Goal: Task Accomplishment & Management: Complete application form

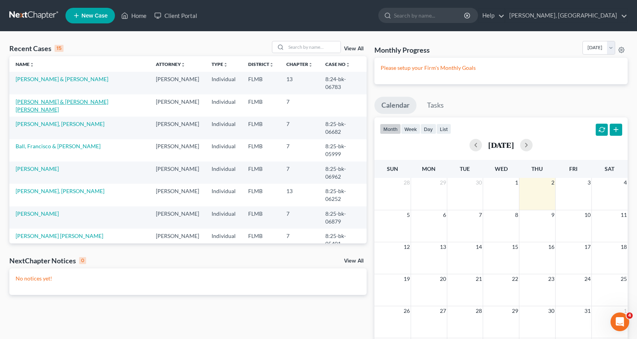
click at [44, 103] on link "[PERSON_NAME] & [PERSON_NAME] [PERSON_NAME]" at bounding box center [62, 105] width 93 height 14
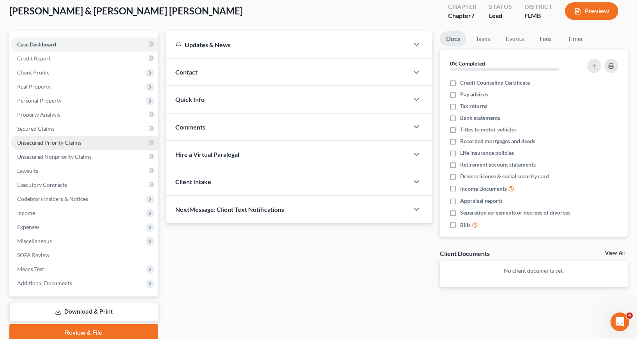
scroll to position [76, 0]
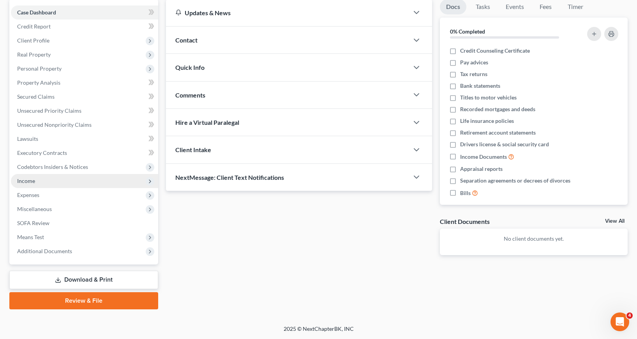
click at [45, 178] on span "Income" at bounding box center [84, 181] width 147 height 14
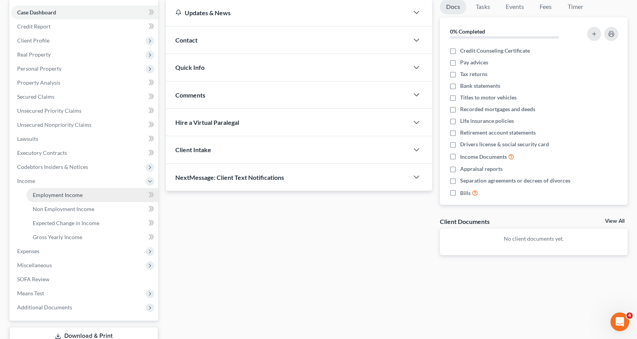
click at [61, 194] on span "Employment Income" at bounding box center [58, 194] width 50 height 7
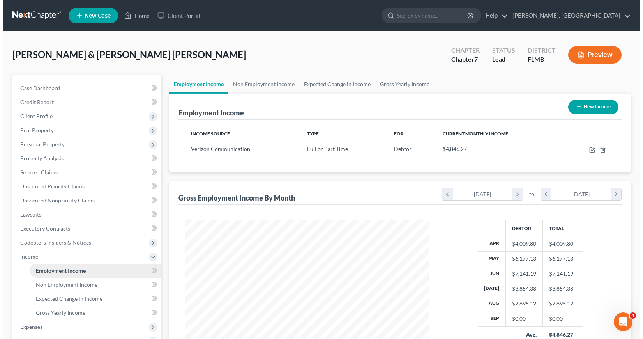
scroll to position [140, 260]
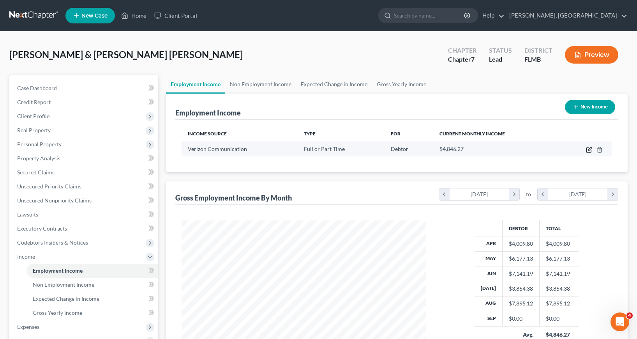
click at [588, 150] on icon "button" at bounding box center [589, 150] width 6 height 6
select select "0"
select select "9"
select select "2"
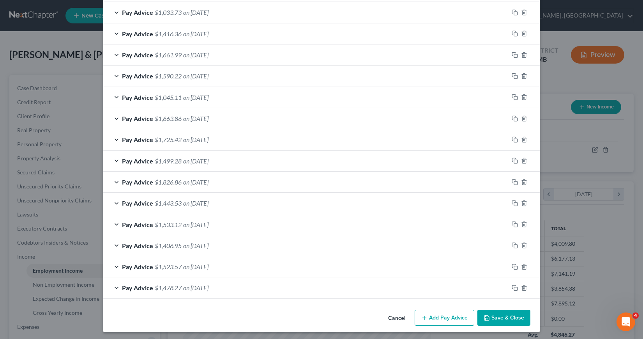
scroll to position [264, 0]
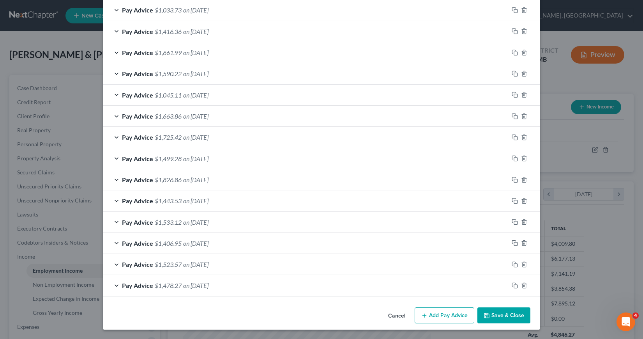
click at [444, 316] on button "Add Pay Advice" at bounding box center [445, 315] width 60 height 16
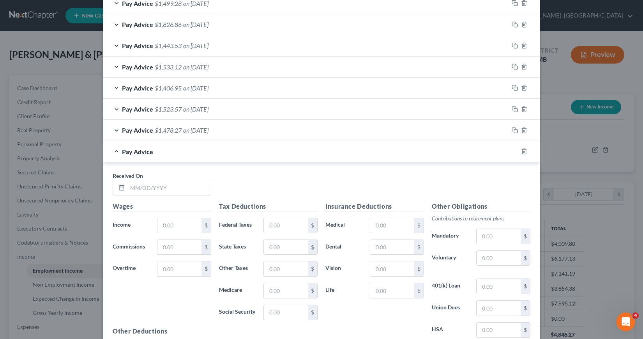
scroll to position [420, 0]
click at [127, 186] on input "text" at bounding box center [168, 186] width 83 height 15
type input "07/03/2025"
click at [162, 224] on input "text" at bounding box center [179, 224] width 44 height 15
type input "1,996.31"
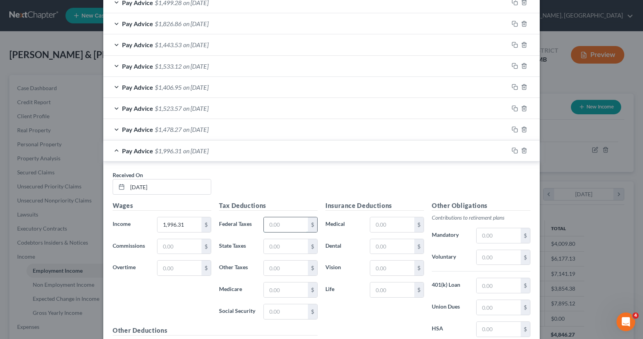
click at [265, 223] on input "text" at bounding box center [286, 224] width 44 height 15
type input "135.86"
type input "28.20"
type input "120.61"
click at [372, 223] on input "text" at bounding box center [392, 224] width 44 height 15
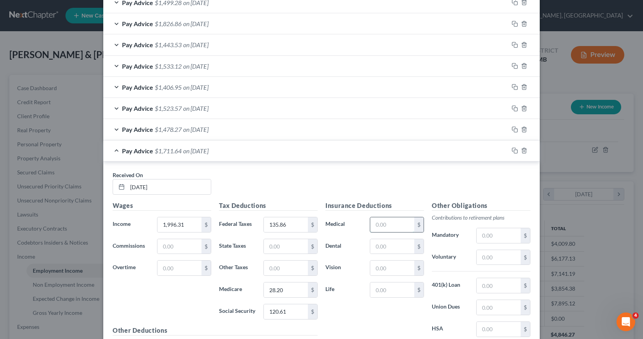
type input "30.57"
click at [372, 245] on input "text" at bounding box center [392, 246] width 44 height 15
type input "18.46"
click at [370, 269] on input "text" at bounding box center [392, 267] width 44 height 15
type input "2.15"
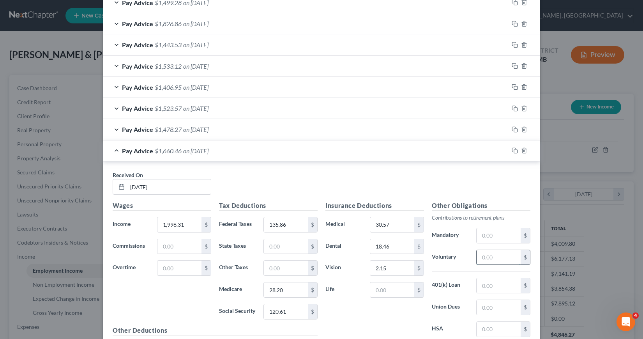
click at [479, 257] on input "text" at bounding box center [499, 257] width 44 height 15
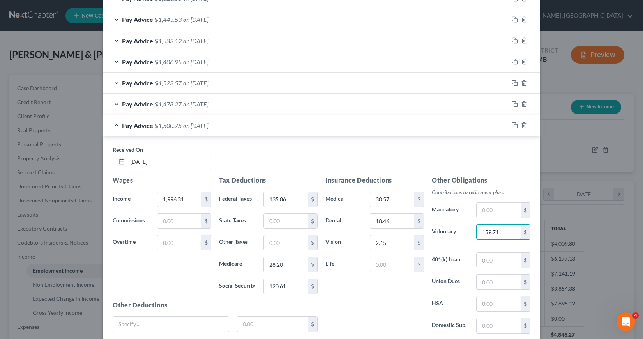
scroll to position [459, 0]
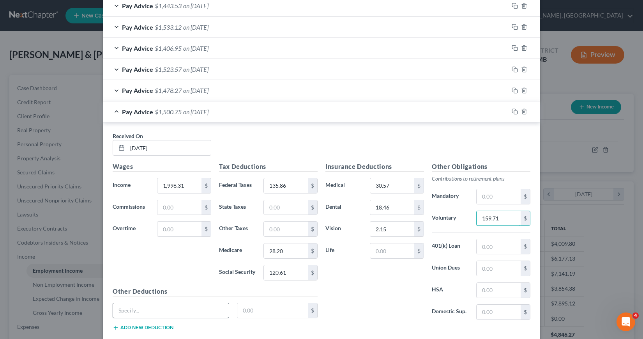
type input "159.71"
click at [123, 310] on input "text" at bounding box center [171, 310] width 116 height 15
type input "Long Term Disability"
click at [240, 310] on input "text" at bounding box center [272, 310] width 71 height 15
type input "5.96"
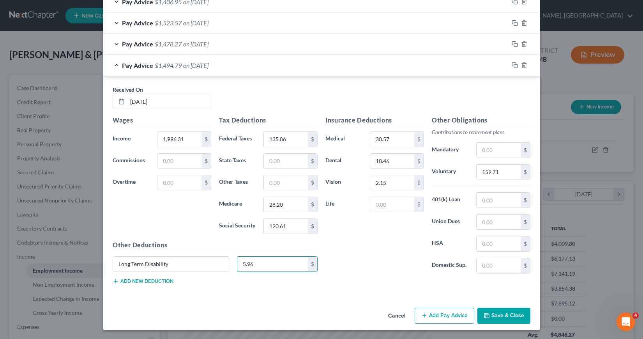
scroll to position [505, 0]
click at [449, 317] on button "Add Pay Advice" at bounding box center [445, 315] width 60 height 16
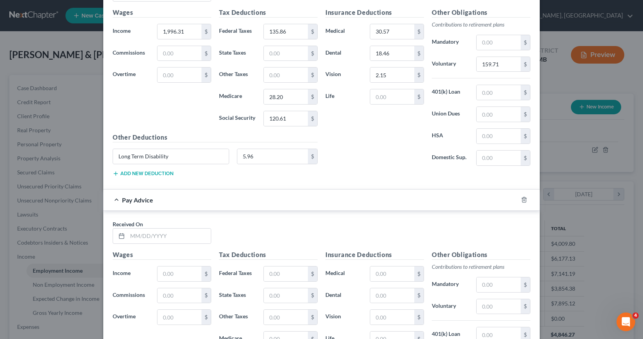
scroll to position [622, 0]
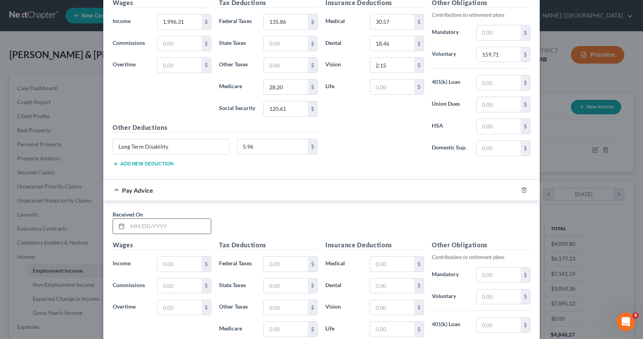
click at [127, 226] on input "text" at bounding box center [168, 226] width 83 height 15
type input "04/25/2025"
click at [157, 266] on input "text" at bounding box center [179, 263] width 44 height 15
type input "2,608.39"
click at [265, 264] on input "text" at bounding box center [286, 263] width 44 height 15
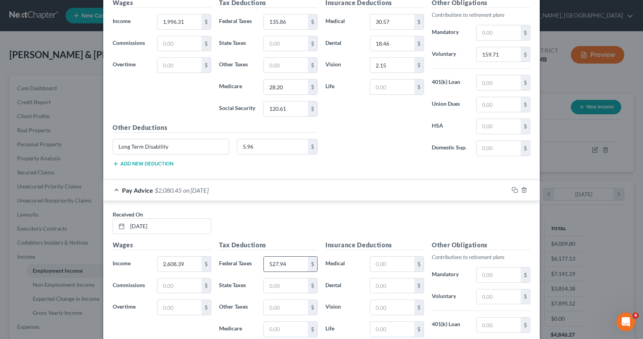
type input "527.94"
type input "37.83"
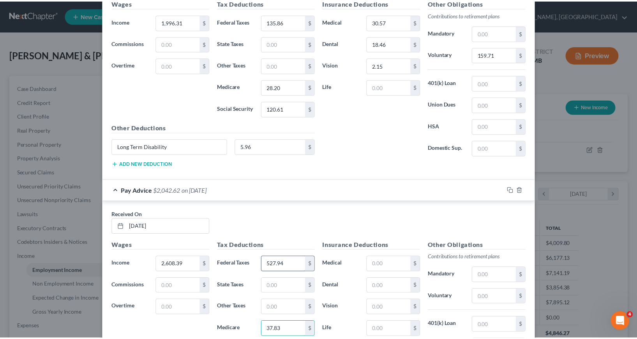
scroll to position [747, 0]
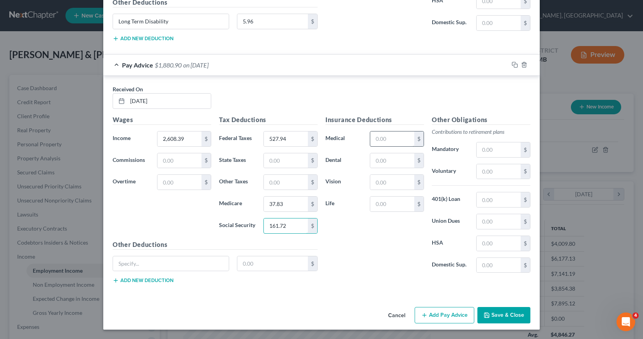
type input "161.72"
click at [371, 137] on input "text" at bounding box center [392, 138] width 44 height 15
type input "30.57"
click at [373, 161] on input "text" at bounding box center [392, 160] width 44 height 15
type input "18.46"
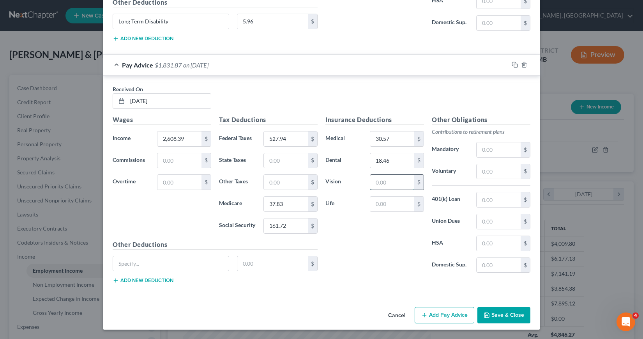
click at [373, 184] on input "text" at bounding box center [392, 182] width 44 height 15
type input "2.15"
click at [478, 171] on input "text" at bounding box center [499, 171] width 44 height 15
drag, startPoint x: 372, startPoint y: 137, endPoint x: 388, endPoint y: 138, distance: 16.0
click at [388, 138] on input "text" at bounding box center [392, 138] width 44 height 15
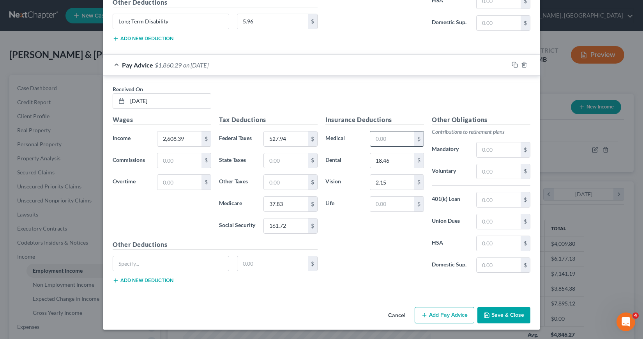
type input "0.00"
click at [371, 139] on input "0.00" at bounding box center [392, 138] width 44 height 15
click at [370, 181] on input "2.15" at bounding box center [392, 182] width 44 height 15
click at [479, 171] on input "text" at bounding box center [499, 171] width 44 height 15
type input "208.67"
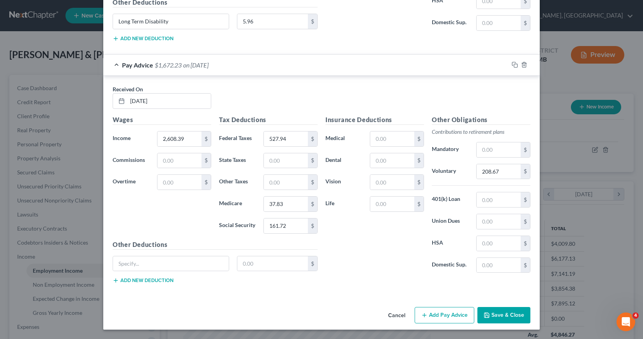
click at [504, 314] on button "Save & Close" at bounding box center [503, 315] width 53 height 16
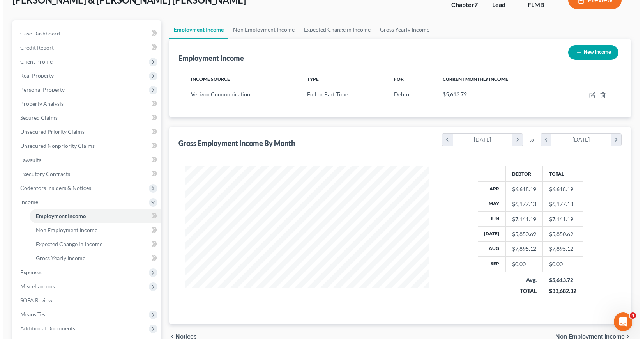
scroll to position [54, 0]
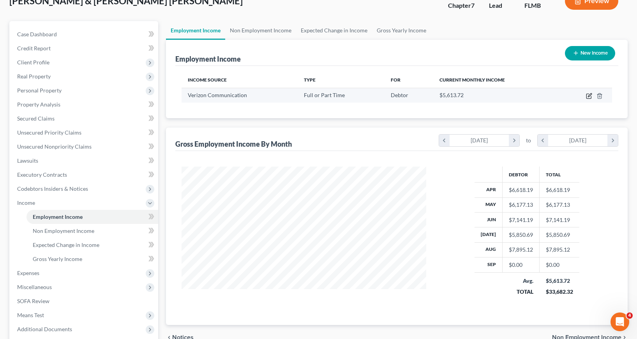
click at [588, 97] on icon "button" at bounding box center [589, 96] width 6 height 6
select select "0"
select select "9"
select select "2"
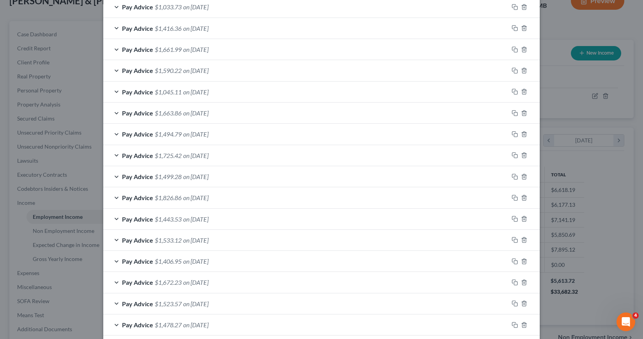
scroll to position [306, 0]
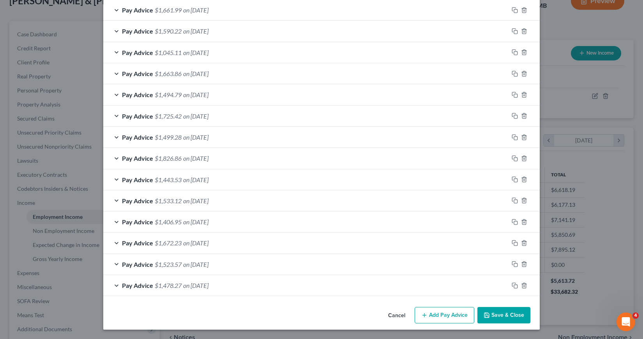
click at [429, 316] on button "Add Pay Advice" at bounding box center [445, 315] width 60 height 16
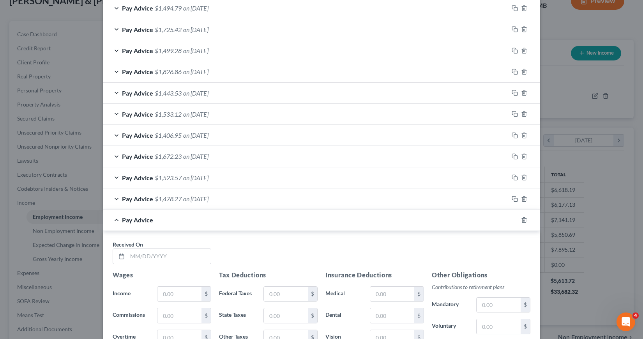
scroll to position [501, 0]
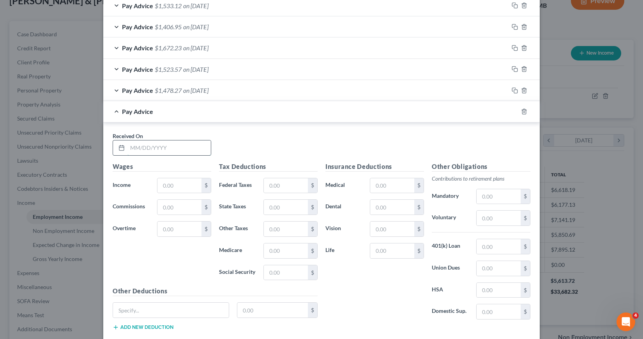
click at [127, 147] on input "text" at bounding box center [168, 147] width 83 height 15
type input "09/13/2025"
type input "2,089.49"
click at [265, 184] on input "text" at bounding box center [286, 185] width 44 height 15
type input "146.50"
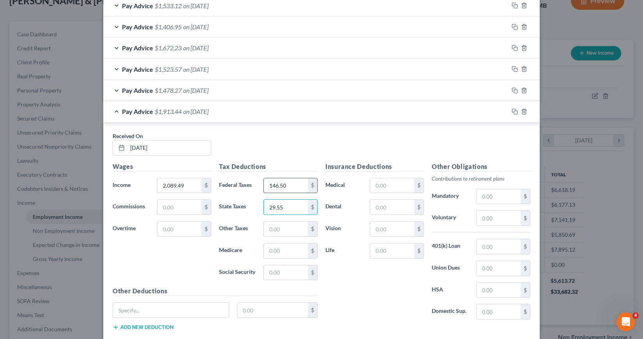
type input "29.55"
type input "126.38"
click at [372, 182] on input "text" at bounding box center [392, 185] width 44 height 15
type input "30.57"
click at [371, 205] on input "text" at bounding box center [392, 207] width 44 height 15
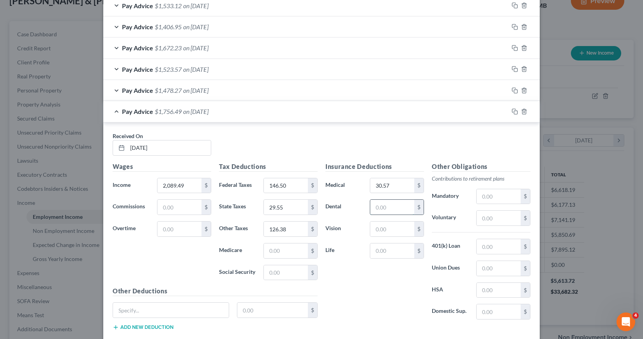
type input "18.46"
click at [371, 228] on input "text" at bounding box center [392, 228] width 44 height 15
type input "2.15"
click at [478, 219] on input "text" at bounding box center [499, 217] width 44 height 15
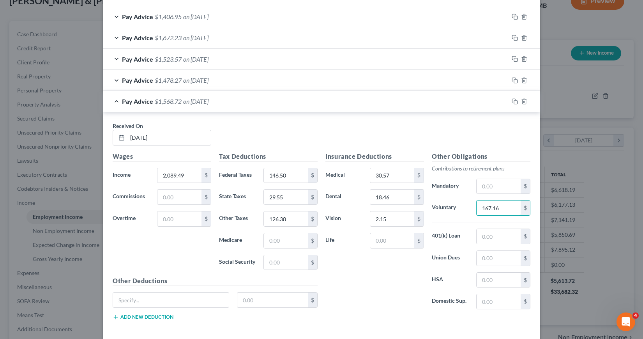
scroll to position [540, 0]
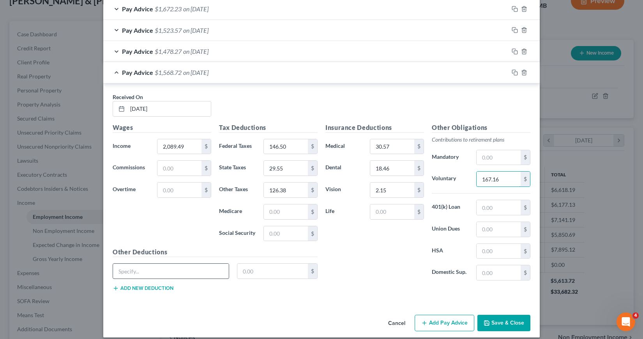
type input "167.16"
click at [131, 270] on input "text" at bounding box center [171, 270] width 116 height 15
type input "Long Term Disability"
click at [238, 270] on input "text" at bounding box center [272, 270] width 71 height 15
type input "5.96"
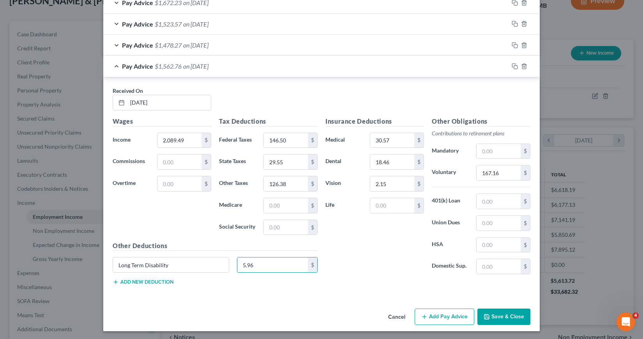
scroll to position [548, 0]
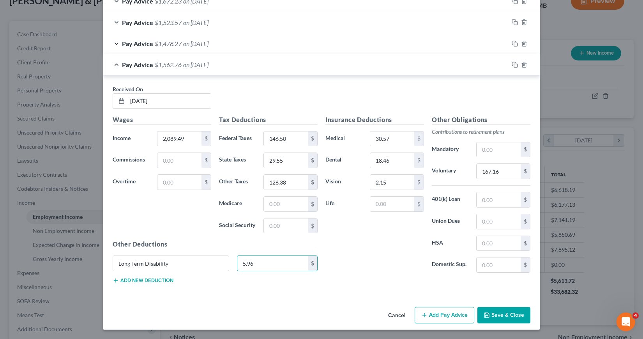
click at [444, 314] on button "Add Pay Advice" at bounding box center [445, 315] width 60 height 16
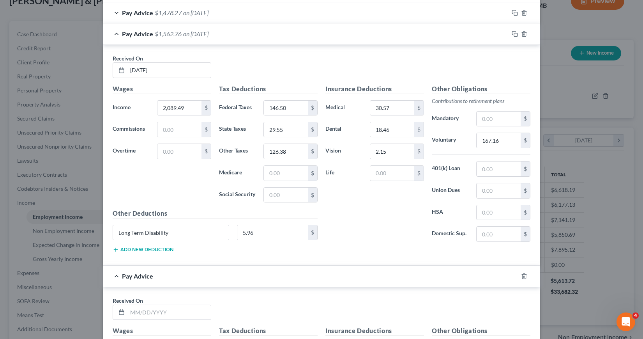
scroll to position [704, 0]
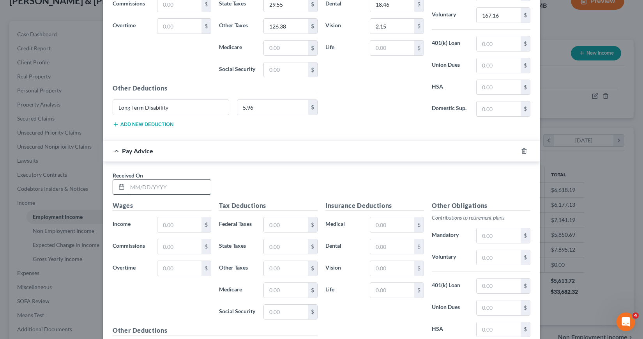
click at [130, 187] on input "text" at bounding box center [168, 187] width 83 height 15
type input "09/26/2025"
type input "1,975.27"
click at [264, 290] on input "text" at bounding box center [286, 290] width 44 height 15
type input "27.90"
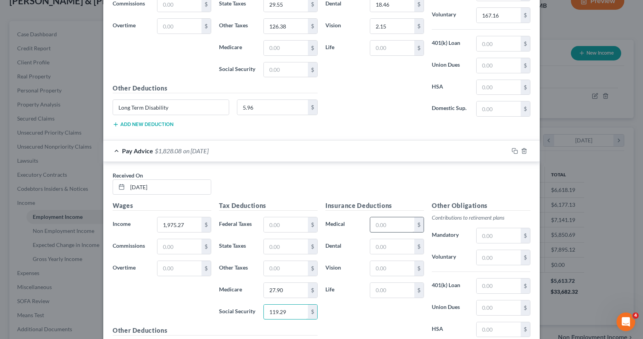
type input "119.29"
click at [372, 224] on input "text" at bounding box center [392, 224] width 44 height 15
type input "30.57"
click at [372, 247] on input "text" at bounding box center [392, 246] width 44 height 15
type input "18.46"
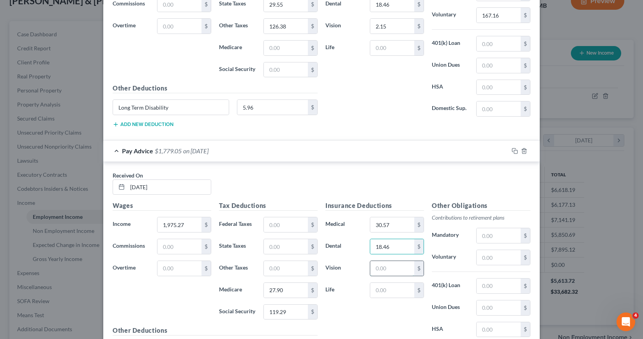
click at [371, 269] on input "text" at bounding box center [392, 268] width 44 height 15
type input "2.15"
click at [479, 255] on input "text" at bounding box center [499, 257] width 44 height 15
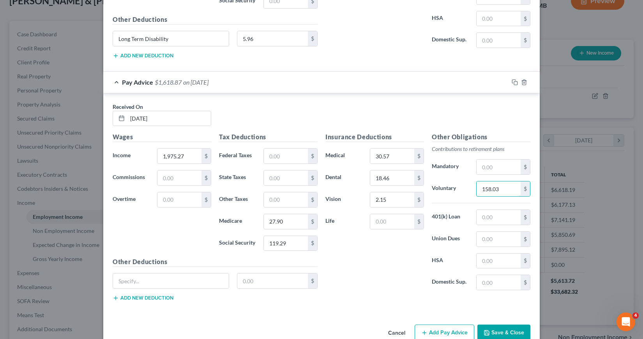
scroll to position [790, 0]
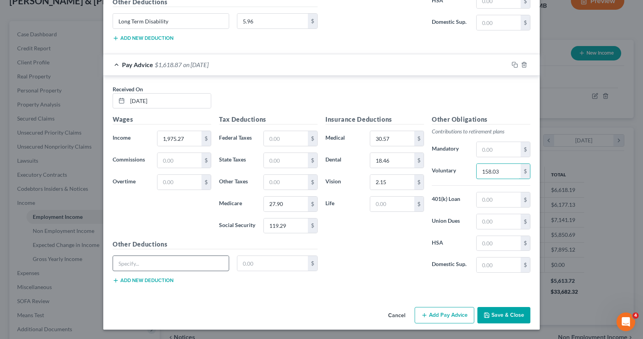
type input "158.03"
click at [123, 262] on input "text" at bounding box center [171, 263] width 116 height 15
type input "Long Term Disability"
click at [241, 263] on input "text" at bounding box center [272, 263] width 71 height 15
type input "5.96"
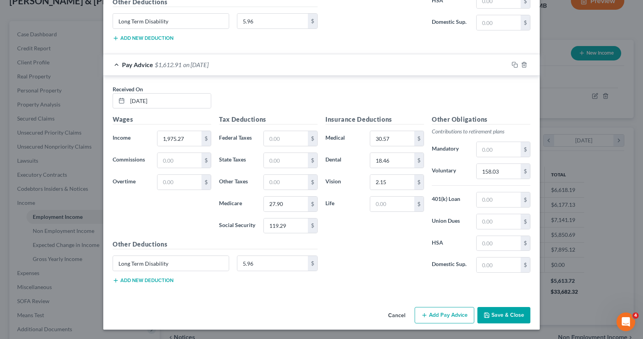
click at [440, 315] on button "Add Pay Advice" at bounding box center [445, 315] width 60 height 16
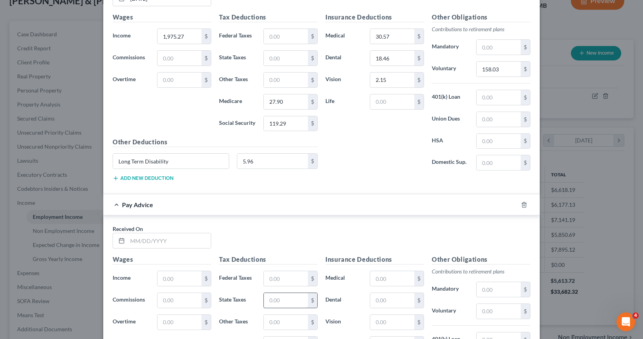
scroll to position [907, 0]
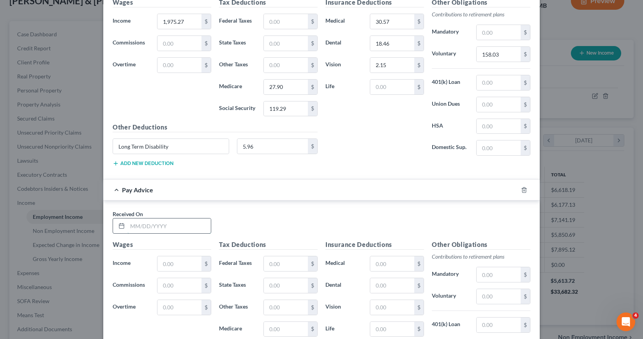
click at [127, 226] on input "text" at bounding box center [168, 225] width 83 height 15
type input "09/26/2025"
click at [159, 262] on input "text" at bounding box center [179, 263] width 44 height 15
type input "3,283.04"
click at [266, 263] on input "text" at bounding box center [286, 263] width 44 height 15
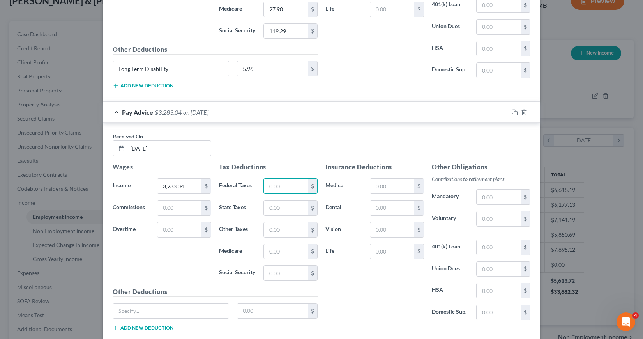
scroll to position [985, 0]
click at [264, 251] on input "text" at bounding box center [286, 251] width 44 height 15
type input "47.61"
type input "203.55"
click at [371, 184] on input "text" at bounding box center [392, 185] width 44 height 15
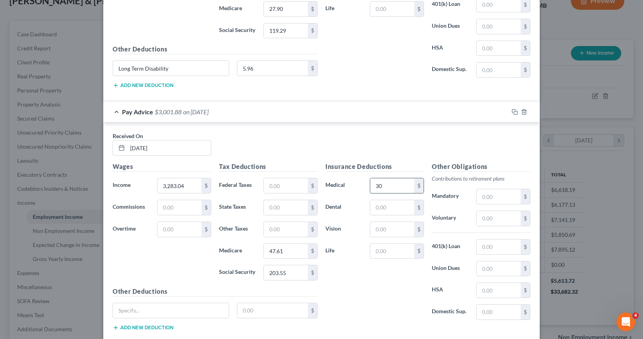
type input "3"
click at [477, 217] on input "text" at bounding box center [499, 218] width 44 height 15
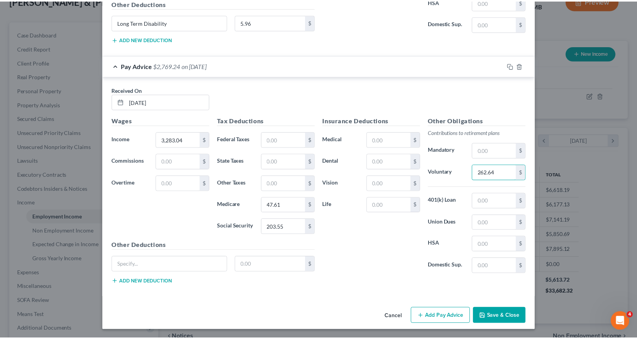
scroll to position [1032, 0]
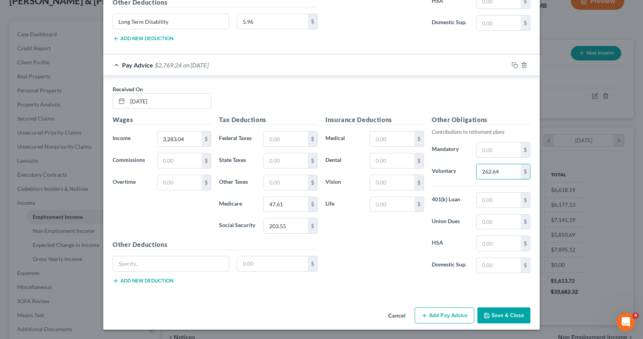
type input "262.64"
click at [500, 314] on button "Save & Close" at bounding box center [503, 315] width 53 height 16
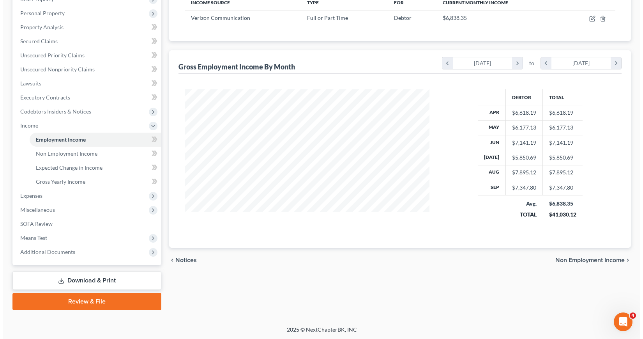
scroll to position [132, 0]
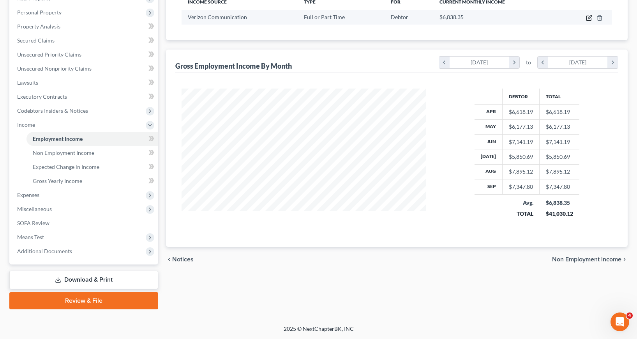
click at [587, 19] on icon "button" at bounding box center [589, 18] width 5 height 5
select select "0"
select select "9"
select select "2"
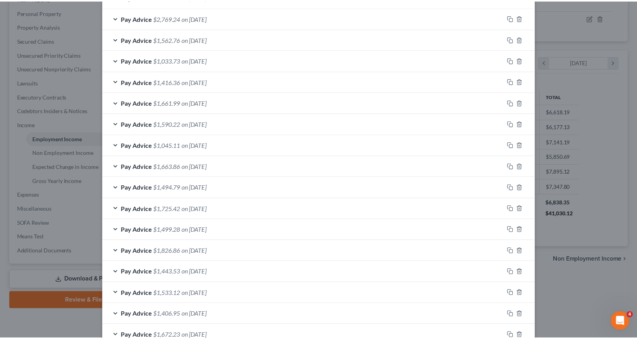
scroll to position [370, 0]
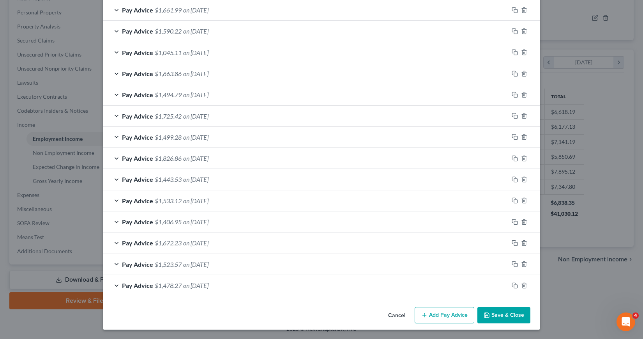
click at [493, 313] on button "Save & Close" at bounding box center [503, 315] width 53 height 16
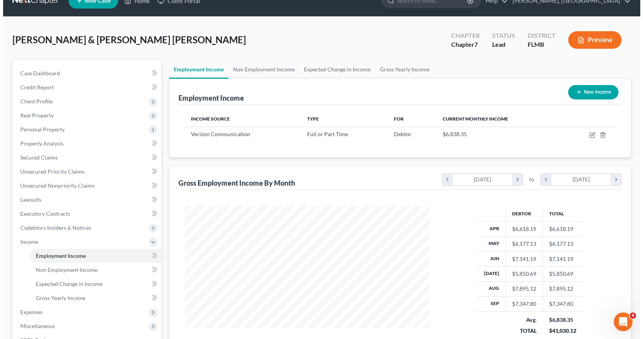
scroll to position [0, 0]
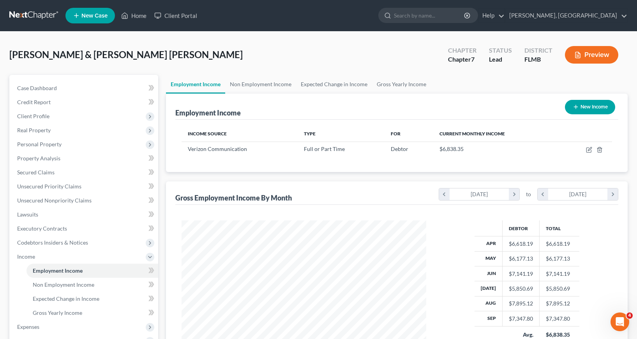
click at [594, 104] on button "New Income" at bounding box center [590, 107] width 50 height 14
select select "0"
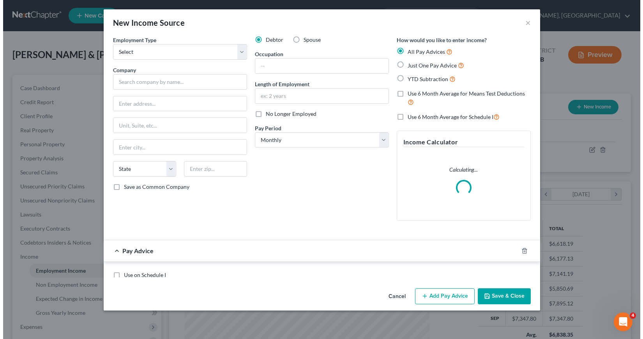
scroll to position [140, 263]
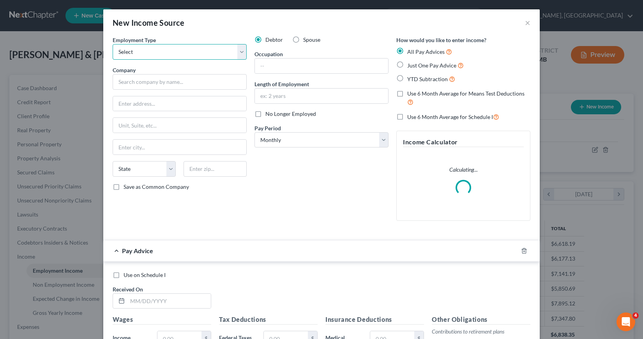
click at [239, 50] on select "Select Full or Part Time Employment Self Employment" at bounding box center [180, 52] width 134 height 16
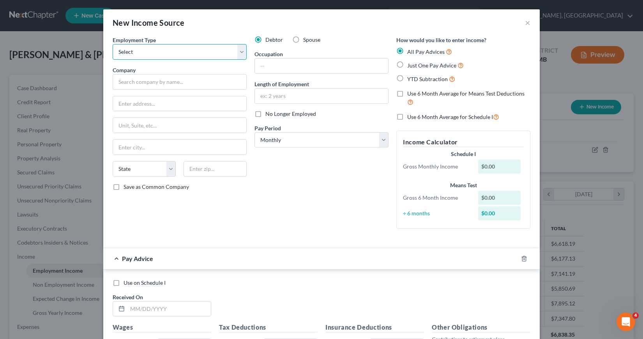
select select "0"
click at [113, 44] on select "Select Full or Part Time Employment Self Employment" at bounding box center [180, 52] width 134 height 16
drag, startPoint x: 293, startPoint y: 37, endPoint x: 284, endPoint y: 44, distance: 10.8
click at [303, 38] on label "Spouse" at bounding box center [311, 40] width 17 height 8
click at [306, 38] on input "Spouse" at bounding box center [308, 38] width 5 height 5
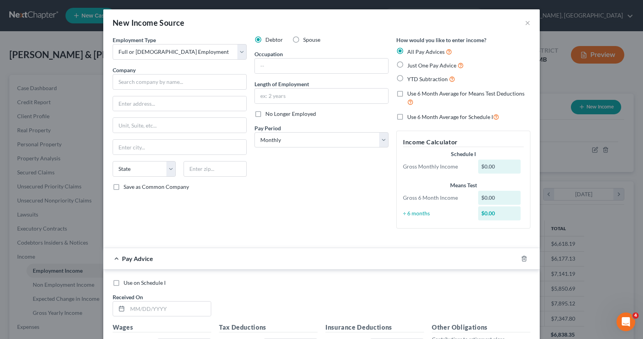
radio input "true"
click at [126, 81] on input "text" at bounding box center [180, 82] width 134 height 16
type input "Angel Nails & Spa at FishHawk, LLC"
type input "15274 Fishhawk Blvd."
type input "Lithia"
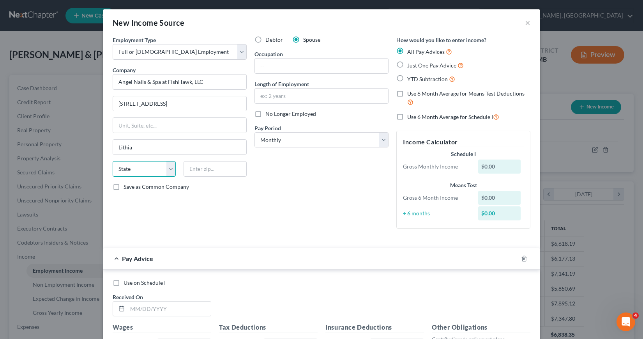
select select "9"
type input "33547"
click at [255, 66] on input "text" at bounding box center [321, 65] width 133 height 15
type input "Nail Tech"
click at [261, 95] on input "text" at bounding box center [321, 95] width 133 height 15
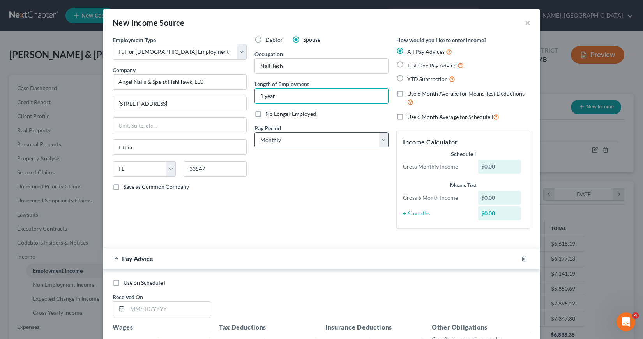
type input "1 year"
click at [380, 139] on select "Select Monthly Twice Monthly Every Other Week Weekly" at bounding box center [321, 140] width 134 height 16
select select "1"
click at [254, 132] on select "Select Monthly Twice Monthly Every Other Week Weekly" at bounding box center [321, 140] width 134 height 16
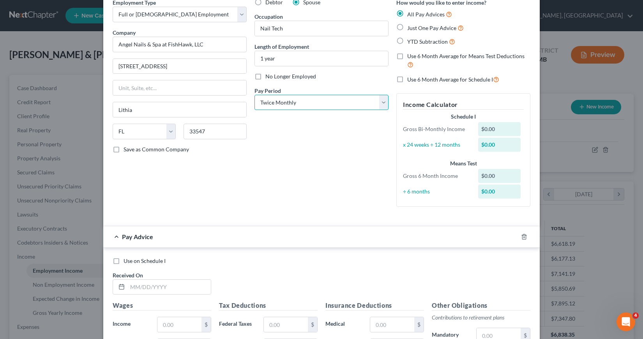
scroll to position [0, 0]
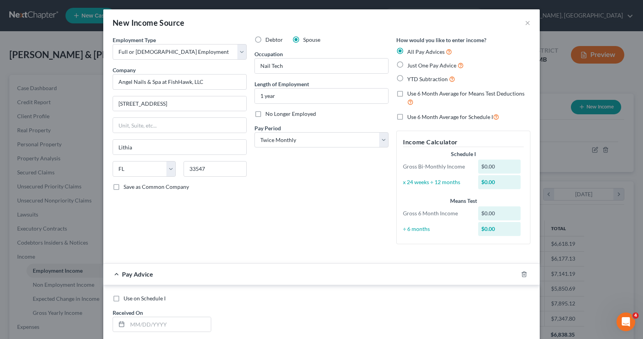
click at [407, 94] on label "Use 6 Month Average for Means Test Deductions" at bounding box center [468, 98] width 123 height 17
click at [410, 94] on input "Use 6 Month Average for Means Test Deductions" at bounding box center [412, 92] width 5 height 5
checkbox input "true"
click at [407, 117] on label "Use 6 Month Average for Schedule I" at bounding box center [453, 116] width 92 height 9
click at [410, 117] on input "Use 6 Month Average for Schedule I" at bounding box center [412, 114] width 5 height 5
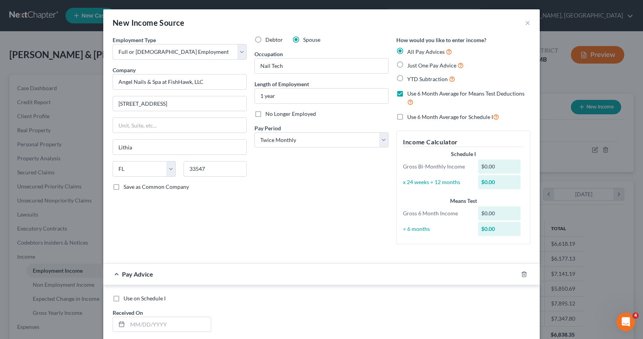
checkbox input "true"
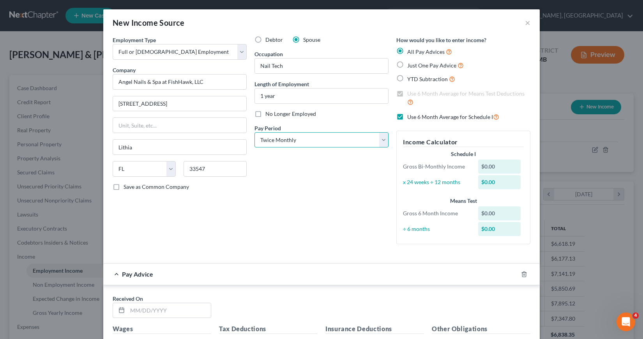
click at [380, 142] on select "Select Monthly Twice Monthly Every Other Week Weekly" at bounding box center [321, 140] width 134 height 16
click at [351, 138] on select "Select Monthly Twice Monthly Every Other Week Weekly" at bounding box center [321, 140] width 134 height 16
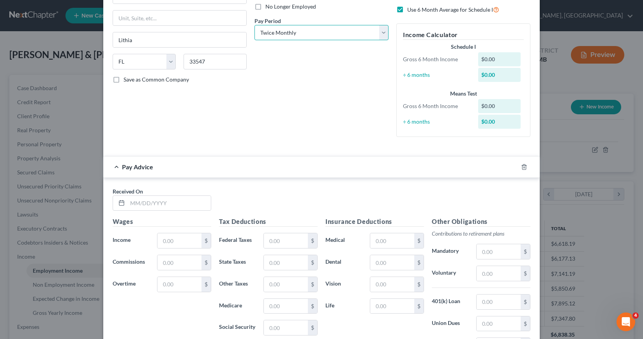
scroll to position [156, 0]
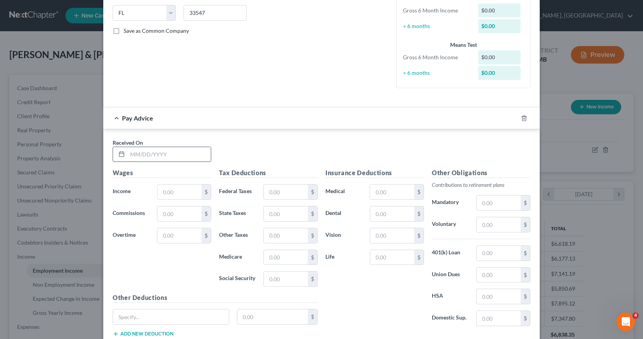
click at [127, 154] on input "text" at bounding box center [168, 154] width 83 height 15
type input "04/07/2025"
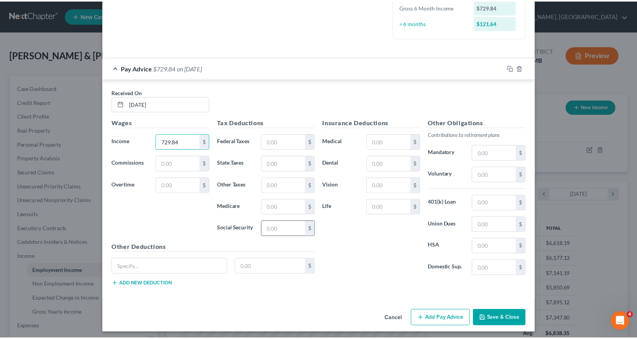
scroll to position [209, 0]
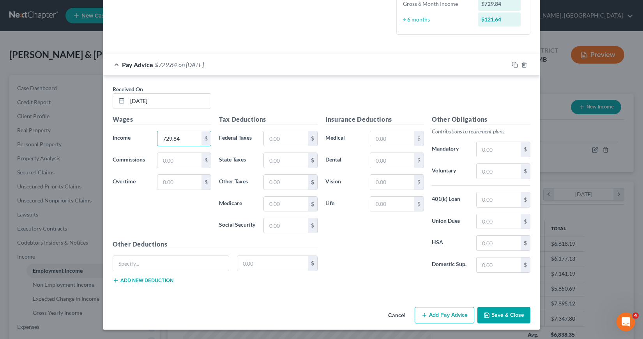
type input "729.84"
click at [496, 313] on button "Save & Close" at bounding box center [503, 315] width 53 height 16
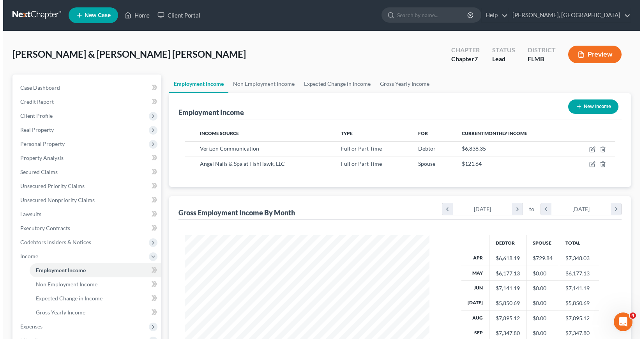
scroll to position [0, 0]
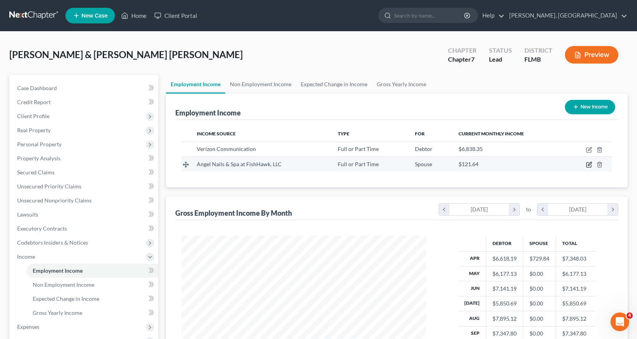
click at [589, 165] on icon "button" at bounding box center [589, 164] width 6 height 6
select select "0"
select select "9"
select select "1"
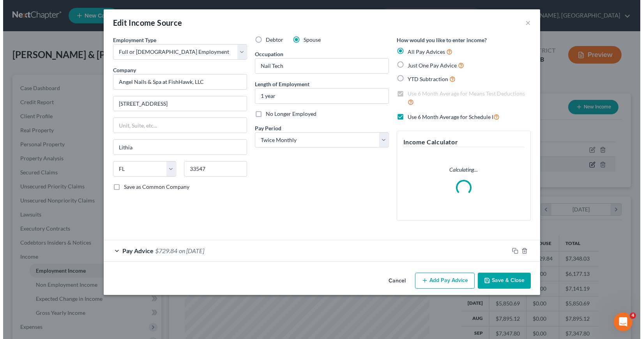
scroll to position [140, 263]
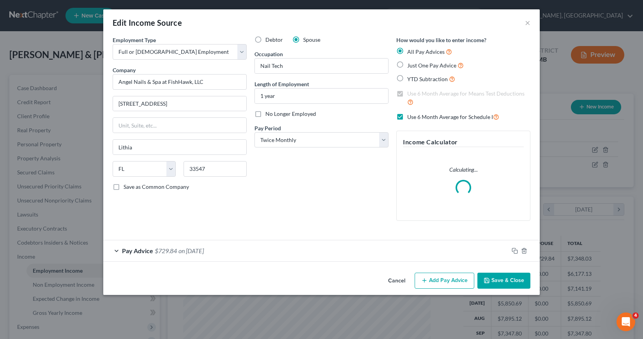
click at [430, 282] on button "Add Pay Advice" at bounding box center [445, 280] width 60 height 16
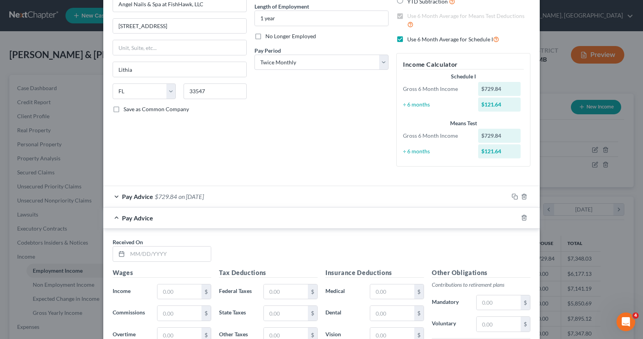
scroll to position [78, 0]
click at [129, 250] on input "text" at bounding box center [168, 253] width 83 height 15
type input "05/05/2025"
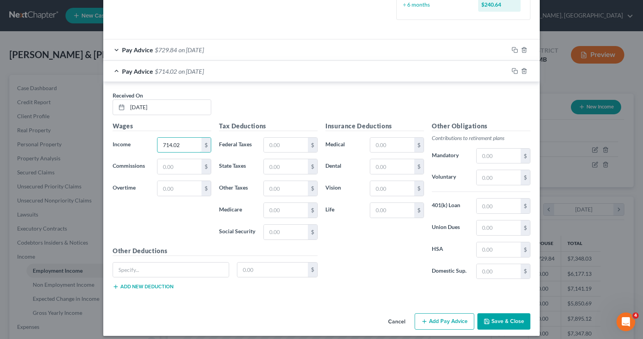
scroll to position [230, 0]
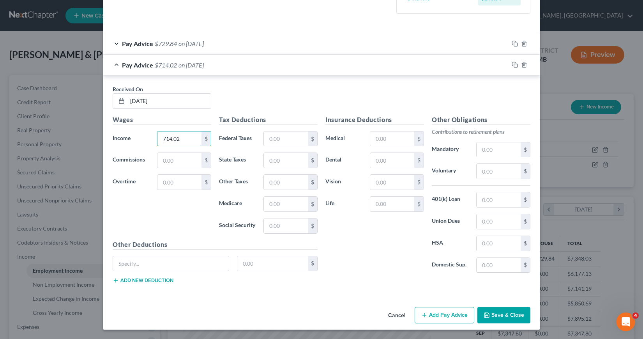
type input "714.02"
click at [430, 315] on button "Add Pay Advice" at bounding box center [445, 315] width 60 height 16
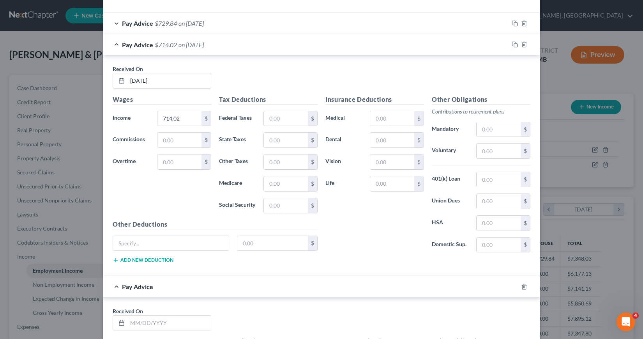
scroll to position [269, 0]
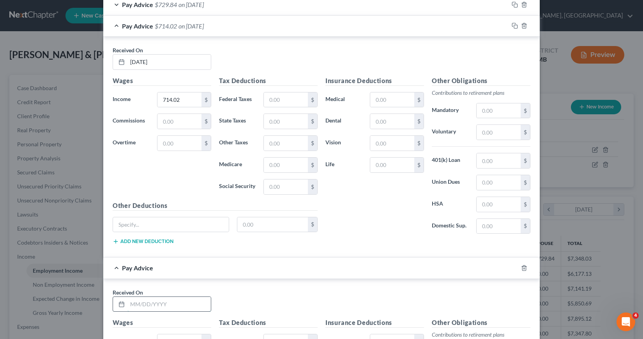
click at [129, 303] on input "text" at bounding box center [168, 304] width 83 height 15
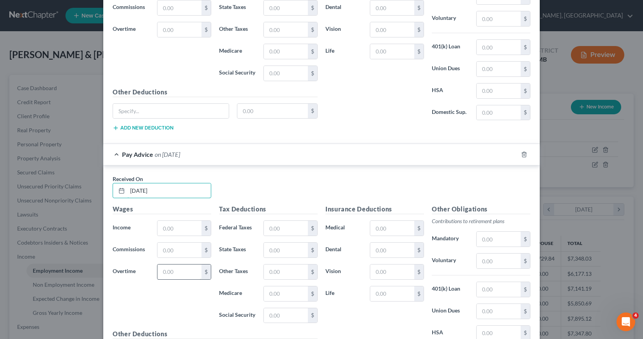
scroll to position [386, 0]
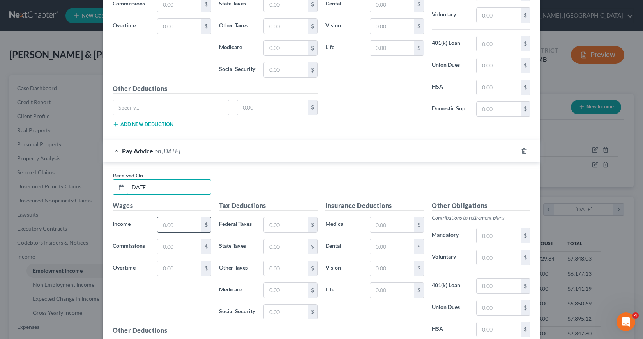
type input "05/19/2025"
click at [162, 223] on input "text" at bounding box center [179, 224] width 44 height 15
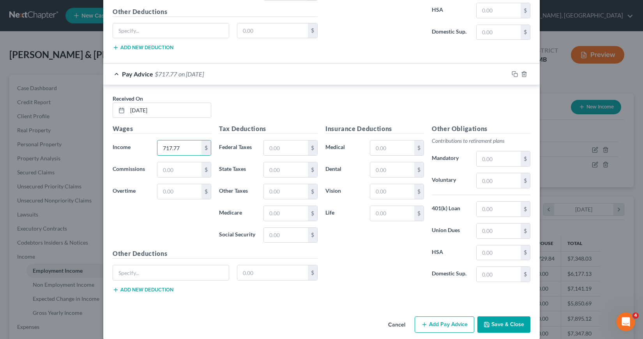
scroll to position [464, 0]
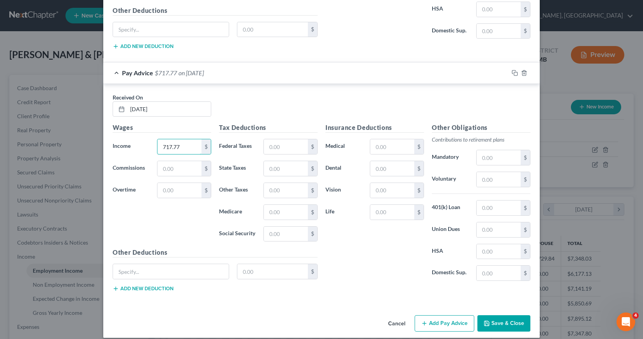
type input "717.77"
click at [436, 323] on button "Add Pay Advice" at bounding box center [445, 323] width 60 height 16
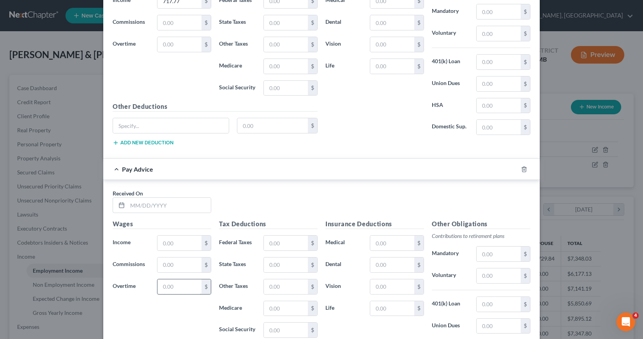
scroll to position [620, 0]
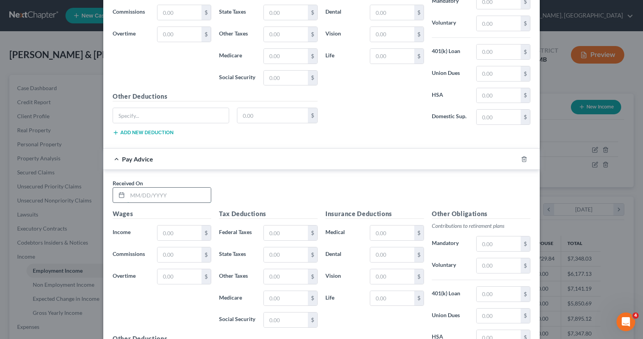
click at [127, 193] on input "text" at bounding box center [168, 194] width 83 height 15
type input "06/03/2025"
click at [161, 231] on input "text" at bounding box center [179, 232] width 44 height 15
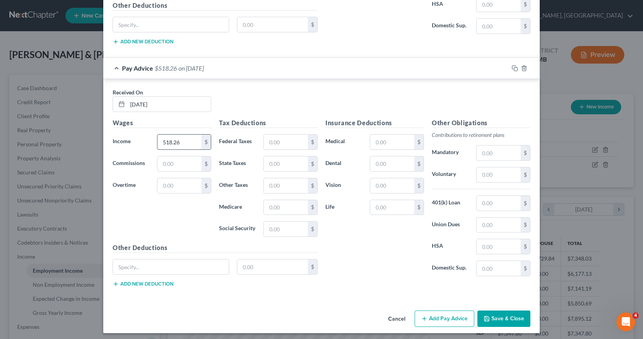
scroll to position [714, 0]
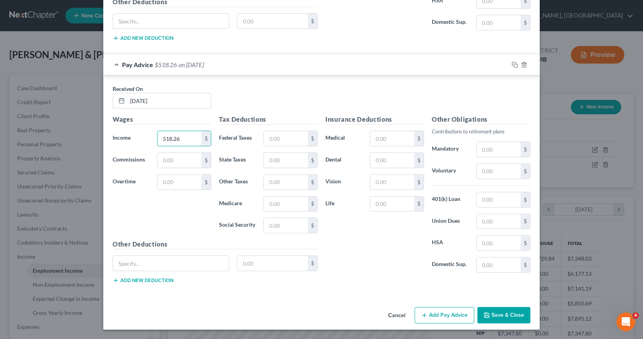
type input "518.26"
click at [436, 315] on button "Add Pay Advice" at bounding box center [445, 315] width 60 height 16
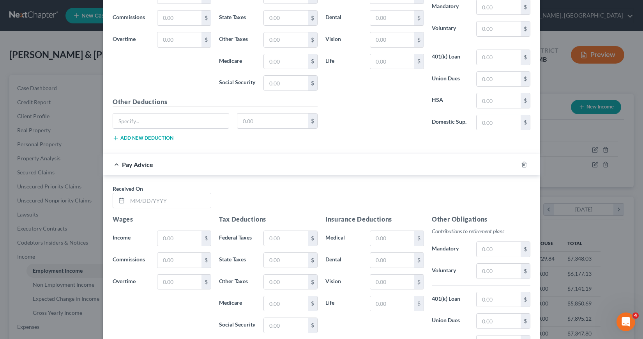
scroll to position [870, 0]
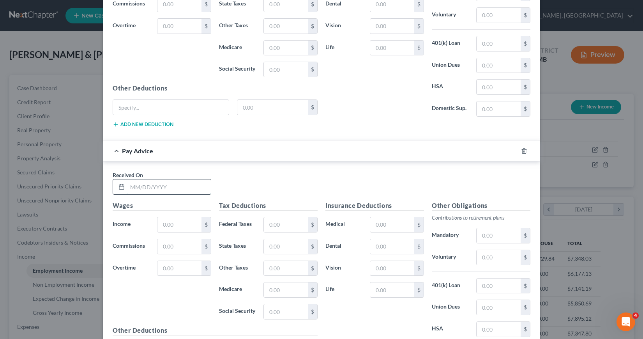
click at [127, 187] on input "text" at bounding box center [168, 186] width 83 height 15
type input "07/14/2025"
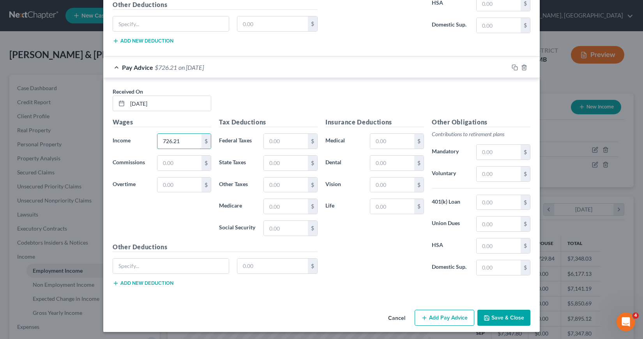
scroll to position [956, 0]
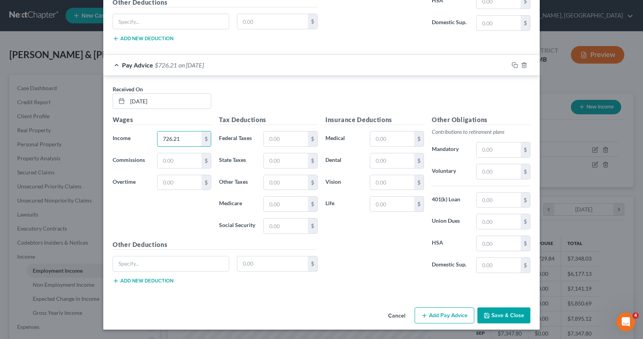
type input "726.21"
click at [451, 317] on button "Add Pay Advice" at bounding box center [445, 315] width 60 height 16
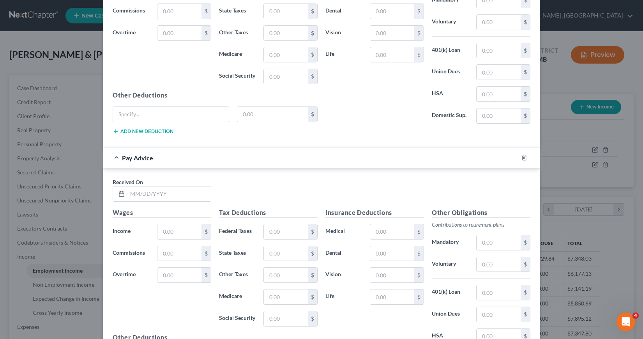
scroll to position [1112, 0]
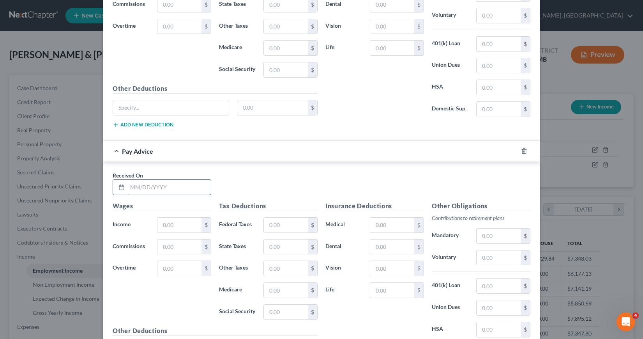
click at [127, 189] on input "text" at bounding box center [168, 187] width 83 height 15
type input "07/28/2025"
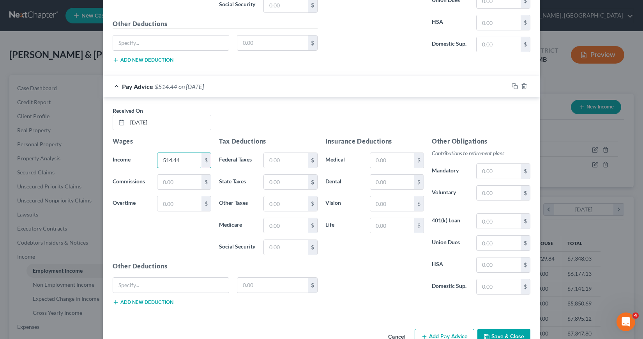
scroll to position [1198, 0]
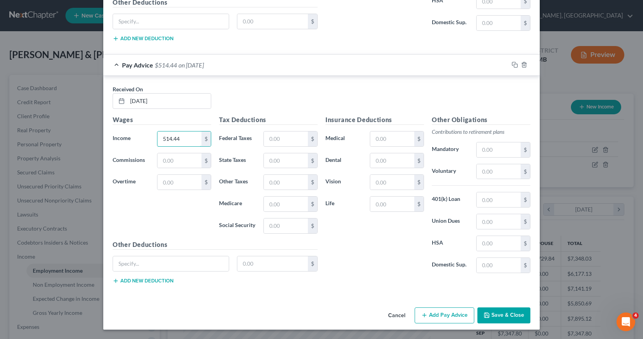
type input "514.44"
click at [436, 314] on button "Add Pay Advice" at bounding box center [445, 315] width 60 height 16
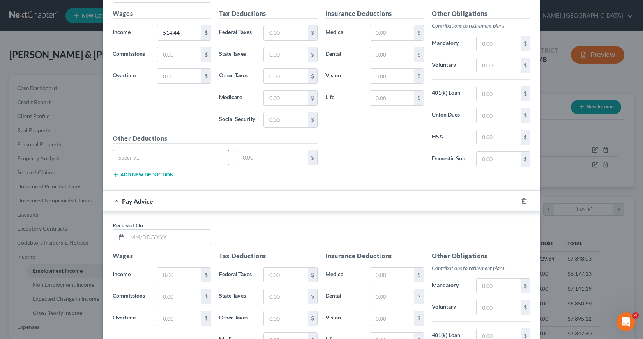
scroll to position [1315, 0]
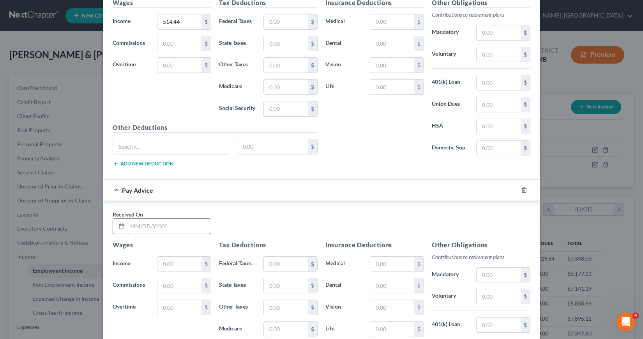
click at [127, 226] on input "text" at bounding box center [168, 226] width 83 height 15
type input "08/24/2025"
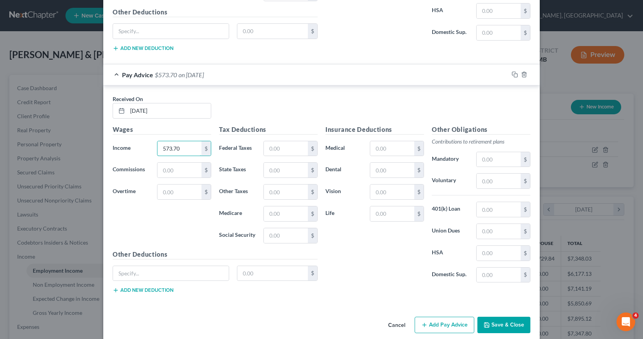
scroll to position [1440, 0]
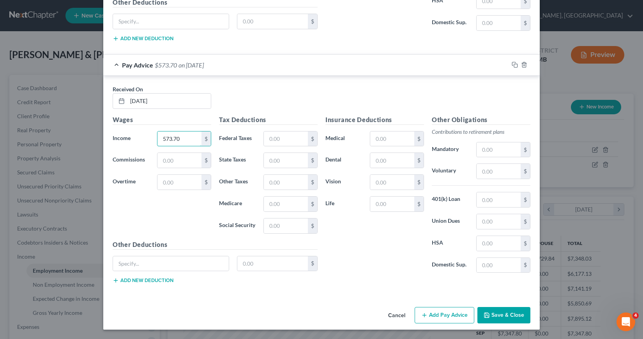
type input "573.70"
click at [440, 317] on button "Add Pay Advice" at bounding box center [445, 315] width 60 height 16
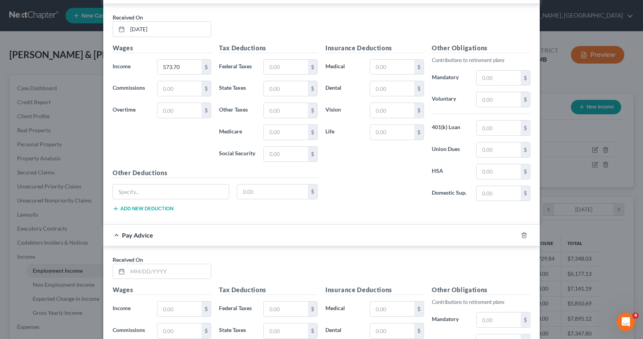
scroll to position [1518, 0]
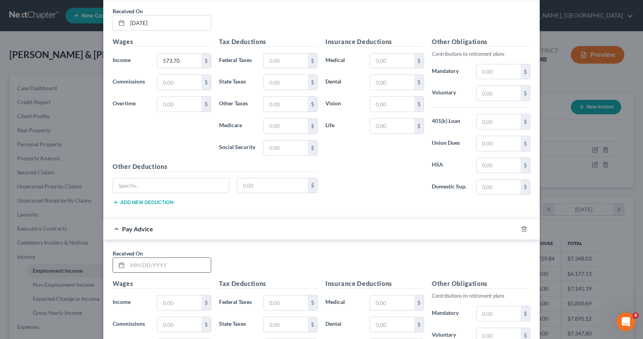
click at [127, 265] on input "text" at bounding box center [168, 265] width 83 height 15
type input "09/07/2025"
click at [160, 301] on input "text" at bounding box center [179, 302] width 44 height 15
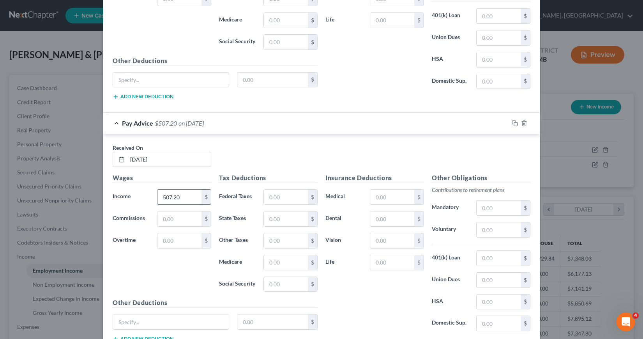
scroll to position [1682, 0]
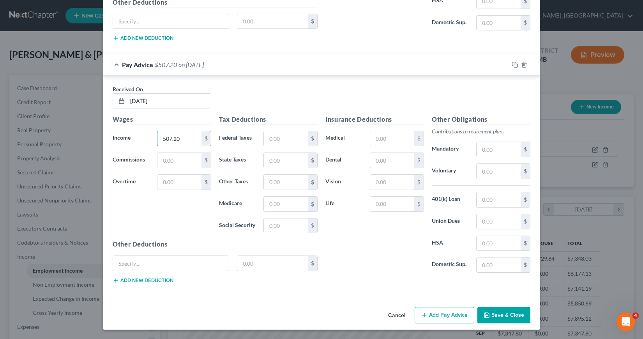
type input "507.20"
click at [438, 315] on button "Add Pay Advice" at bounding box center [445, 315] width 60 height 16
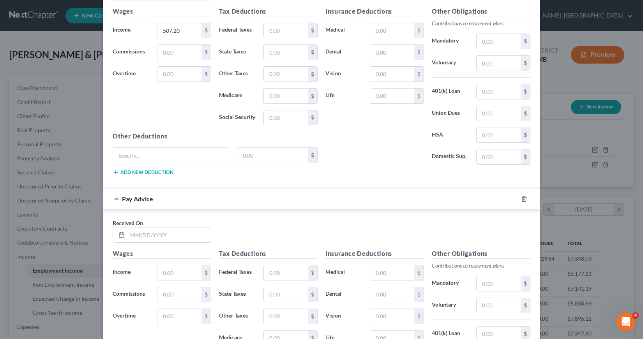
scroll to position [1799, 0]
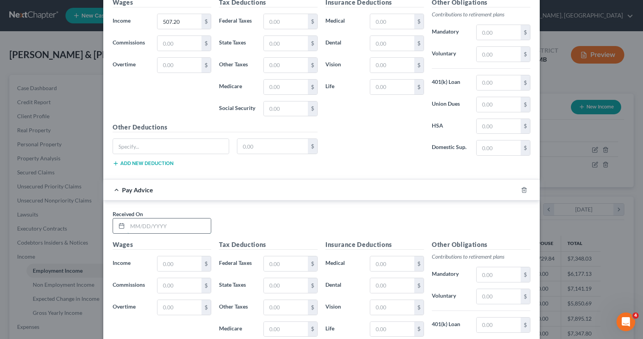
click at [128, 226] on input "text" at bounding box center [168, 225] width 83 height 15
type input "09/22/2025"
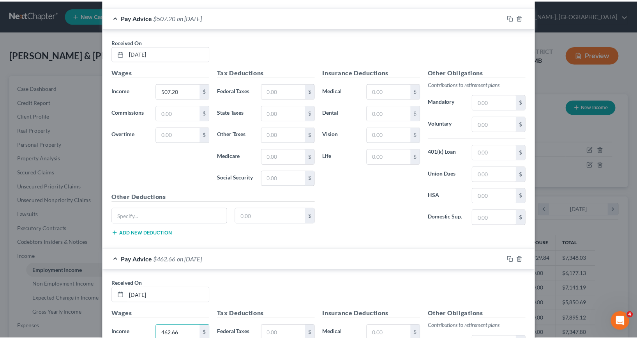
scroll to position [1924, 0]
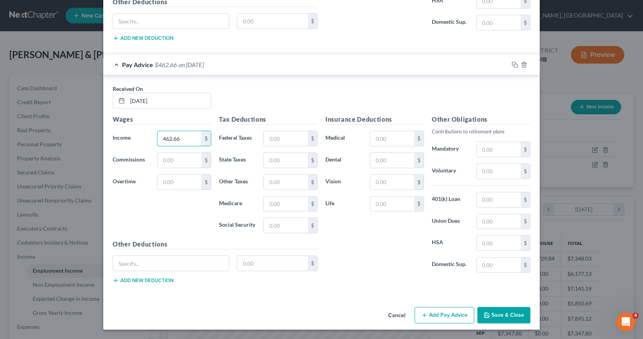
type input "462.66"
click at [496, 316] on button "Save & Close" at bounding box center [503, 315] width 53 height 16
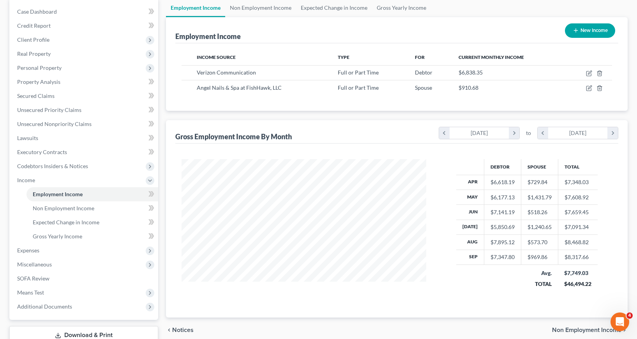
scroll to position [78, 0]
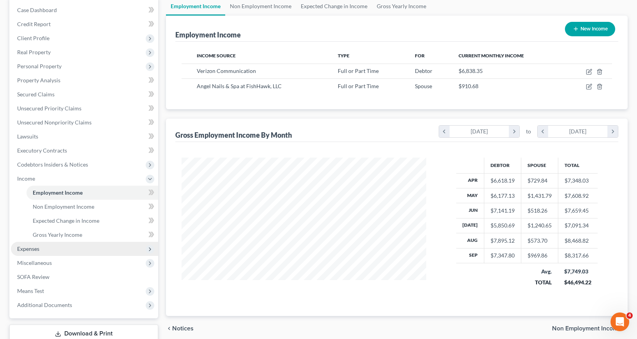
click at [24, 249] on span "Expenses" at bounding box center [28, 248] width 22 height 7
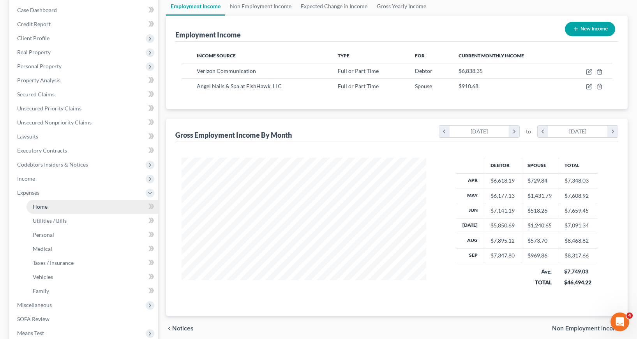
click at [46, 210] on link "Home" at bounding box center [93, 207] width 132 height 14
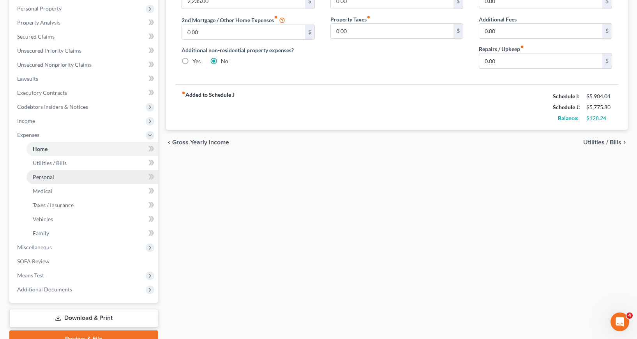
scroll to position [156, 0]
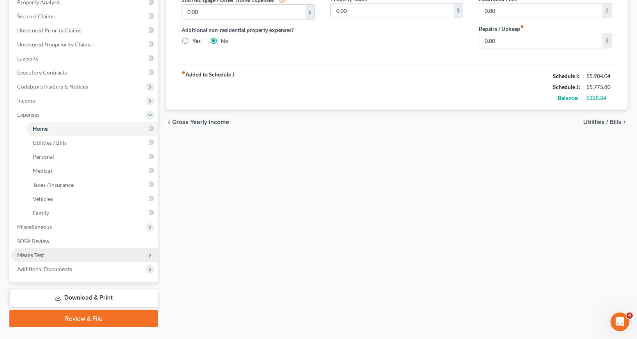
click at [44, 254] on span "Means Test" at bounding box center [30, 254] width 27 height 7
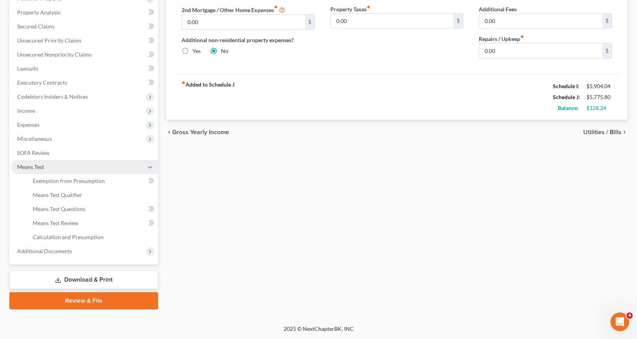
scroll to position [146, 0]
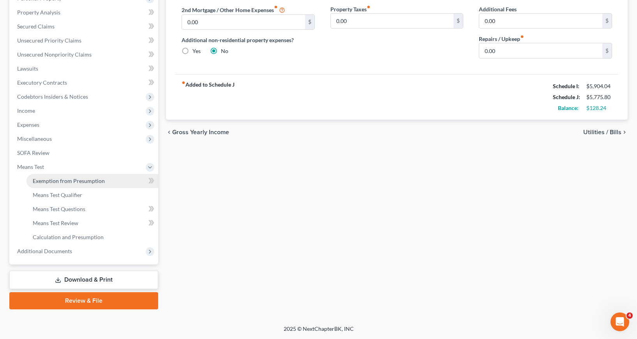
click at [98, 184] on link "Exemption from Presumption" at bounding box center [93, 181] width 132 height 14
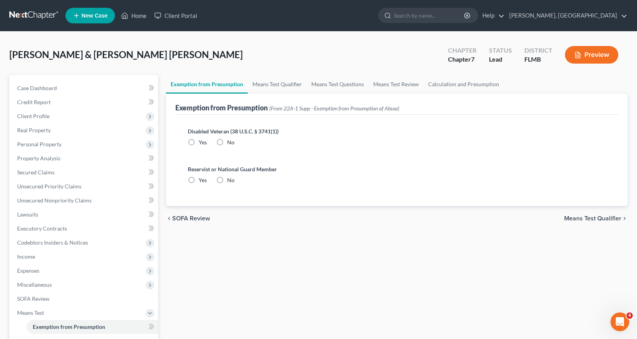
click at [227, 141] on label "No" at bounding box center [230, 142] width 7 height 8
click at [230, 141] on input "No" at bounding box center [232, 140] width 5 height 5
radio input "true"
click at [227, 178] on label "No" at bounding box center [230, 180] width 7 height 8
click at [230, 178] on input "No" at bounding box center [232, 178] width 5 height 5
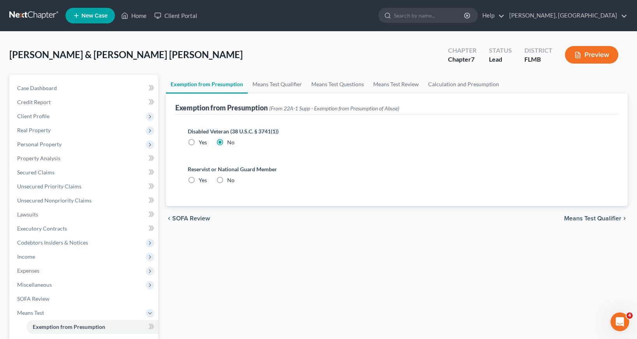
radio input "true"
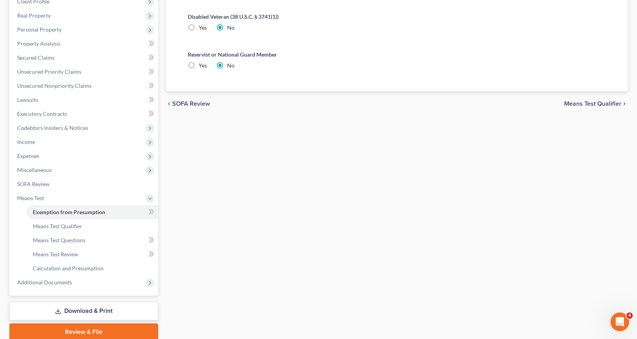
scroll to position [146, 0]
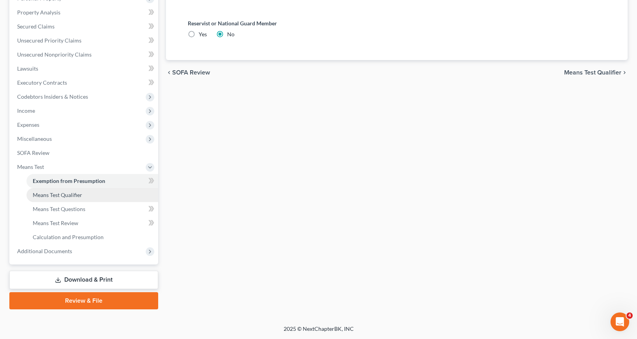
click at [64, 193] on span "Means Test Qualifier" at bounding box center [57, 194] width 49 height 7
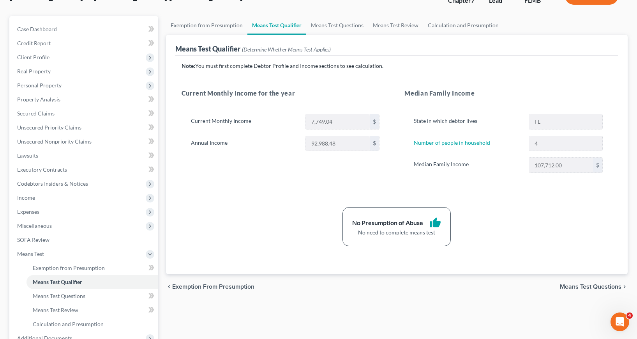
scroll to position [78, 0]
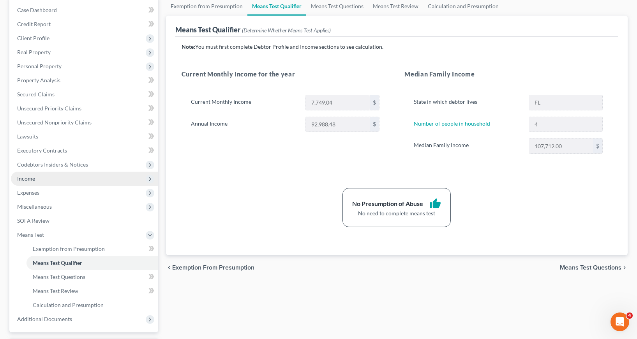
click at [28, 178] on span "Income" at bounding box center [26, 178] width 18 height 7
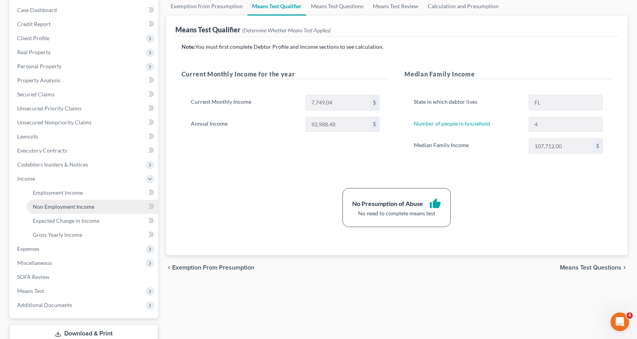
click at [53, 206] on span "Non Employment Income" at bounding box center [64, 206] width 62 height 7
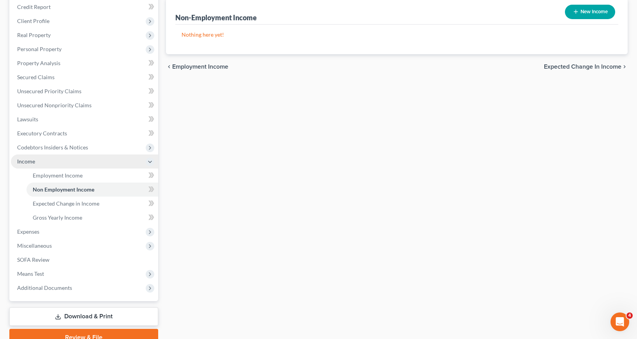
scroll to position [117, 0]
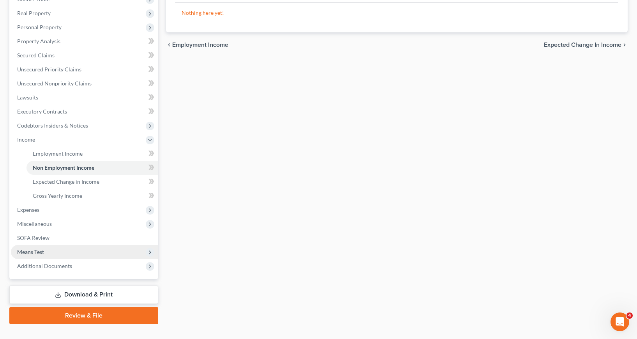
click at [39, 253] on span "Means Test" at bounding box center [30, 251] width 27 height 7
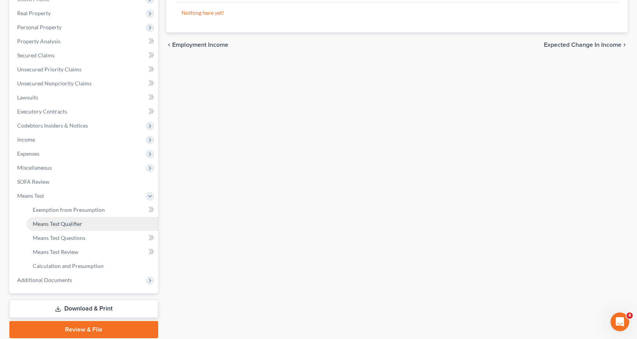
click at [72, 223] on span "Means Test Qualifier" at bounding box center [57, 223] width 49 height 7
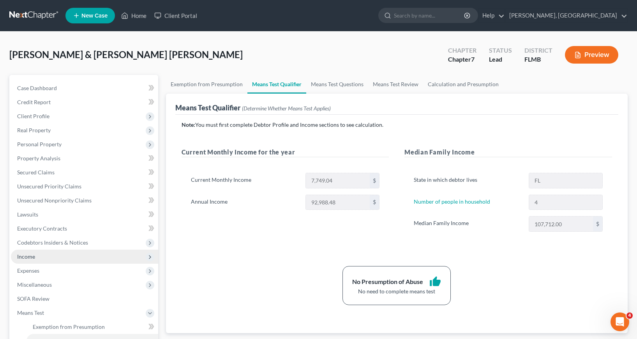
click at [28, 257] on span "Income" at bounding box center [26, 256] width 18 height 7
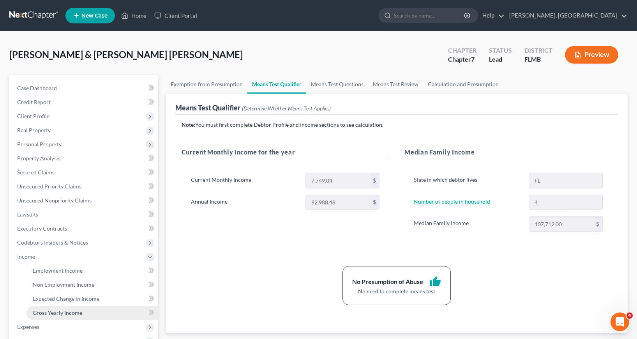
click at [70, 312] on span "Gross Yearly Income" at bounding box center [57, 312] width 49 height 7
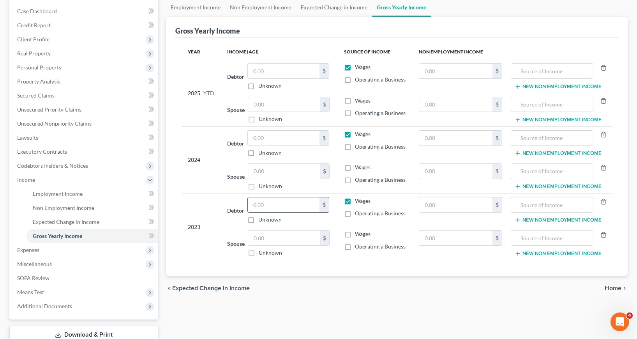
scroll to position [78, 0]
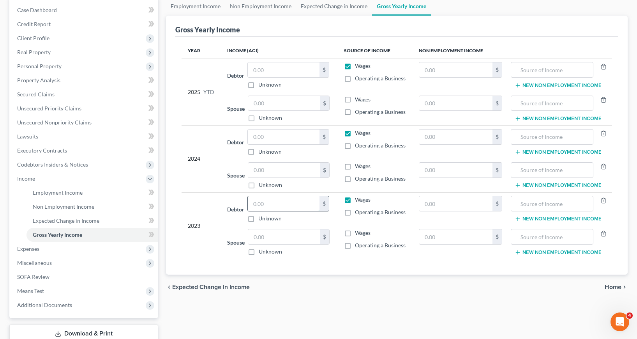
click at [259, 203] on input "text" at bounding box center [284, 203] width 72 height 15
type input "50,049"
click at [253, 237] on input "text" at bounding box center [284, 236] width 72 height 15
type input "28,602"
click at [355, 233] on label "Wages" at bounding box center [363, 233] width 16 height 8
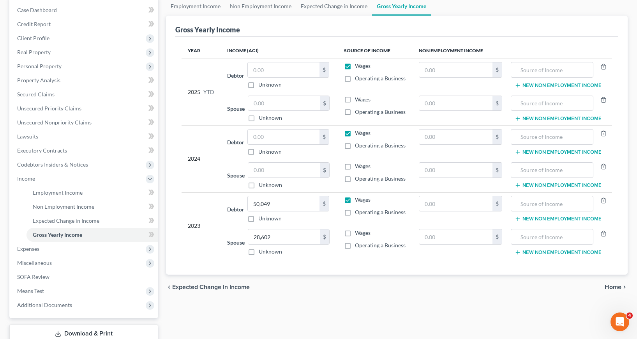
click at [358, 233] on input "Wages" at bounding box center [360, 231] width 5 height 5
checkbox input "true"
click at [255, 136] on input "text" at bounding box center [284, 136] width 72 height 15
type input "66,188"
click at [254, 170] on input "text" at bounding box center [284, 170] width 72 height 15
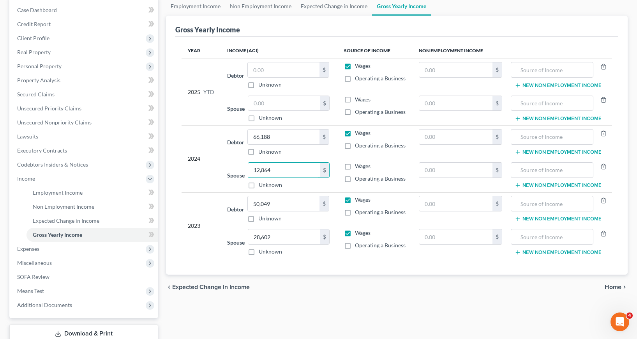
type input "12,864"
click at [355, 178] on label "Operating a Business" at bounding box center [380, 179] width 51 height 8
click at [358, 178] on input "Operating a Business" at bounding box center [360, 177] width 5 height 5
checkbox input "true"
click at [256, 70] on input "text" at bounding box center [284, 69] width 72 height 15
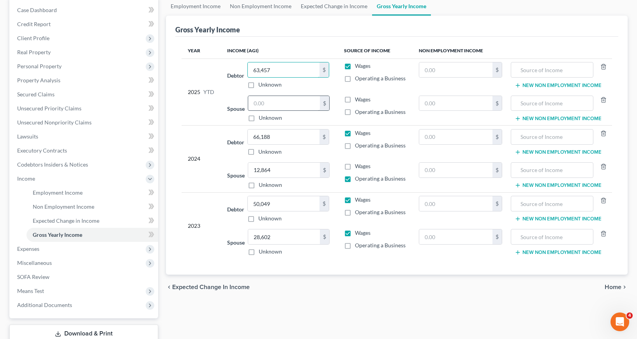
type input "63,457"
click at [254, 103] on input "text" at bounding box center [284, 103] width 72 height 15
type input "10,070"
click at [355, 111] on label "Operating a Business" at bounding box center [380, 112] width 51 height 8
click at [358, 111] on input "Operating a Business" at bounding box center [360, 110] width 5 height 5
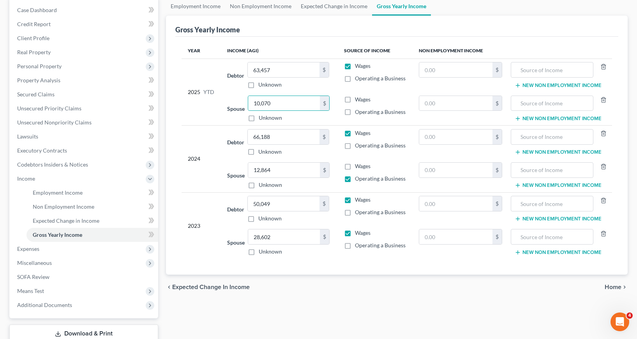
checkbox input "true"
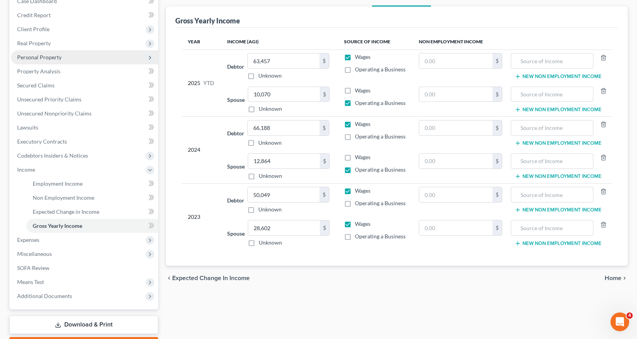
scroll to position [132, 0]
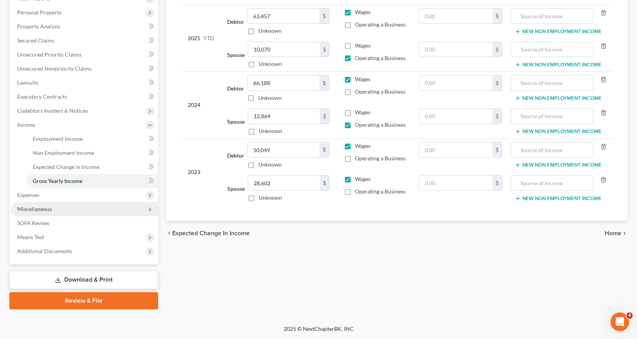
click at [37, 207] on span "Miscellaneous" at bounding box center [34, 208] width 35 height 7
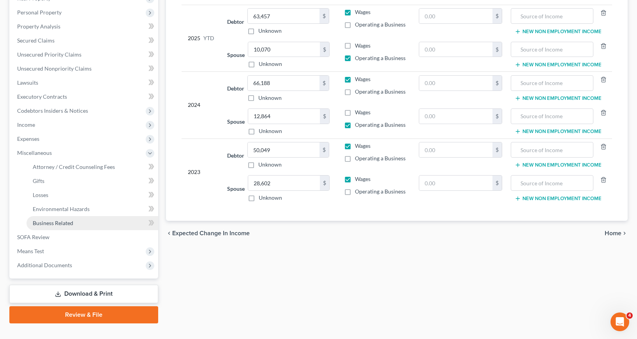
click at [54, 223] on span "Business Related" at bounding box center [53, 222] width 41 height 7
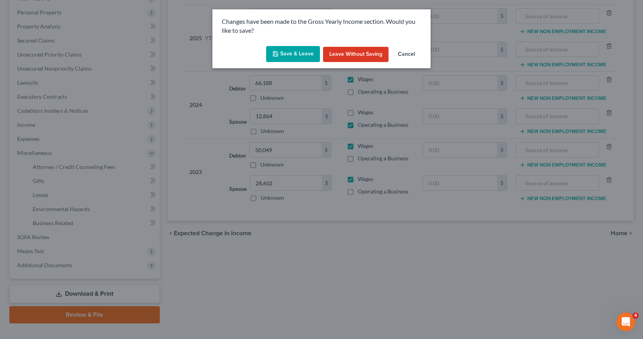
click at [301, 50] on button "Save & Leave" at bounding box center [293, 54] width 54 height 16
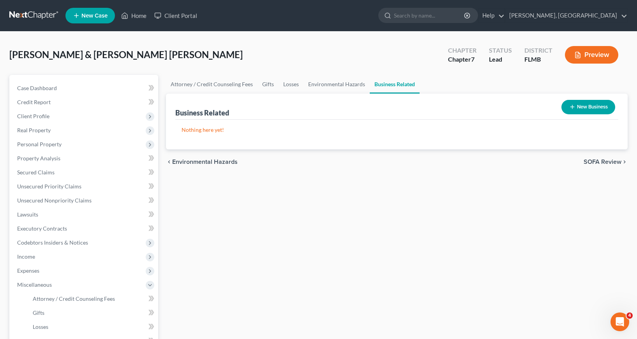
click at [571, 104] on icon "button" at bounding box center [572, 107] width 6 height 6
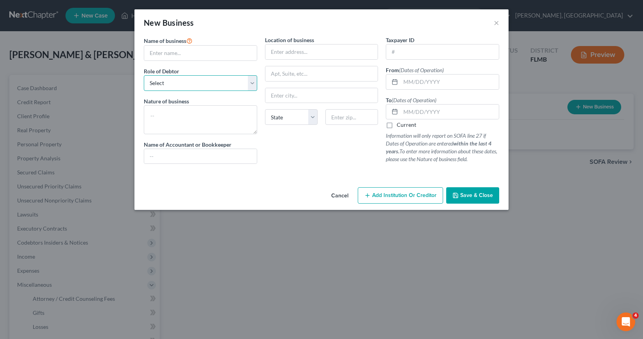
click at [253, 81] on select "Select A member of a limited liability company (LLC) or limited liability partn…" at bounding box center [200, 83] width 113 height 16
select select "sole_proprietor"
click at [144, 75] on select "Select A member of a limited liability company (LLC) or limited liability partn…" at bounding box center [200, 83] width 113 height 16
click at [149, 52] on input "text" at bounding box center [200, 53] width 113 height 15
type input "Maylen C. Hernandez"
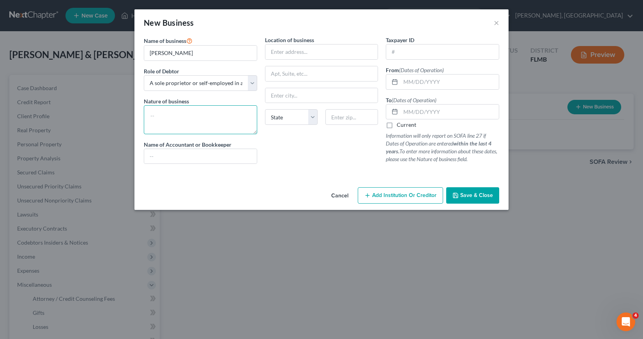
click at [152, 113] on textarea at bounding box center [200, 119] width 113 height 29
type textarea "Nail Tech"
click at [270, 51] on input "text" at bounding box center [321, 51] width 113 height 15
type input "15274 Fishhawk Blvd."
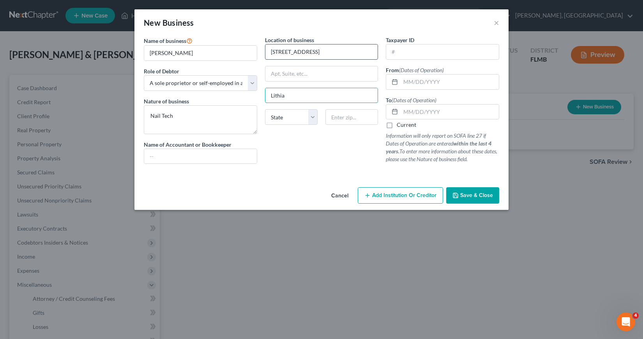
type input "Lithia"
select select "9"
type input "33547"
click at [392, 51] on input "text" at bounding box center [442, 51] width 113 height 15
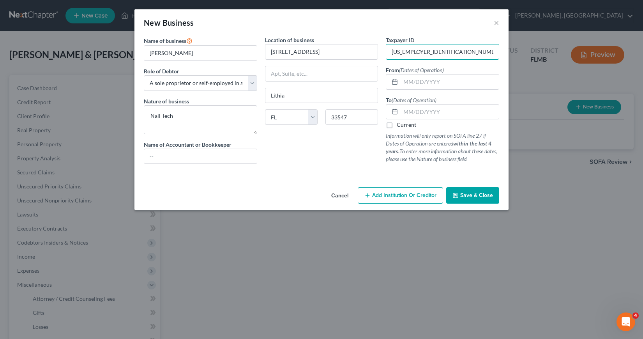
type input "77-1983648"
click at [397, 125] on label "Current" at bounding box center [406, 125] width 19 height 8
click at [400, 125] on input "Current" at bounding box center [402, 123] width 5 height 5
checkbox input "true"
click at [466, 195] on span "Save & Close" at bounding box center [476, 195] width 33 height 7
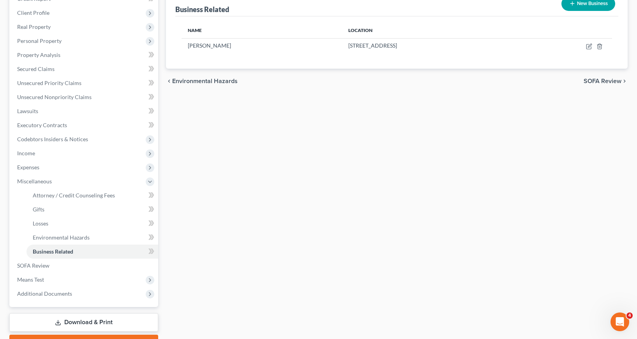
scroll to position [117, 0]
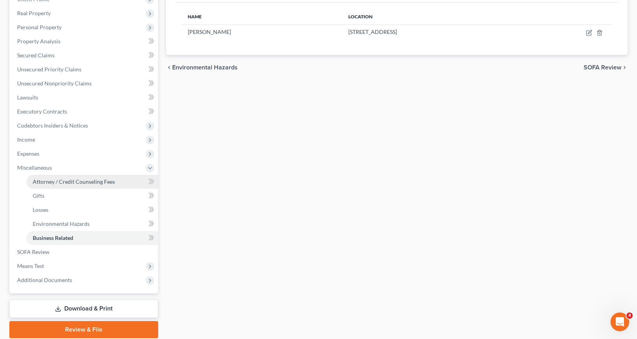
click at [70, 182] on span "Attorney / Credit Counseling Fees" at bounding box center [74, 181] width 82 height 7
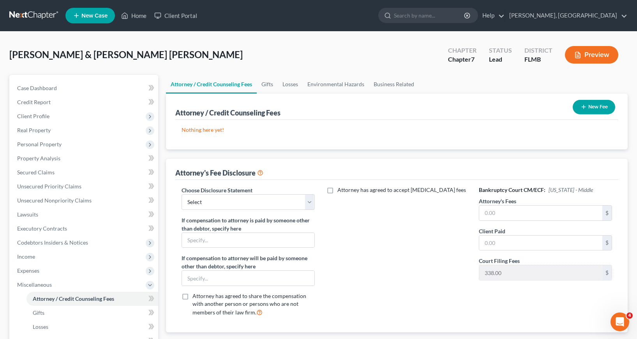
click at [583, 107] on line "button" at bounding box center [584, 107] width 4 height 0
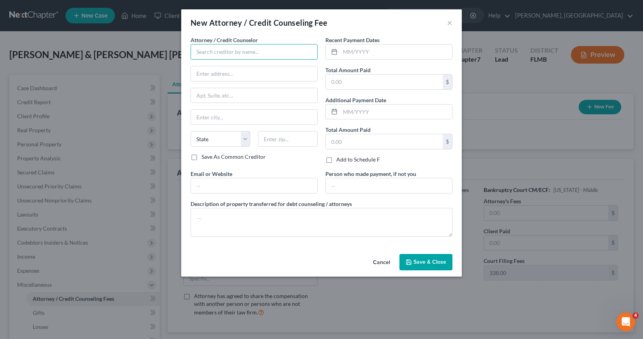
click at [198, 53] on input "text" at bounding box center [254, 52] width 127 height 16
click at [221, 68] on div "Ivonne L. Fernandez, Esq." at bounding box center [237, 66] width 81 height 8
type input "Ivonne L. Fernandez, Esq."
type input "607 W Dr Martin Luther King Jr Blvd"
type input "Tampa"
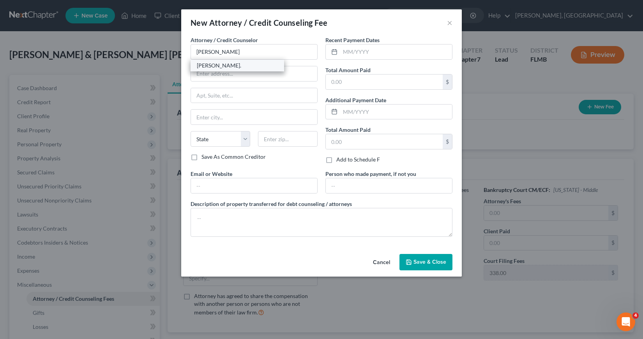
select select "9"
type input "33603"
click at [347, 54] on input "text" at bounding box center [396, 51] width 112 height 15
click at [342, 53] on input "text" at bounding box center [396, 51] width 112 height 15
type input "06/2025"
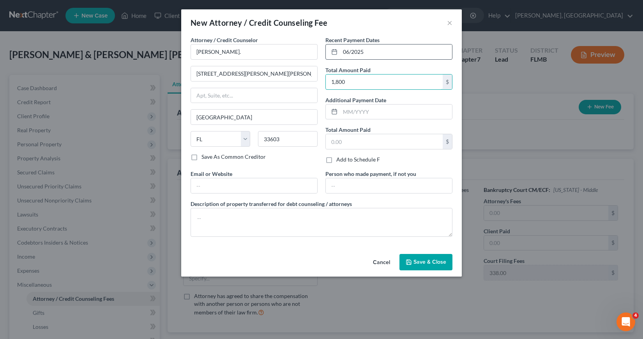
type input "1,800"
click at [427, 263] on span "Save & Close" at bounding box center [429, 261] width 33 height 7
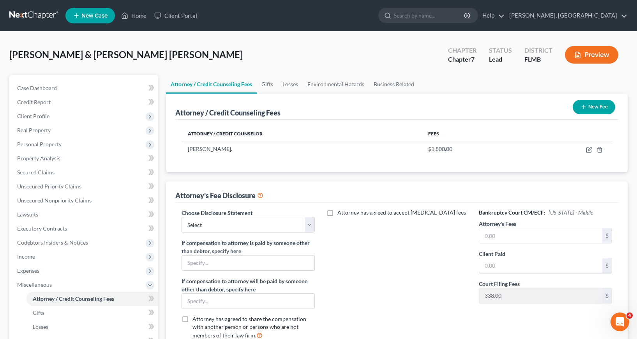
click at [585, 106] on icon "button" at bounding box center [584, 107] width 6 height 6
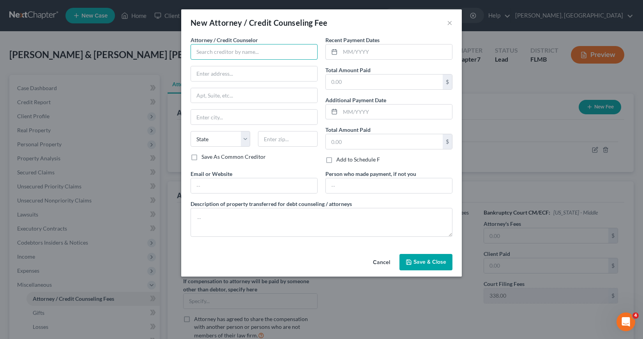
click at [195, 49] on input "text" at bounding box center [254, 52] width 127 height 16
click at [247, 68] on div "InCharge Debt Solutions" at bounding box center [237, 66] width 81 height 8
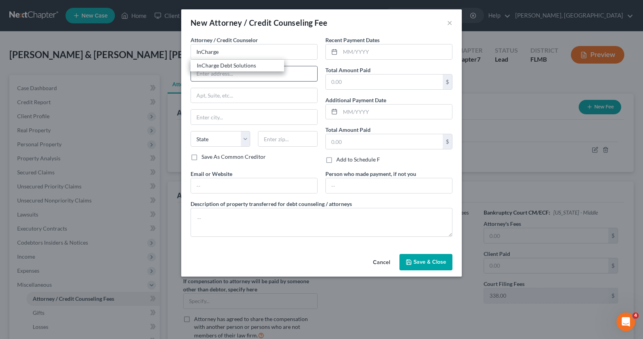
type input "InCharge Debt Solutions"
drag, startPoint x: 347, startPoint y: 50, endPoint x: 330, endPoint y: 58, distance: 18.1
click at [344, 51] on input "text" at bounding box center [396, 51] width 112 height 15
type input "06/2025"
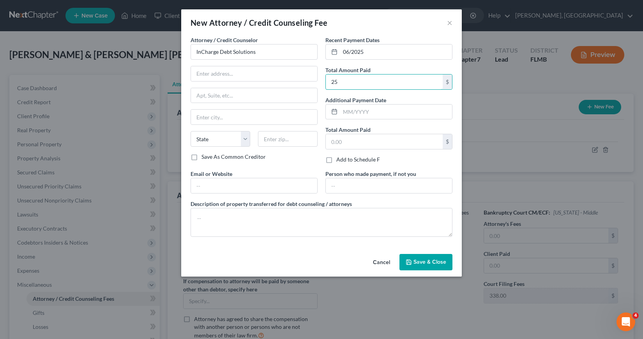
type input "25"
click at [425, 260] on span "Save & Close" at bounding box center [429, 261] width 33 height 7
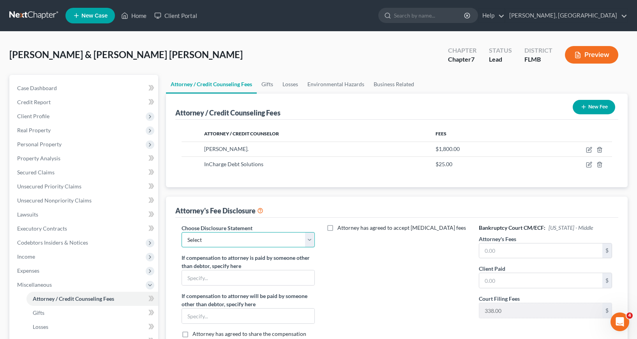
click at [308, 240] on select "Select Attorney" at bounding box center [248, 240] width 133 height 16
select select "0"
click at [182, 232] on select "Select Attorney" at bounding box center [248, 240] width 133 height 16
click at [486, 251] on input "text" at bounding box center [540, 250] width 123 height 15
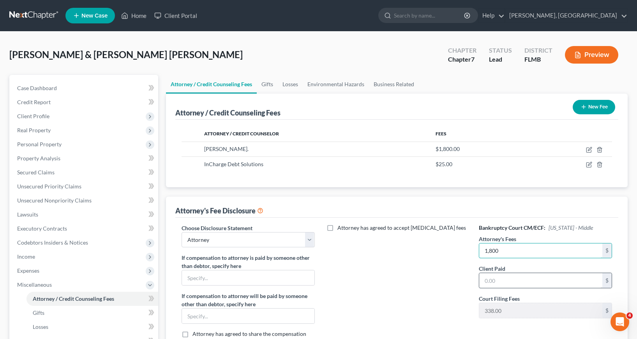
type input "1,800"
click at [483, 281] on input "text" at bounding box center [540, 280] width 123 height 15
type input "1,800"
click at [431, 297] on div "Attorney has agreed to accept retainer fees" at bounding box center [397, 292] width 149 height 137
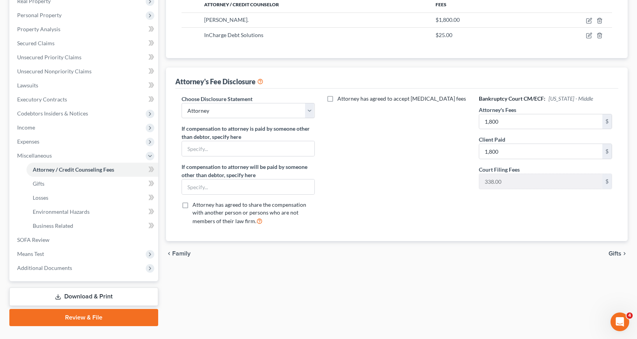
scroll to position [146, 0]
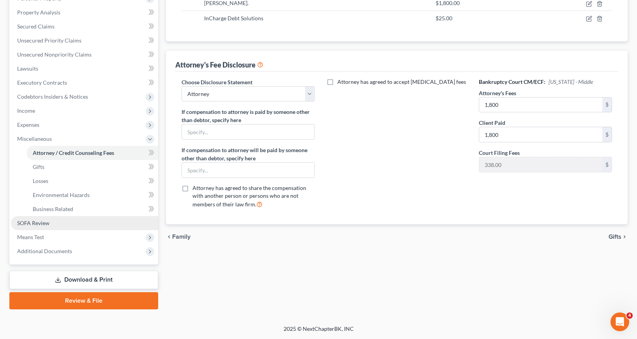
click at [33, 223] on span "SOFA Review" at bounding box center [33, 222] width 32 height 7
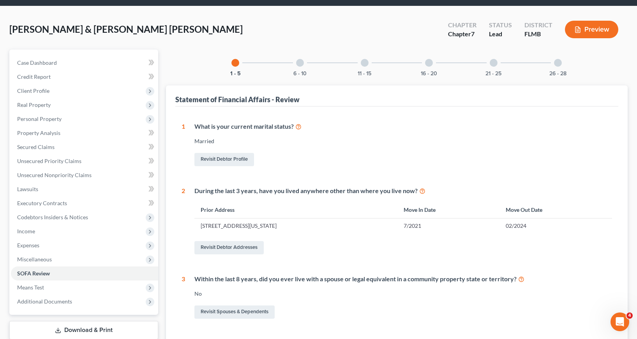
scroll to position [39, 0]
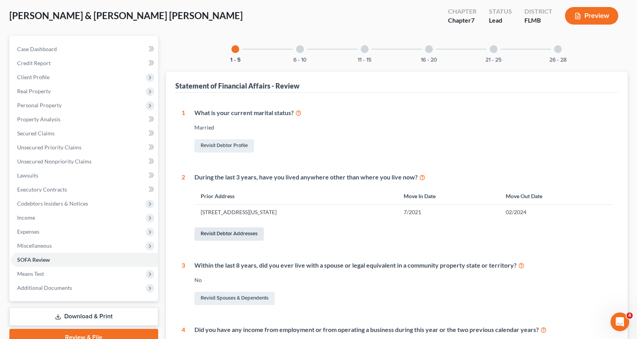
click at [234, 233] on link "Revisit Debtor Addresses" at bounding box center [228, 233] width 69 height 13
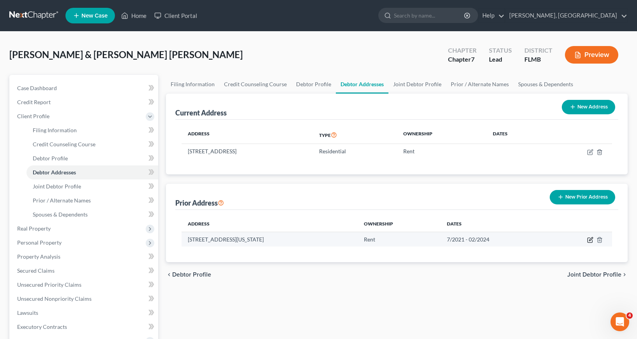
click at [590, 240] on icon "button" at bounding box center [591, 239] width 4 height 4
select select "5"
select select "20"
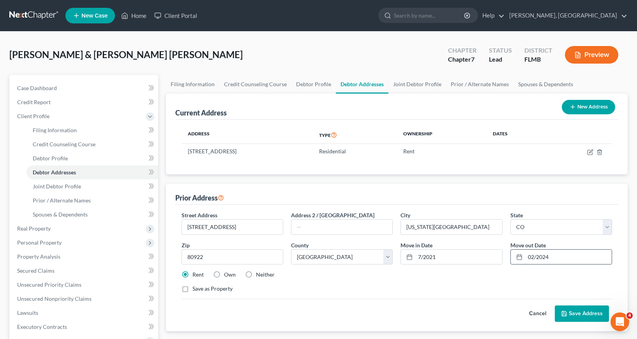
click at [534, 256] on input "02/2024" at bounding box center [568, 256] width 87 height 15
type input "01/2024"
click at [578, 311] on button "Save Address" at bounding box center [582, 313] width 54 height 16
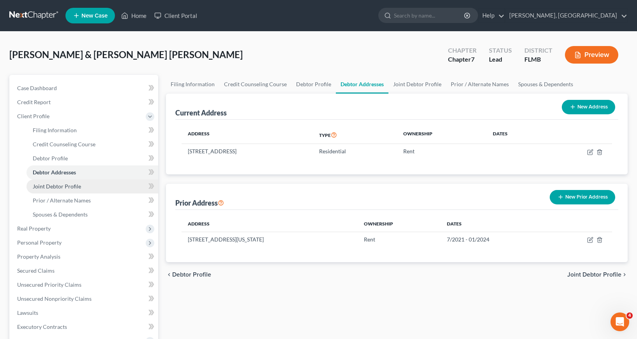
click at [48, 187] on span "Joint Debtor Profile" at bounding box center [57, 186] width 48 height 7
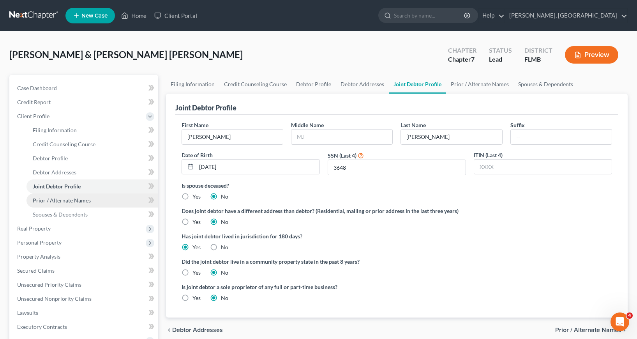
click at [49, 199] on span "Prior / Alternate Names" at bounding box center [62, 200] width 58 height 7
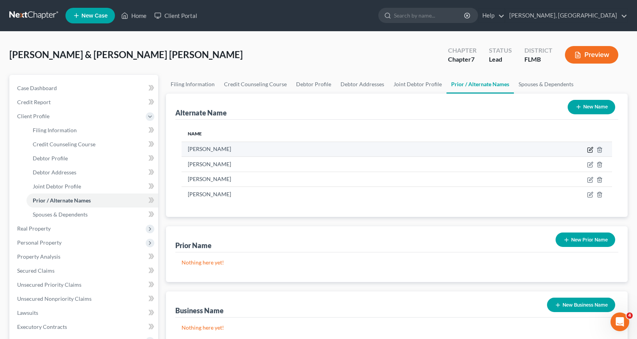
click at [590, 150] on icon at bounding box center [590, 150] width 6 height 6
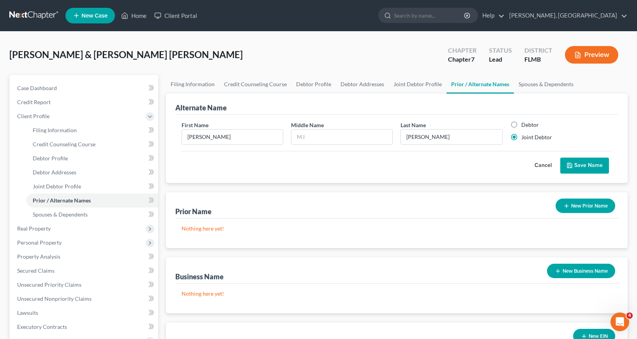
click at [576, 164] on button "Save Name" at bounding box center [584, 165] width 49 height 16
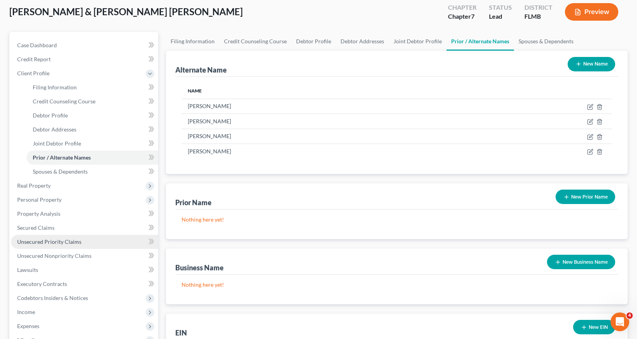
scroll to position [57, 0]
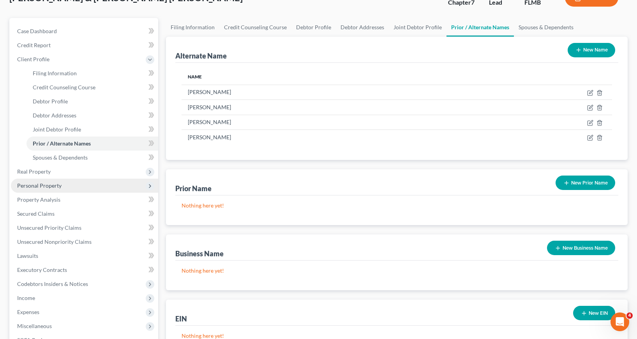
click at [40, 186] on span "Personal Property" at bounding box center [39, 185] width 44 height 7
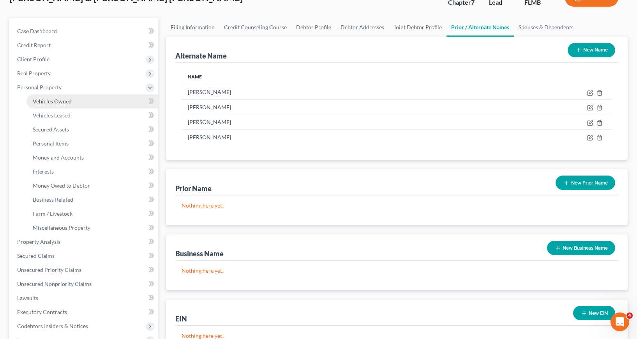
click at [65, 99] on span "Vehicles Owned" at bounding box center [52, 101] width 39 height 7
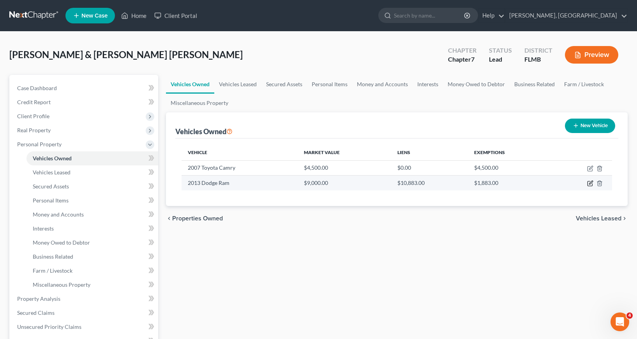
click at [591, 183] on icon "button" at bounding box center [591, 183] width 4 height 4
select select "0"
select select "13"
select select "2"
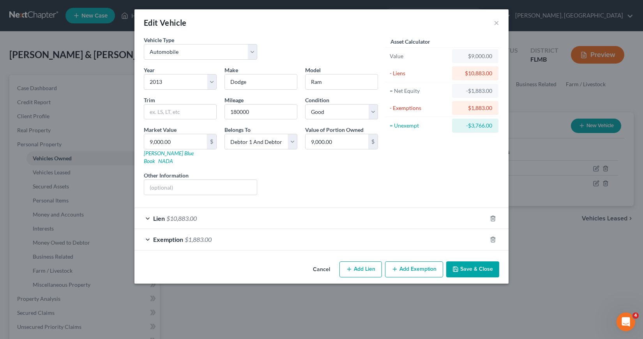
click at [146, 210] on div "Lien $10,883.00" at bounding box center [310, 218] width 352 height 21
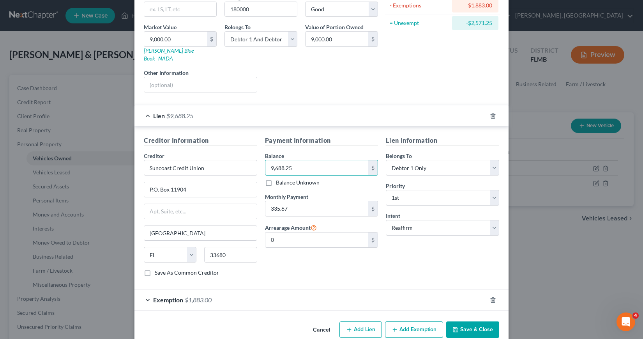
scroll to position [109, 0]
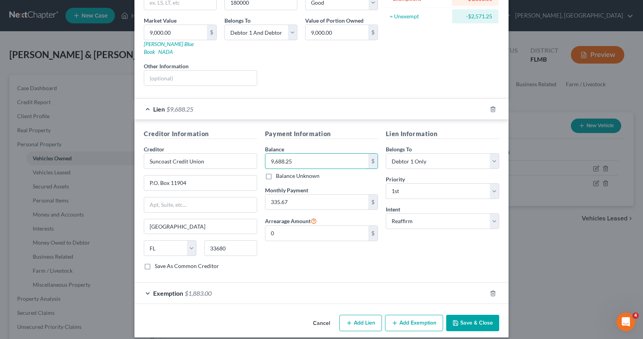
type input "9,688.25"
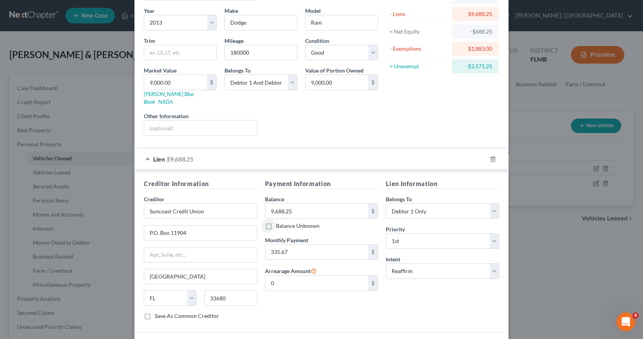
scroll to position [0, 0]
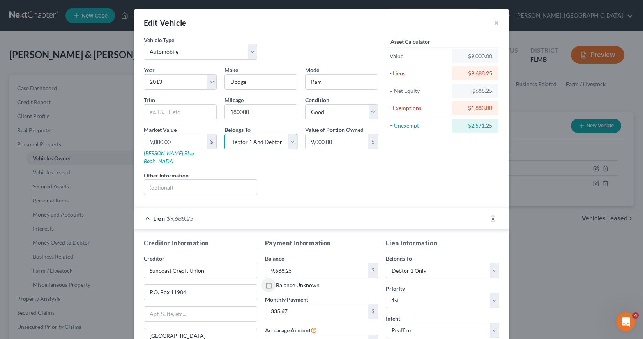
click at [287, 140] on select "Select Debtor 1 Only Debtor 2 Only Debtor 1 And Debtor 2 Only At Least One Of T…" at bounding box center [260, 142] width 73 height 16
select select "0"
click at [224, 134] on select "Select Debtor 1 Only Debtor 2 Only Debtor 1 And Debtor 2 Only At Least One Of T…" at bounding box center [260, 142] width 73 height 16
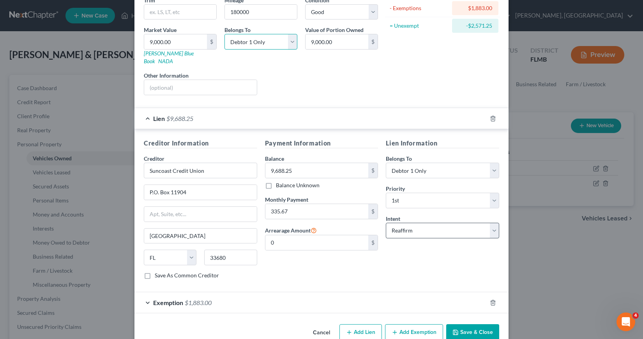
scroll to position [109, 0]
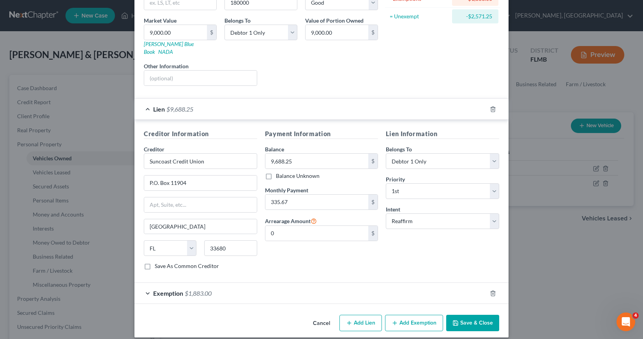
click at [471, 315] on button "Save & Close" at bounding box center [472, 323] width 53 height 16
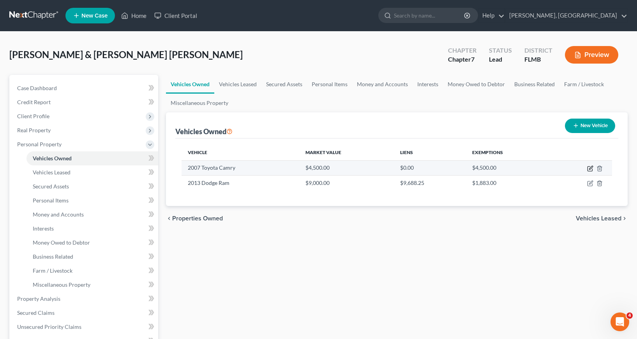
click at [591, 166] on icon "button" at bounding box center [590, 168] width 6 height 6
select select "0"
select select "19"
select select "2"
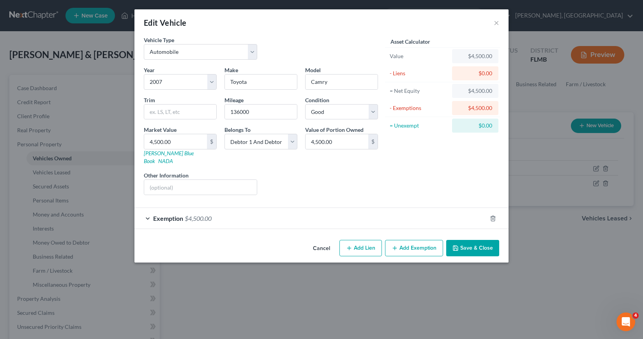
click at [148, 211] on div "Exemption $4,500.00" at bounding box center [310, 218] width 352 height 21
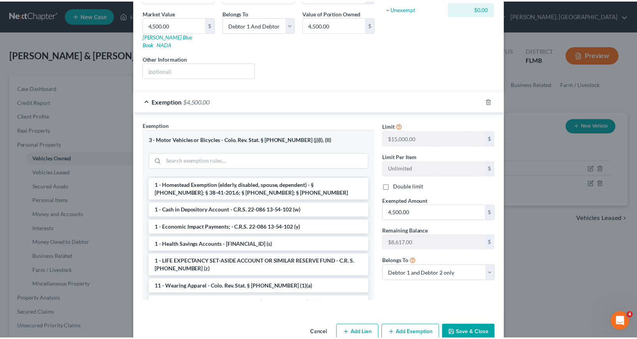
scroll to position [127, 0]
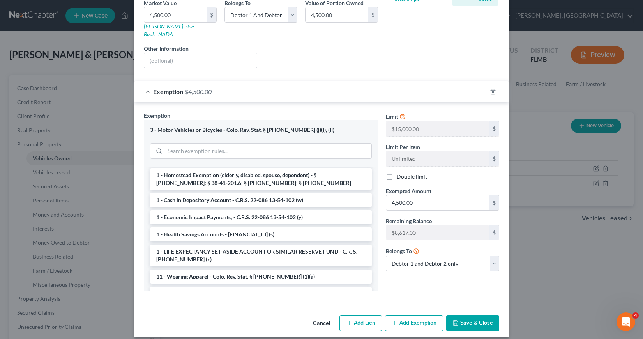
click at [470, 315] on button "Save & Close" at bounding box center [472, 323] width 53 height 16
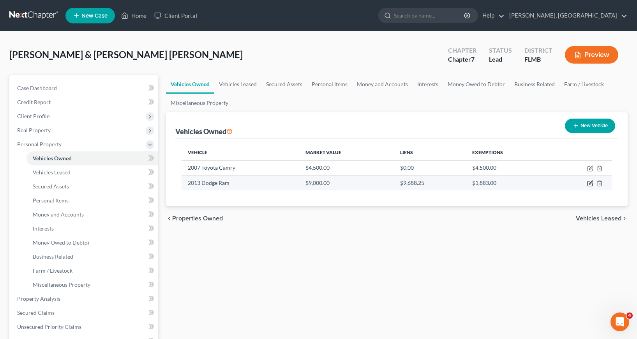
click at [590, 183] on icon "button" at bounding box center [591, 183] width 4 height 4
select select "0"
select select "13"
select select "2"
select select "0"
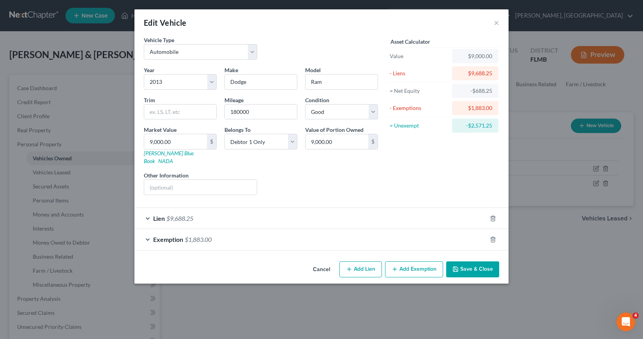
click at [146, 231] on div "Exemption $1,883.00" at bounding box center [310, 239] width 352 height 21
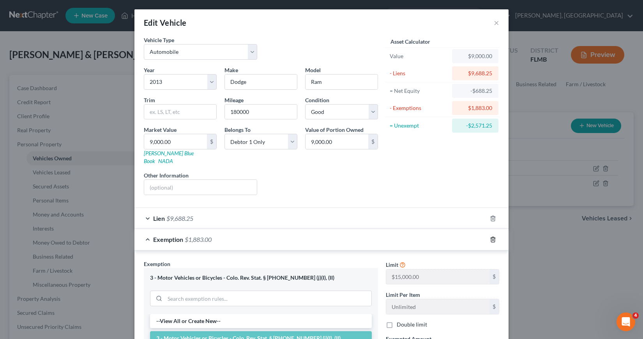
click at [491, 236] on icon "button" at bounding box center [493, 239] width 6 height 6
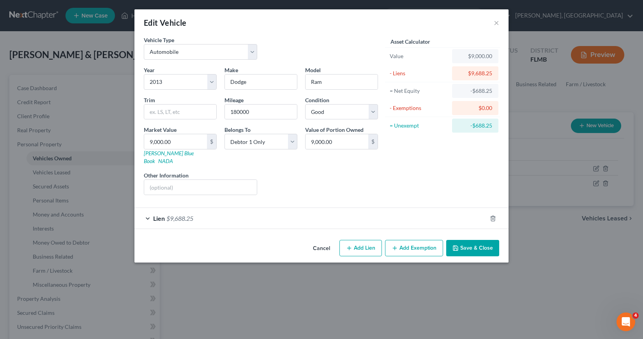
click at [473, 240] on button "Save & Close" at bounding box center [472, 248] width 53 height 16
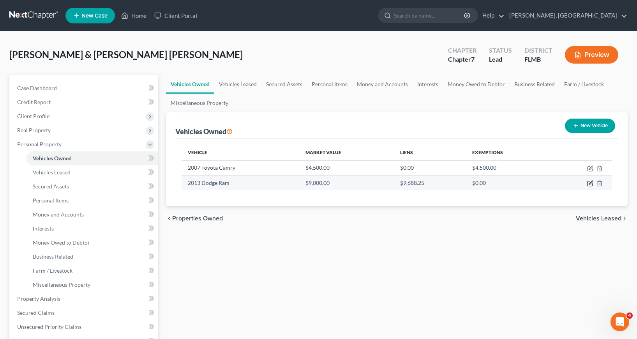
click at [590, 184] on icon "button" at bounding box center [591, 183] width 4 height 4
select select "0"
select select "13"
select select "2"
select select "0"
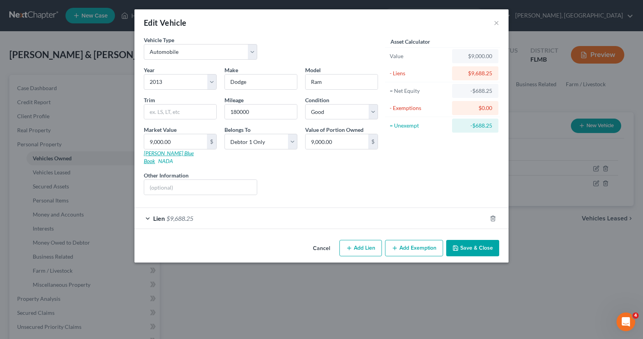
click at [167, 154] on link "Kelly Blue Book" at bounding box center [169, 157] width 50 height 14
click at [478, 240] on button "Save & Close" at bounding box center [472, 248] width 53 height 16
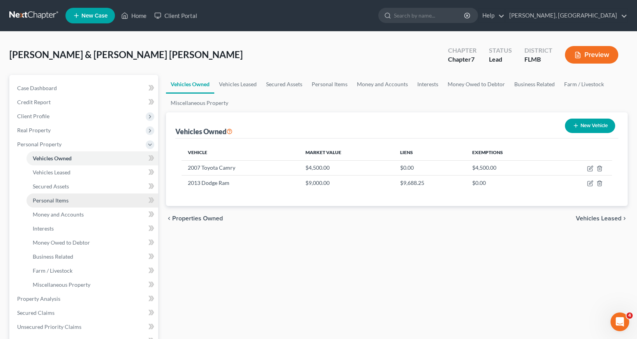
click at [54, 200] on span "Personal Items" at bounding box center [51, 200] width 36 height 7
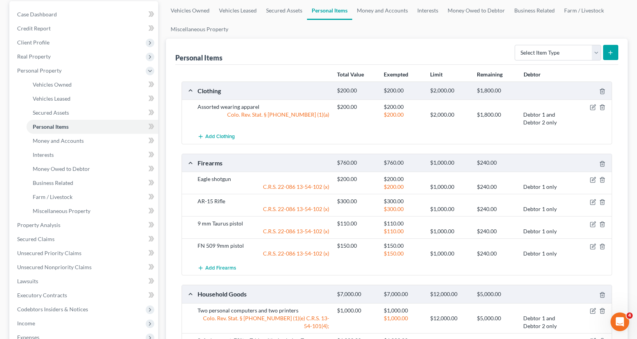
scroll to position [78, 0]
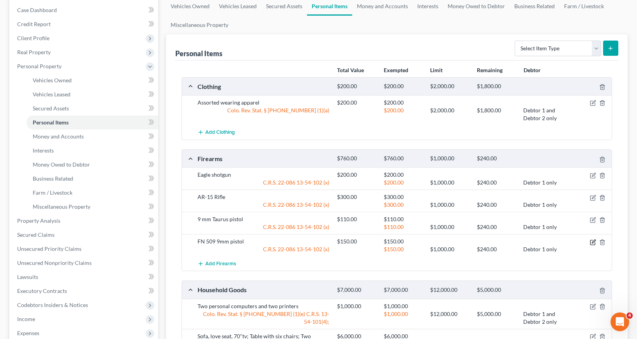
click at [593, 243] on icon "button" at bounding box center [594, 241] width 4 height 4
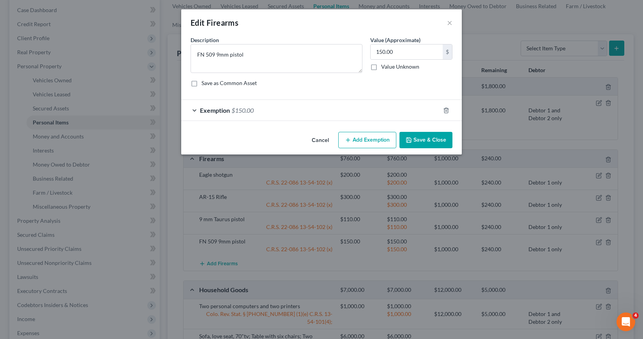
click at [196, 109] on div "Exemption $150.00" at bounding box center [310, 110] width 259 height 21
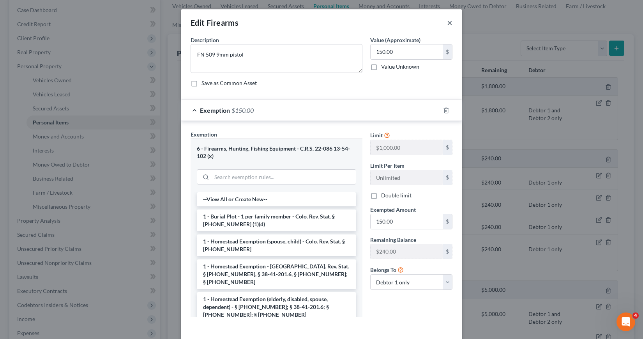
click at [448, 21] on button "×" at bounding box center [449, 22] width 5 height 9
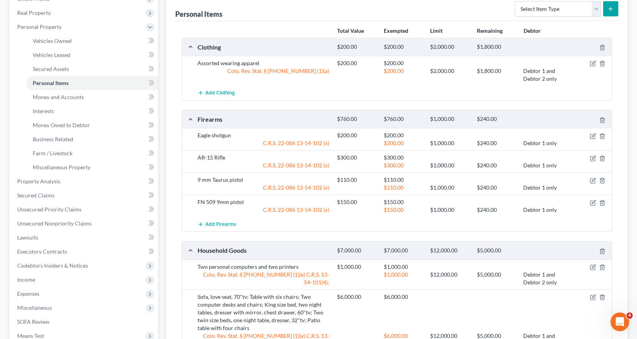
scroll to position [156, 0]
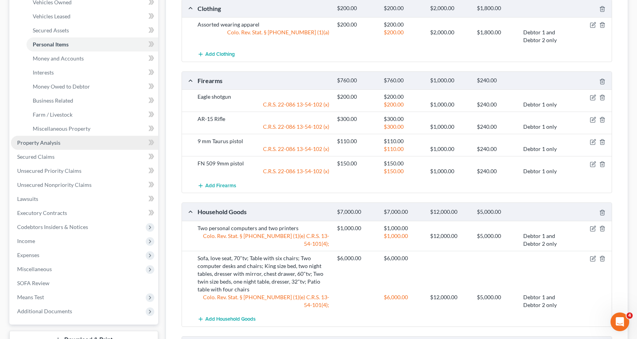
click at [35, 141] on span "Property Analysis" at bounding box center [38, 142] width 43 height 7
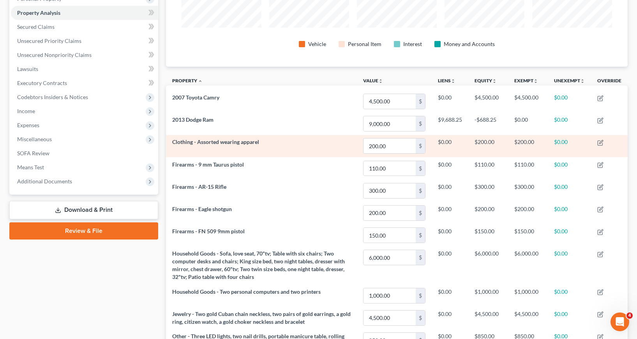
scroll to position [106, 0]
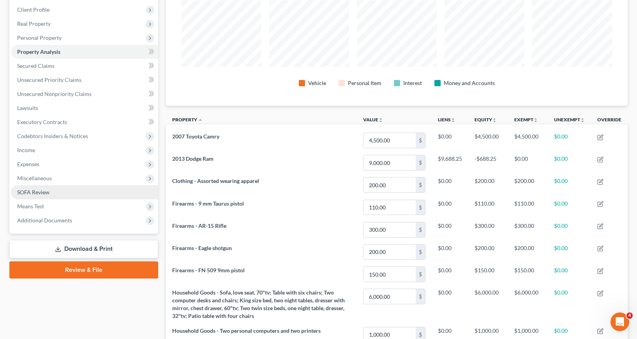
click at [41, 193] on span "SOFA Review" at bounding box center [33, 192] width 32 height 7
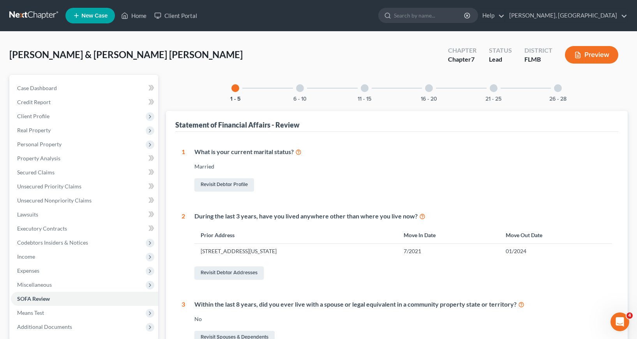
click at [300, 88] on div at bounding box center [300, 88] width 8 height 8
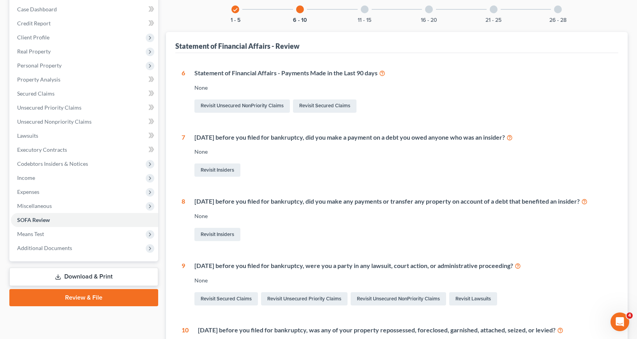
scroll to position [78, 0]
click at [313, 108] on link "Revisit Secured Claims" at bounding box center [325, 106] width 64 height 13
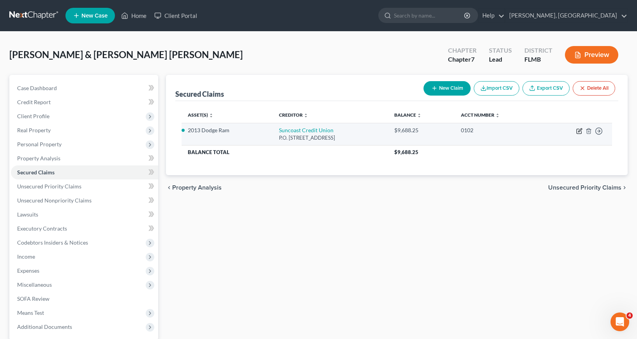
click at [580, 131] on icon "button" at bounding box center [580, 130] width 4 height 4
select select "9"
select select "0"
select select "15"
select select "2"
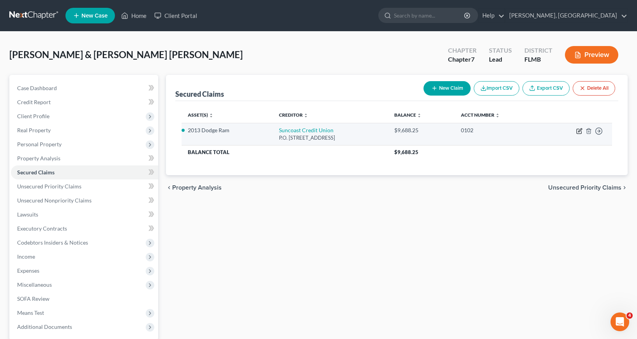
select select "0"
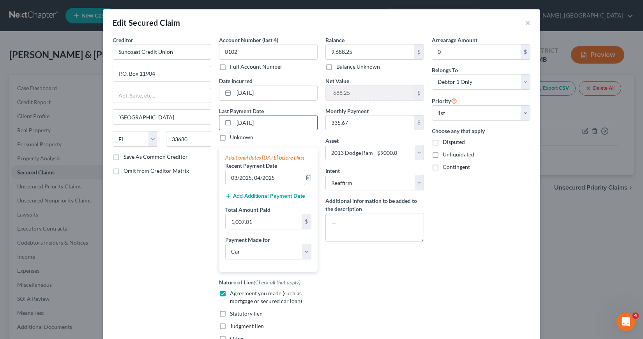
click at [236, 122] on input "05/01/2025" at bounding box center [275, 122] width 83 height 15
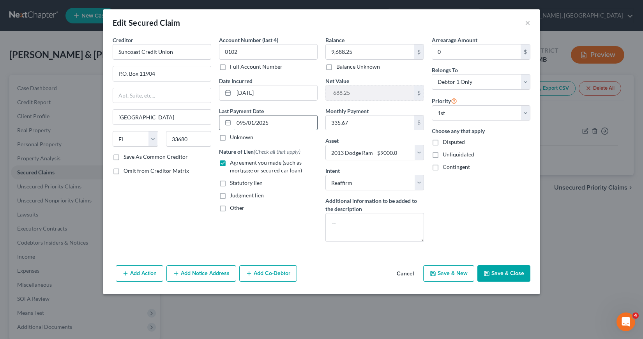
type input "09/01/2025"
select select "0"
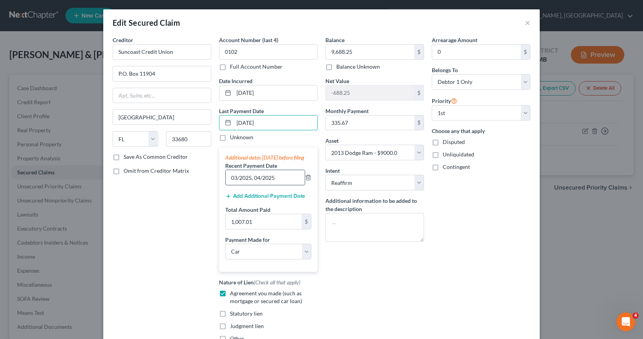
type input "09/01/2025"
click at [231, 185] on input "03/2025, 04/2025" at bounding box center [265, 177] width 79 height 15
click at [254, 185] on input "07/2025, 04/2025" at bounding box center [265, 177] width 79 height 15
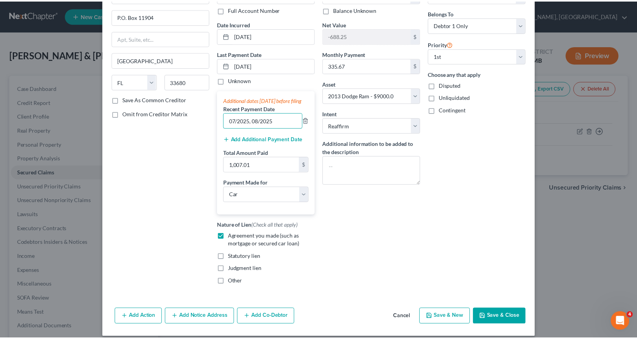
scroll to position [72, 0]
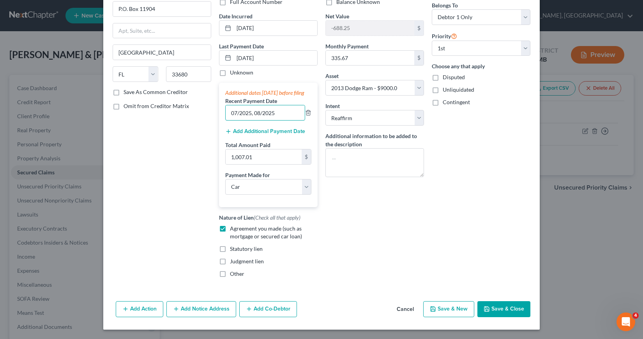
type input "07/2025, 08/2025"
click at [498, 309] on button "Save & Close" at bounding box center [503, 309] width 53 height 16
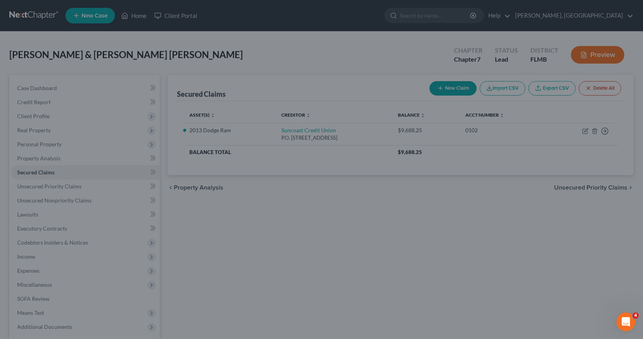
select select "15"
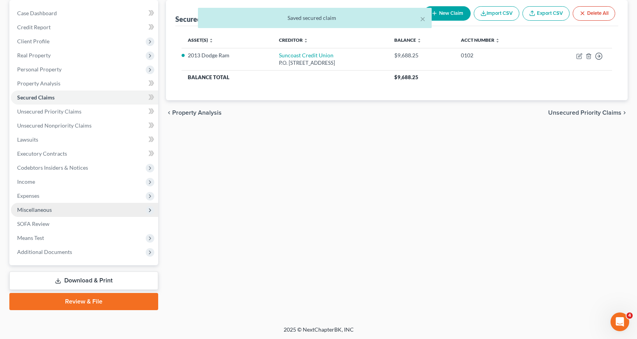
scroll to position [76, 0]
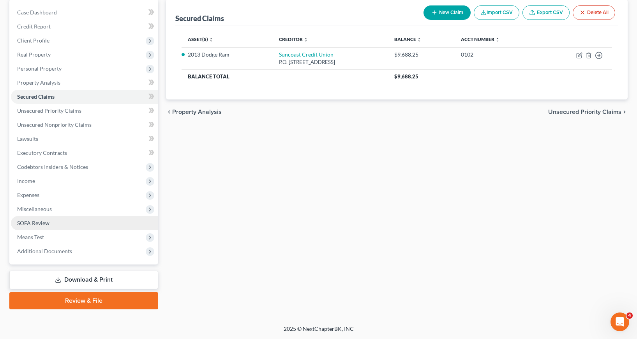
click at [35, 222] on span "SOFA Review" at bounding box center [33, 222] width 32 height 7
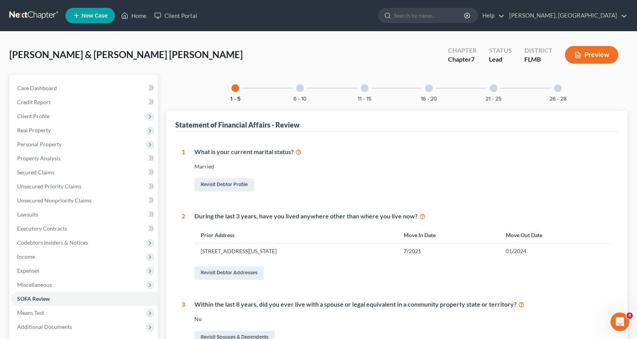
click at [301, 88] on div at bounding box center [300, 88] width 8 height 8
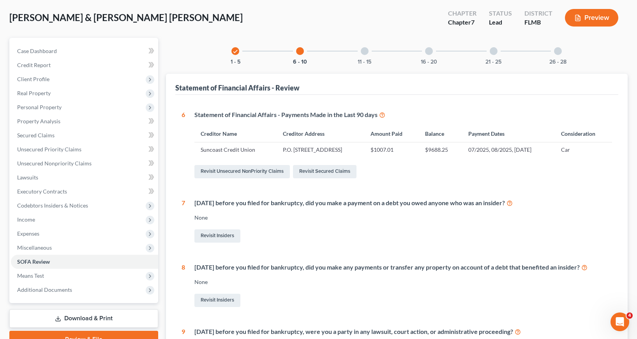
scroll to position [23, 0]
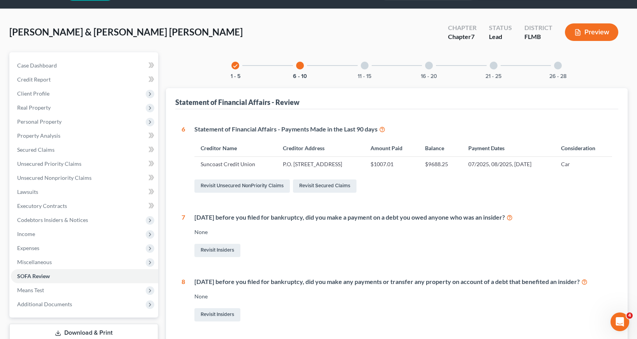
click at [363, 66] on div at bounding box center [365, 66] width 8 height 8
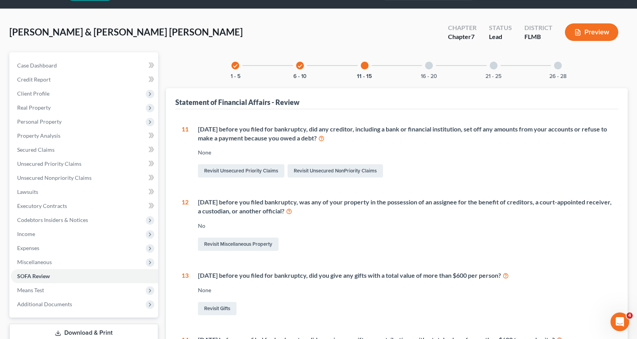
click at [428, 64] on div at bounding box center [429, 66] width 8 height 8
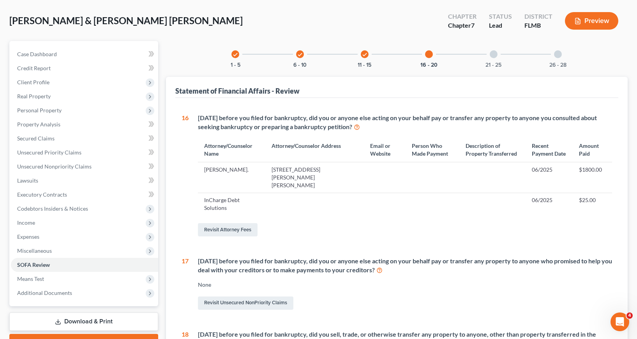
scroll to position [28, 0]
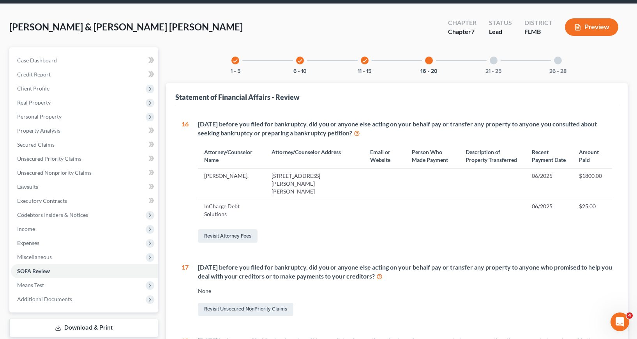
click at [495, 60] on div at bounding box center [494, 61] width 8 height 8
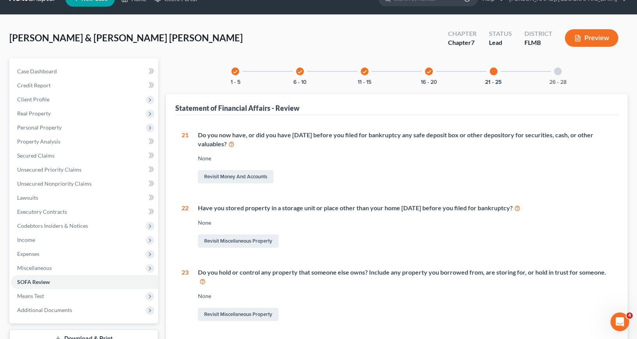
scroll to position [0, 0]
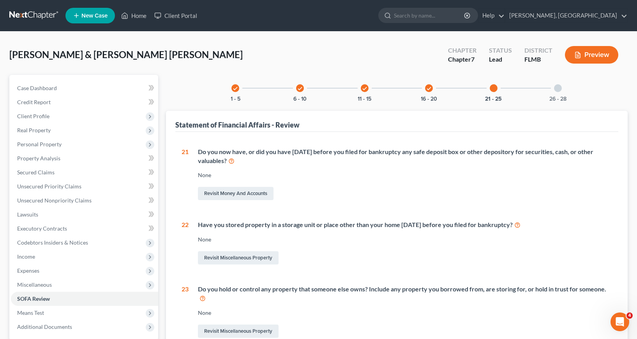
click at [557, 89] on div at bounding box center [558, 88] width 8 height 8
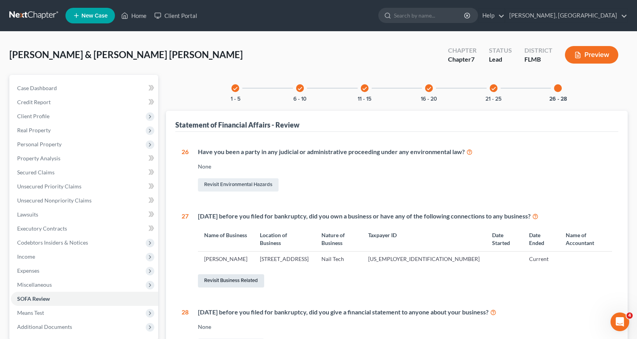
click at [231, 287] on link "Revisit Business Related" at bounding box center [231, 280] width 66 height 13
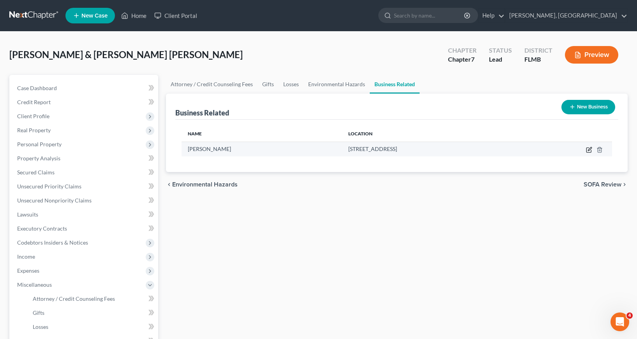
click at [590, 148] on icon "button" at bounding box center [590, 149] width 4 height 4
select select "sole_proprietor"
select select "9"
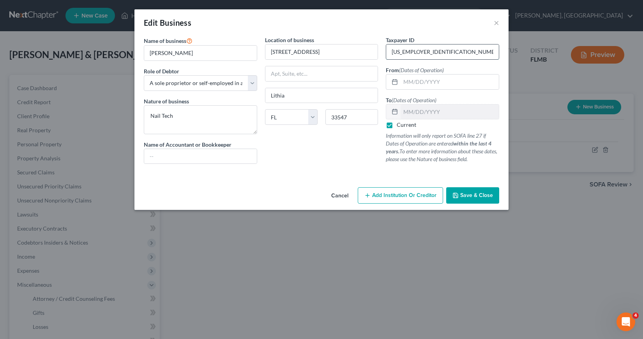
drag, startPoint x: 391, startPoint y: 51, endPoint x: 451, endPoint y: 51, distance: 60.0
click at [451, 51] on input "77-1983648" at bounding box center [442, 51] width 113 height 15
click at [465, 196] on span "Save & Close" at bounding box center [476, 195] width 33 height 7
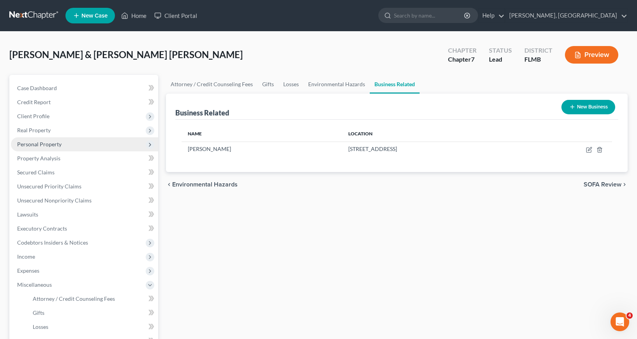
click at [36, 145] on span "Personal Property" at bounding box center [39, 144] width 44 height 7
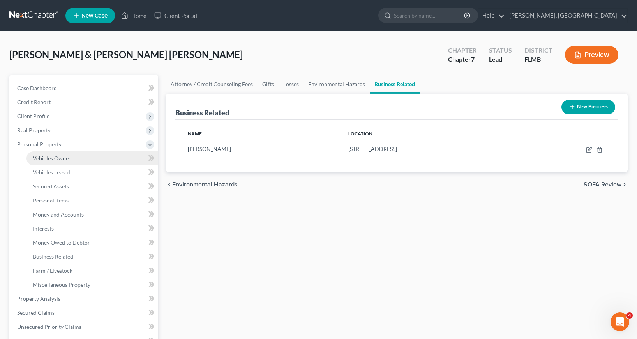
click at [50, 157] on span "Vehicles Owned" at bounding box center [52, 158] width 39 height 7
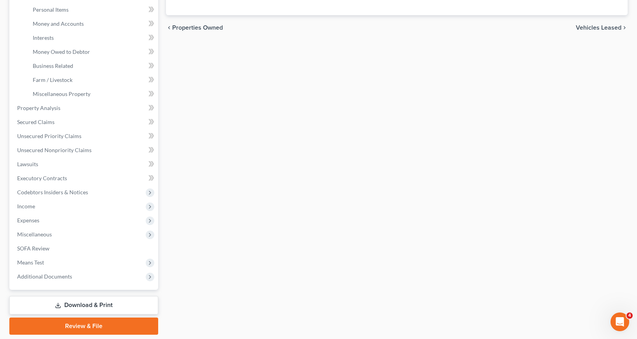
scroll to position [195, 0]
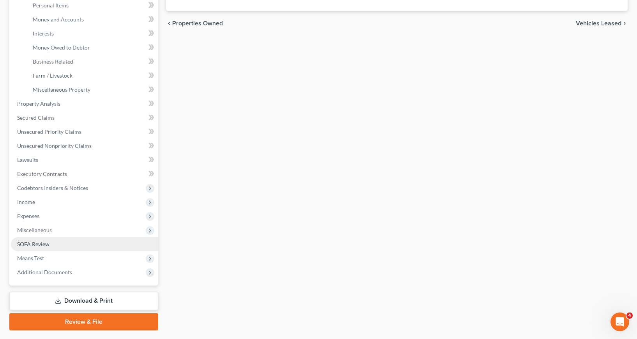
click at [38, 244] on span "SOFA Review" at bounding box center [33, 243] width 32 height 7
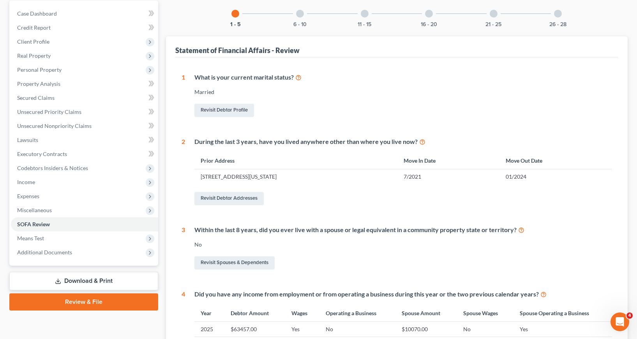
scroll to position [37, 0]
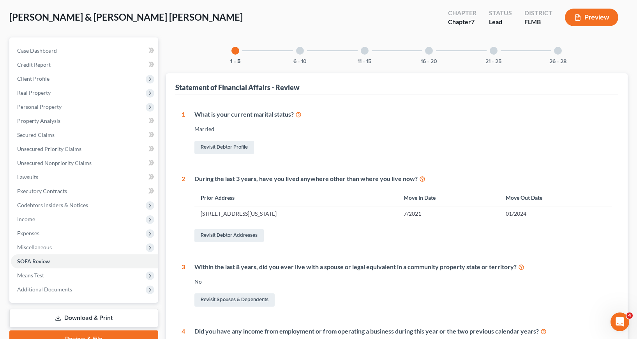
click at [302, 49] on div at bounding box center [300, 51] width 8 height 8
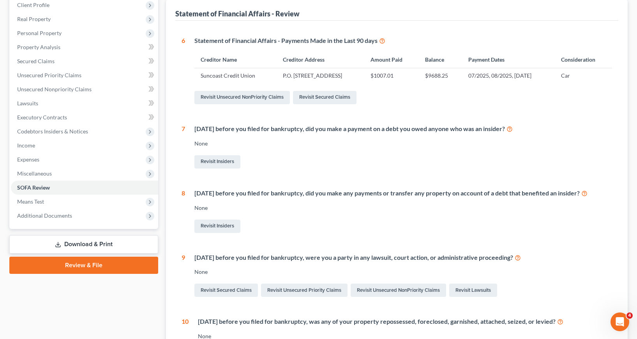
scroll to position [154, 0]
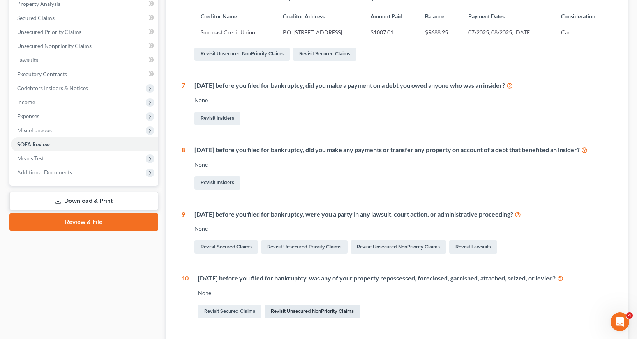
click at [303, 311] on link "Revisit Unsecured NonPriority Claims" at bounding box center [312, 310] width 95 height 13
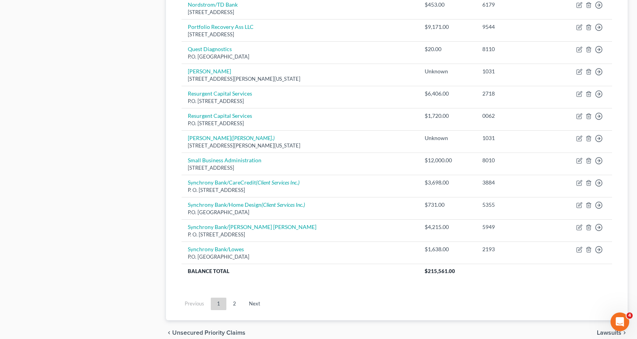
scroll to position [546, 0]
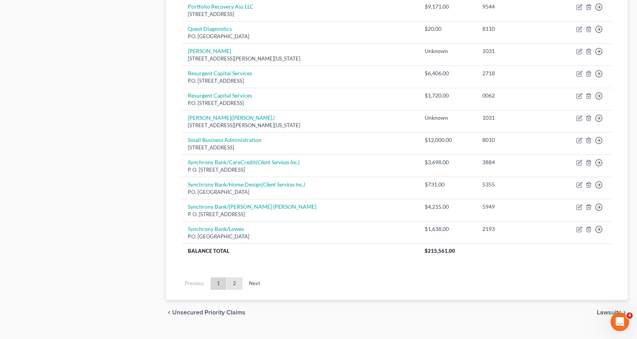
click at [234, 285] on link "2" at bounding box center [235, 283] width 16 height 12
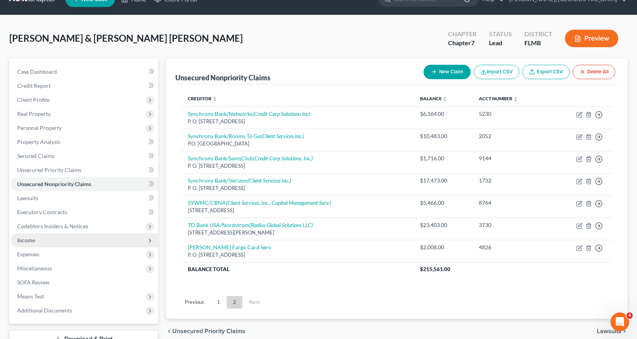
scroll to position [0, 0]
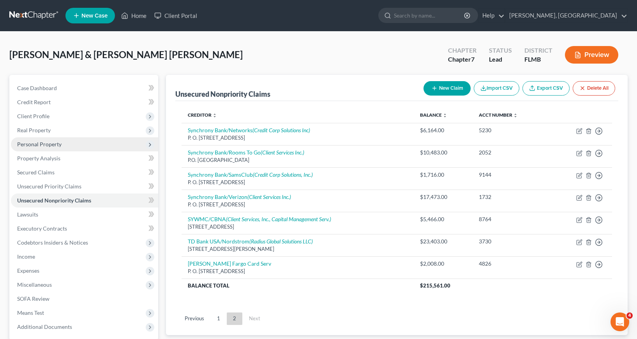
click at [34, 144] on span "Personal Property" at bounding box center [39, 144] width 44 height 7
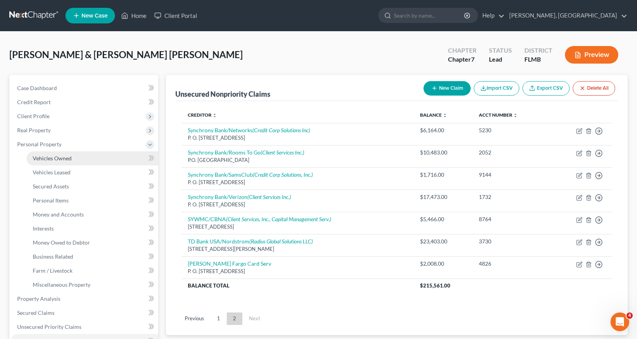
click at [51, 157] on span "Vehicles Owned" at bounding box center [52, 158] width 39 height 7
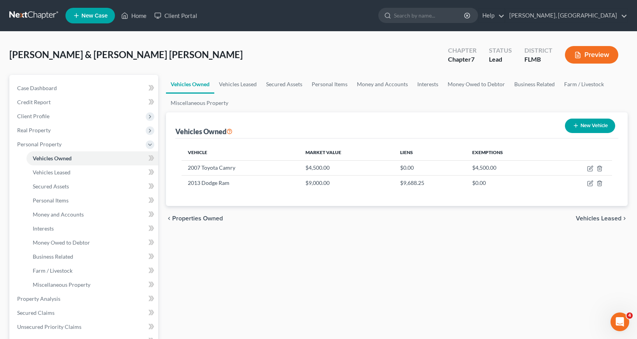
click at [576, 124] on line "button" at bounding box center [576, 126] width 0 height 4
select select "0"
select select "2"
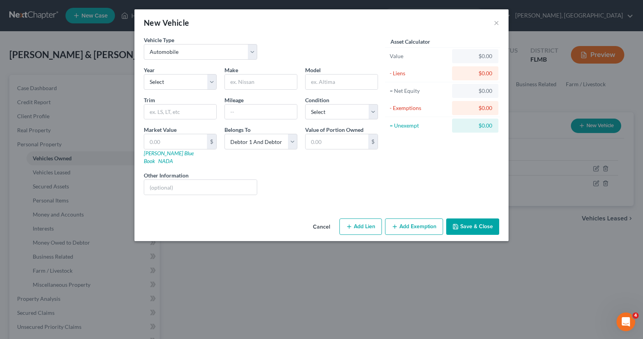
click at [472, 221] on button "Save & Close" at bounding box center [472, 226] width 53 height 16
click at [314, 219] on button "Cancel" at bounding box center [322, 227] width 30 height 16
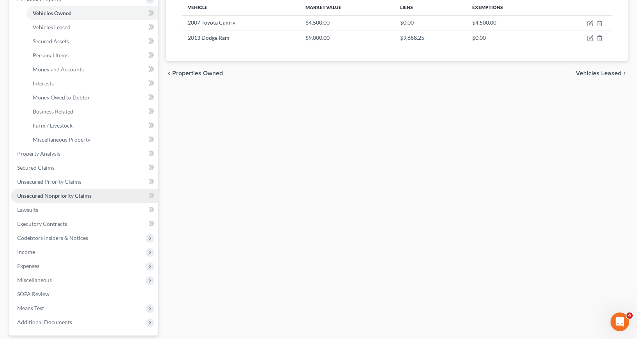
scroll to position [156, 0]
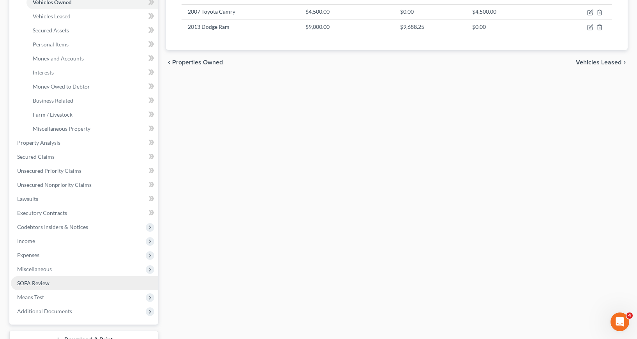
click at [37, 283] on span "SOFA Review" at bounding box center [33, 282] width 32 height 7
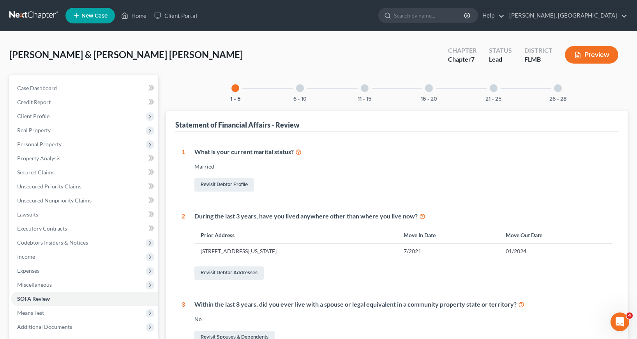
drag, startPoint x: 300, startPoint y: 87, endPoint x: 302, endPoint y: 100, distance: 13.3
click at [300, 87] on div at bounding box center [300, 88] width 8 height 8
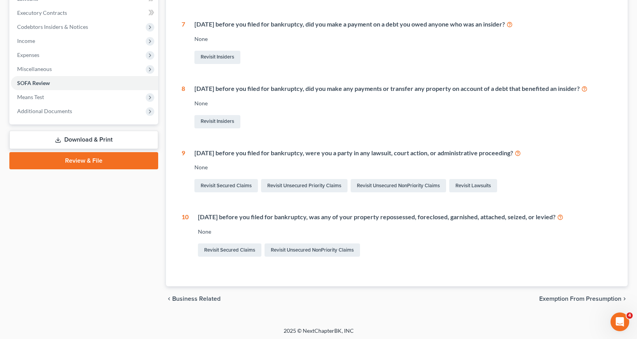
scroll to position [217, 0]
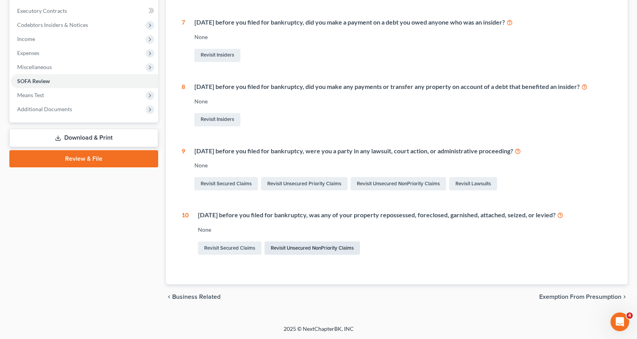
click at [305, 249] on link "Revisit Unsecured NonPriority Claims" at bounding box center [312, 247] width 95 height 13
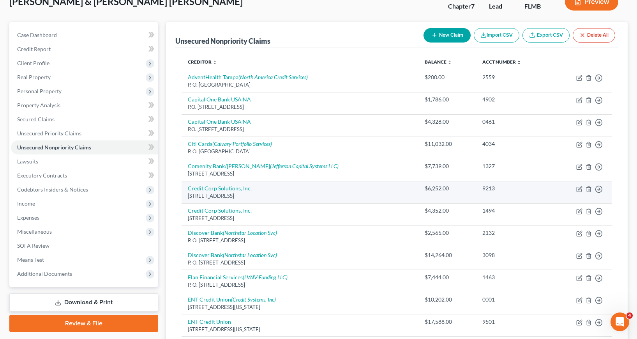
scroll to position [78, 0]
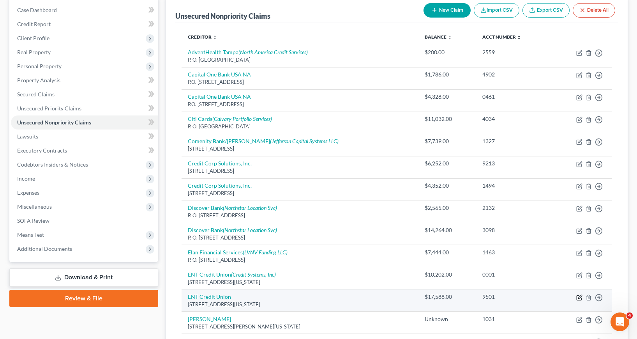
click at [580, 298] on icon "button" at bounding box center [580, 297] width 4 height 4
select select "5"
select select "4"
select select "2"
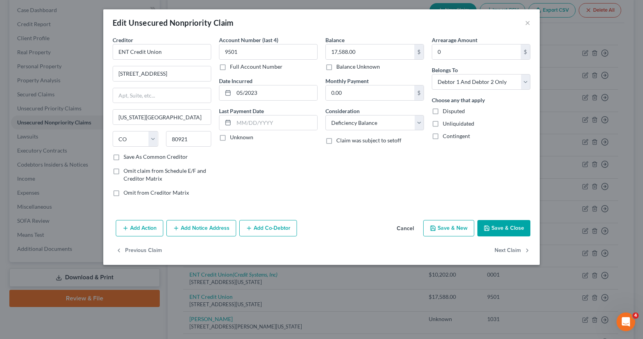
click at [508, 228] on button "Save & Close" at bounding box center [503, 228] width 53 height 16
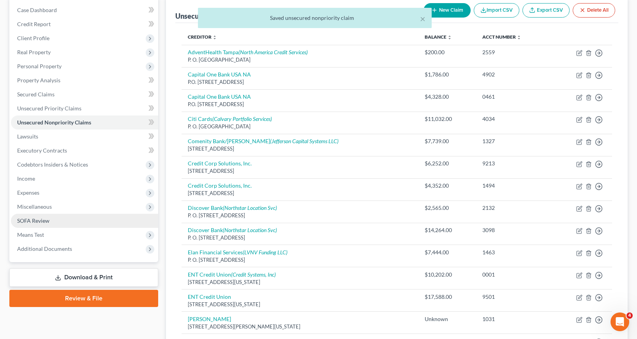
click at [44, 220] on span "SOFA Review" at bounding box center [33, 220] width 32 height 7
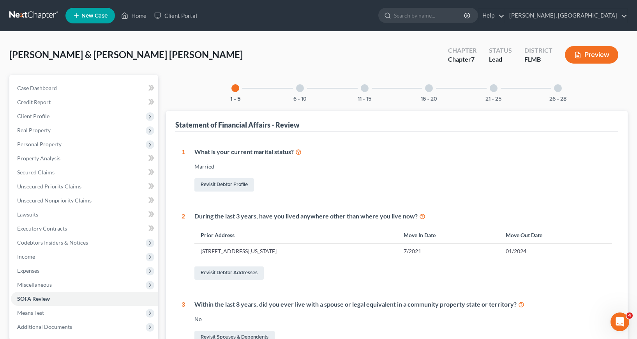
click at [299, 89] on div at bounding box center [300, 88] width 8 height 8
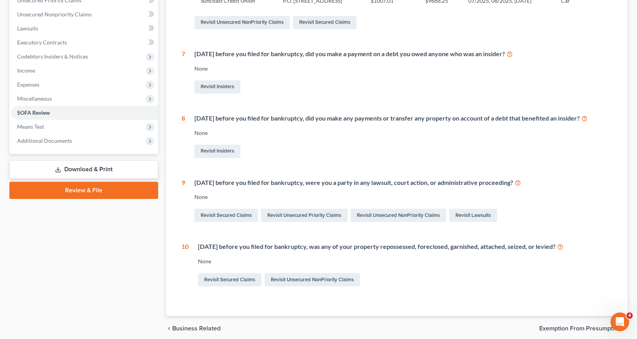
scroll to position [195, 0]
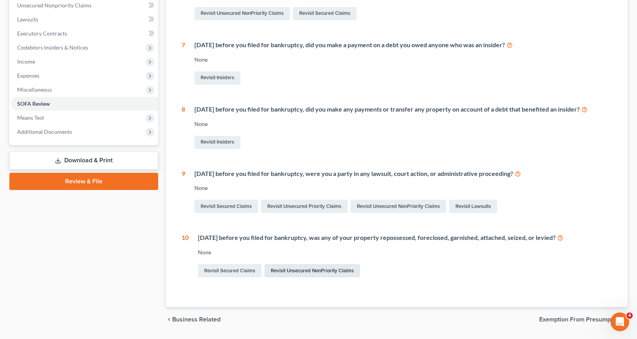
click at [321, 270] on link "Revisit Unsecured NonPriority Claims" at bounding box center [312, 270] width 95 height 13
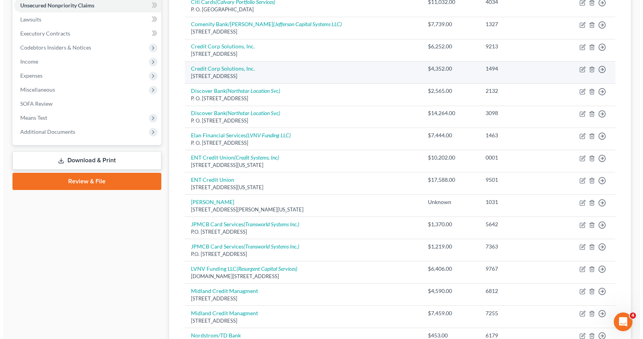
scroll to position [234, 0]
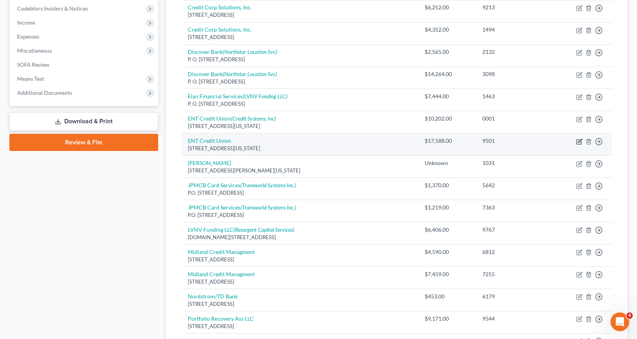
click at [578, 142] on icon "button" at bounding box center [580, 141] width 4 height 4
select select "5"
select select "4"
select select "2"
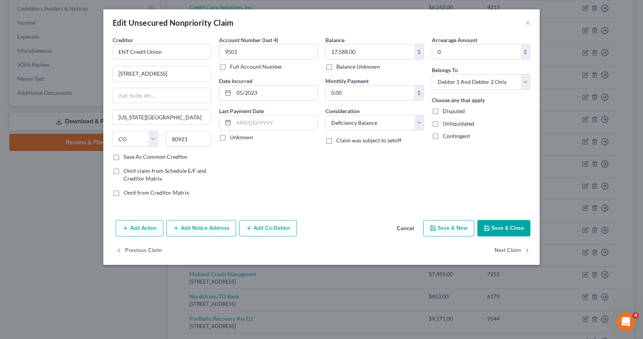
click at [139, 229] on button "Add Action" at bounding box center [140, 228] width 48 height 16
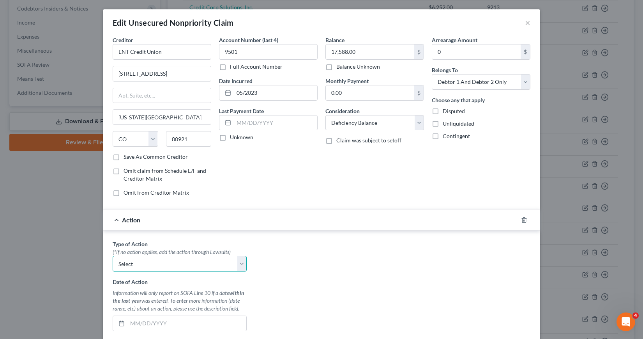
click at [237, 263] on select "Select Repossession Garnishment Foreclosure Personal Injury Attached, Seized, O…" at bounding box center [180, 264] width 134 height 16
select select "0"
click at [113, 256] on select "Select Repossession Garnishment Foreclosure Personal Injury Attached, Seized, O…" at bounding box center [180, 264] width 134 height 16
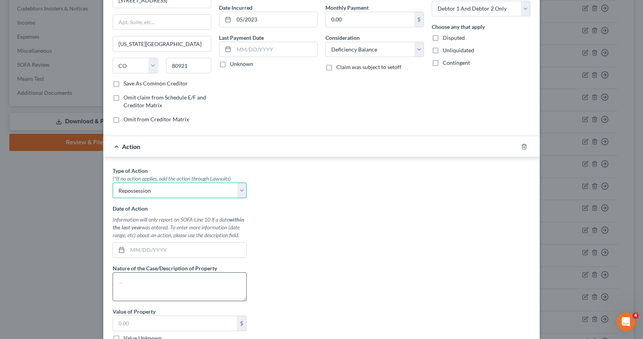
scroll to position [78, 0]
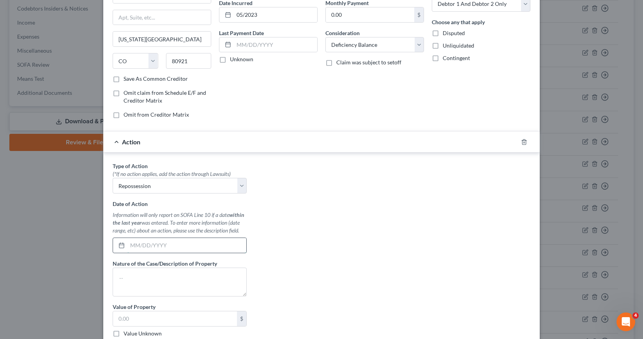
click at [128, 245] on input "text" at bounding box center [186, 245] width 119 height 15
type input "11/15/2024"
click at [116, 274] on textarea at bounding box center [180, 281] width 134 height 29
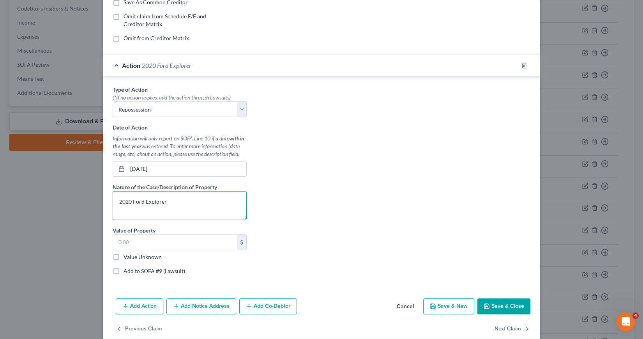
scroll to position [156, 0]
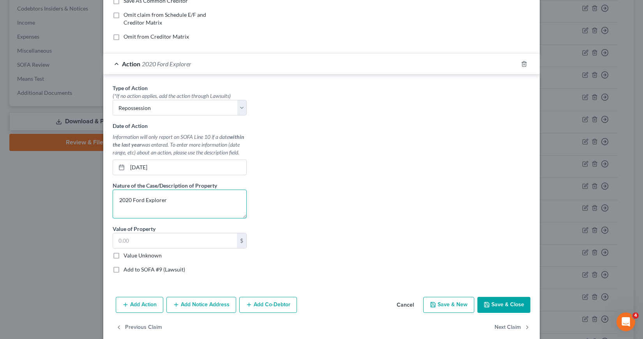
type textarea "2020 Ford Explorer"
click at [124, 255] on label "Value Unknown" at bounding box center [143, 255] width 38 height 8
click at [127, 255] on input "Value Unknown" at bounding box center [129, 253] width 5 height 5
checkbox input "true"
type input "0.00"
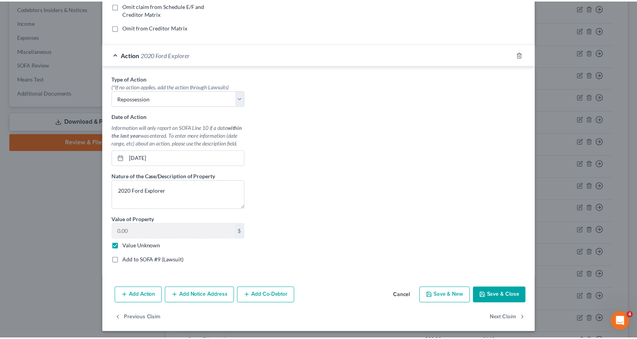
scroll to position [168, 0]
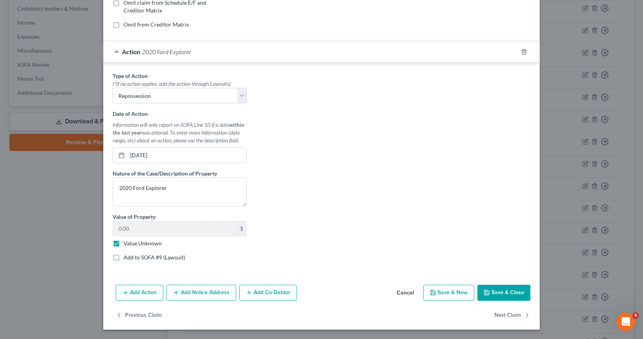
click at [493, 292] on button "Save & Close" at bounding box center [503, 292] width 53 height 16
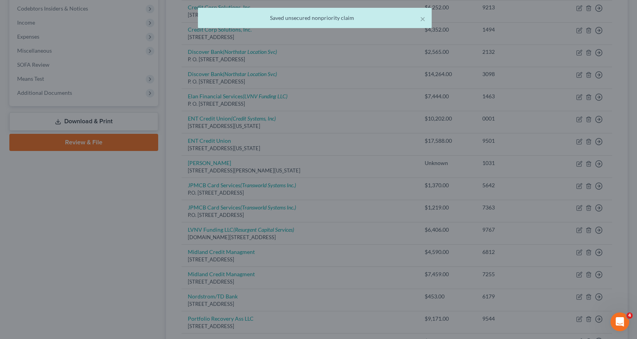
scroll to position [0, 0]
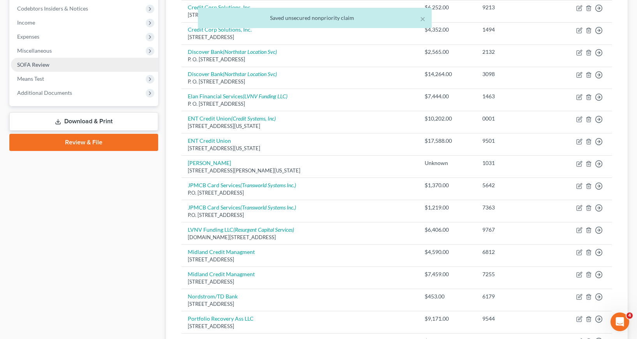
click at [39, 65] on span "SOFA Review" at bounding box center [33, 64] width 32 height 7
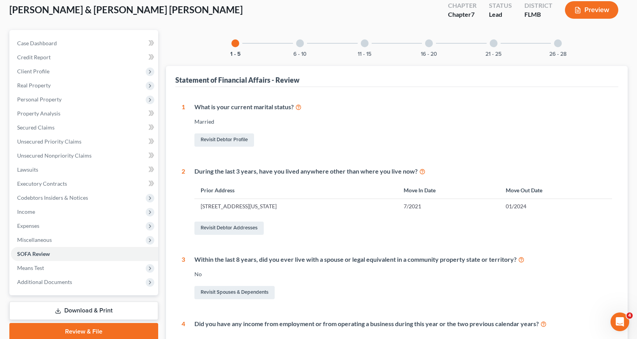
scroll to position [37, 0]
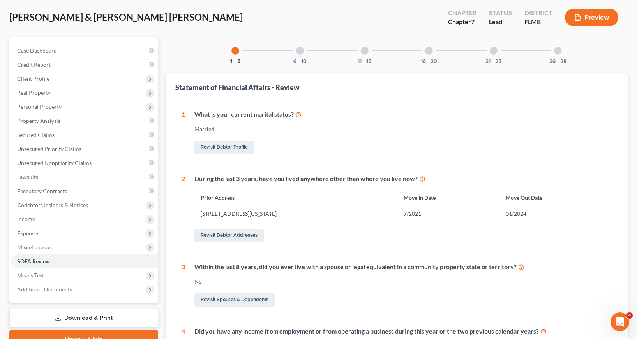
click at [299, 50] on div at bounding box center [300, 51] width 8 height 8
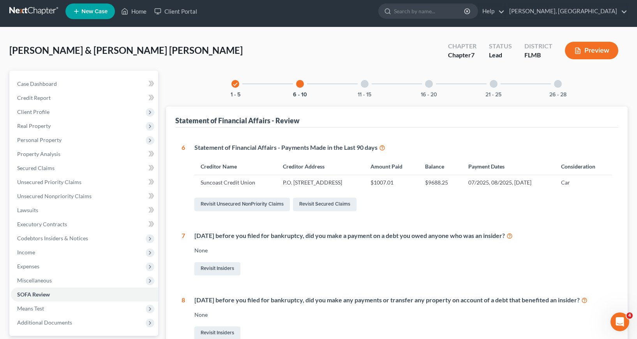
scroll to position [0, 0]
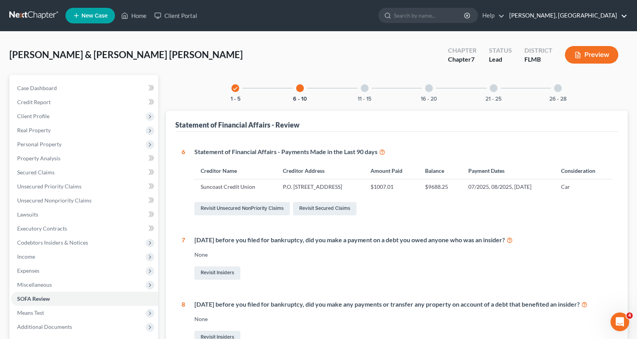
click at [625, 16] on link "Ivonne L. Fernandez, PA" at bounding box center [566, 16] width 122 height 14
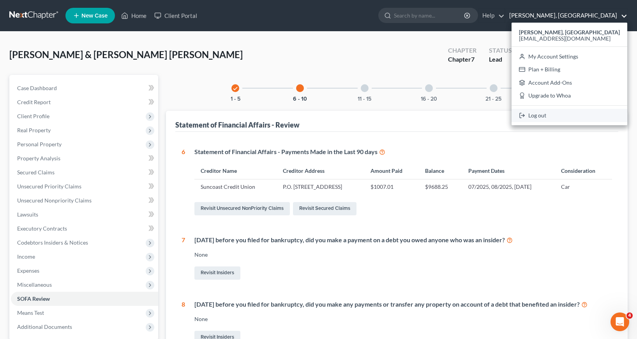
click at [549, 116] on link "Log out" at bounding box center [570, 115] width 116 height 13
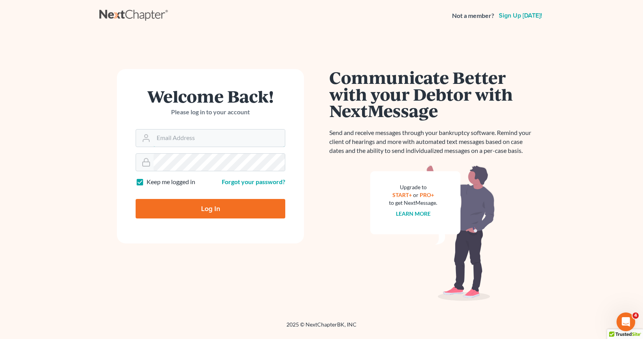
type input "[EMAIL_ADDRESS][DOMAIN_NAME]"
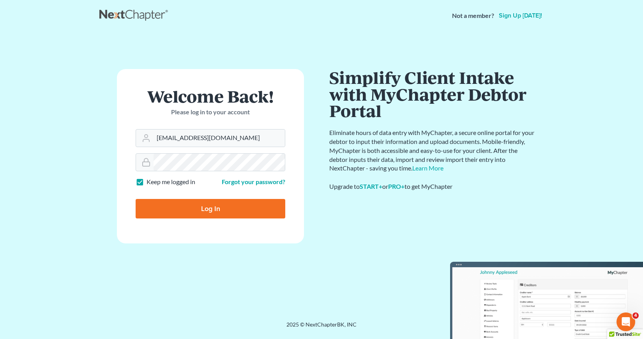
click at [205, 206] on input "Log In" at bounding box center [211, 208] width 150 height 19
type input "Thinking..."
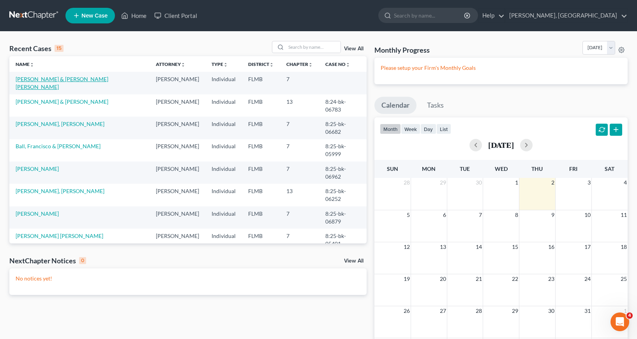
click at [67, 77] on link "Lombao Sanchez, Ariel & Campos Hernandez, Maylen" at bounding box center [62, 83] width 93 height 14
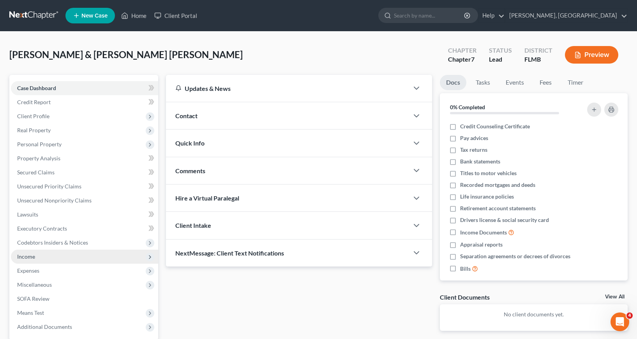
click at [23, 254] on span "Income" at bounding box center [26, 256] width 18 height 7
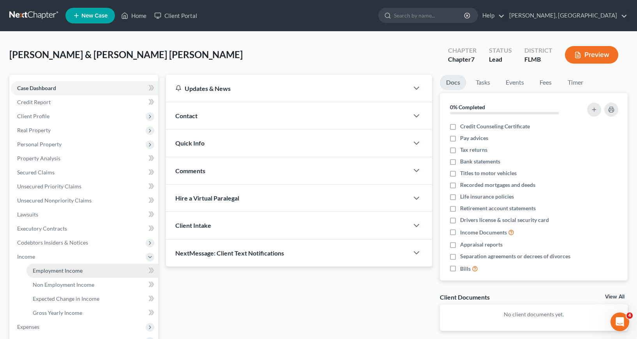
click at [56, 272] on span "Employment Income" at bounding box center [58, 270] width 50 height 7
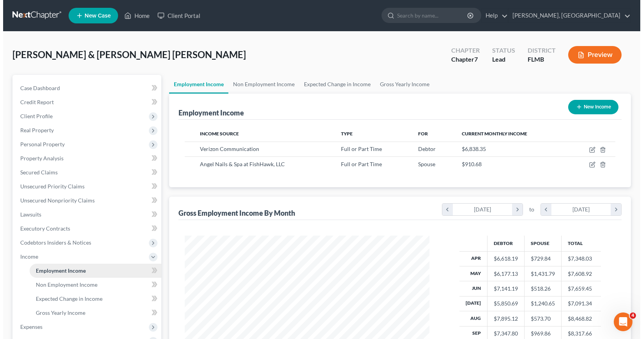
scroll to position [140, 260]
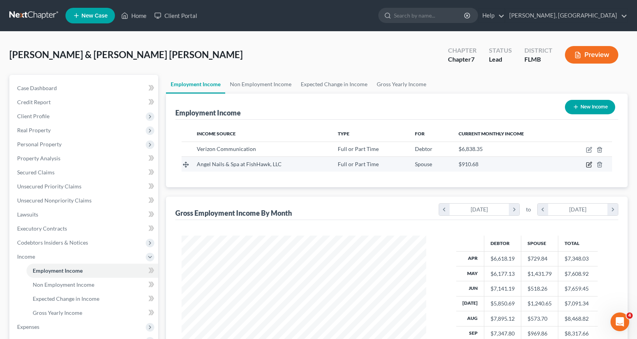
click at [589, 164] on icon "button" at bounding box center [590, 164] width 4 height 4
select select "0"
select select "9"
select select "1"
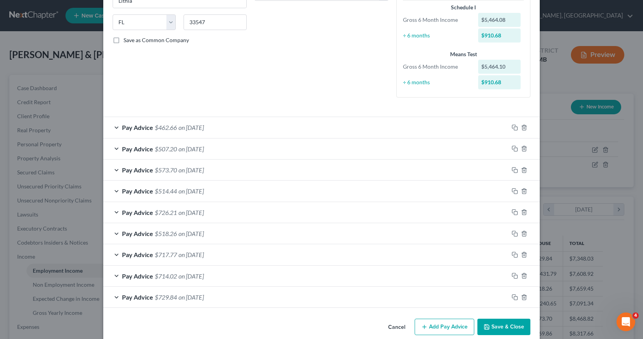
scroll to position [158, 0]
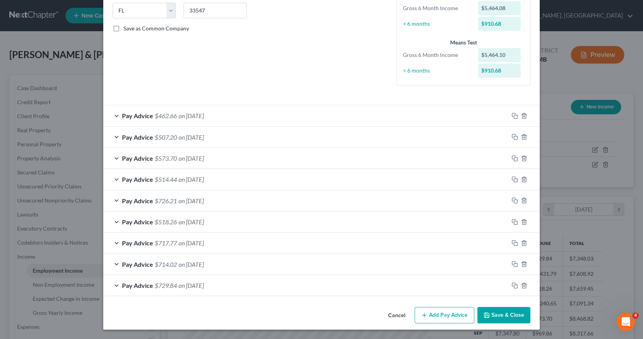
click at [442, 315] on button "Add Pay Advice" at bounding box center [445, 315] width 60 height 16
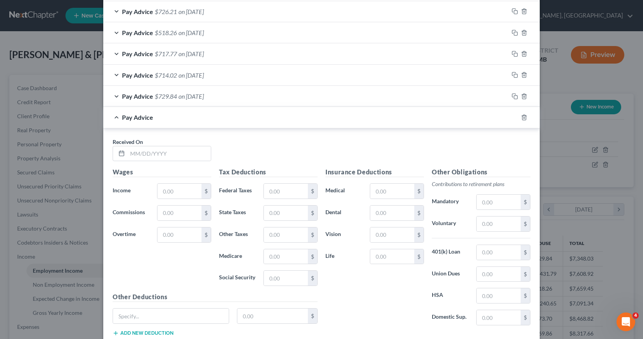
scroll to position [353, 0]
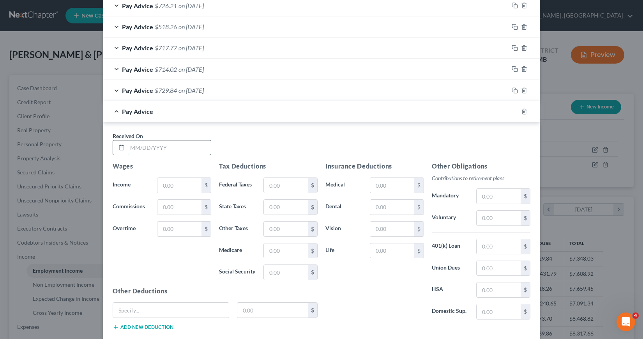
click at [127, 147] on input "text" at bounding box center [168, 147] width 83 height 15
type input "[DATE]"
click at [159, 187] on input "text" at bounding box center [179, 185] width 44 height 15
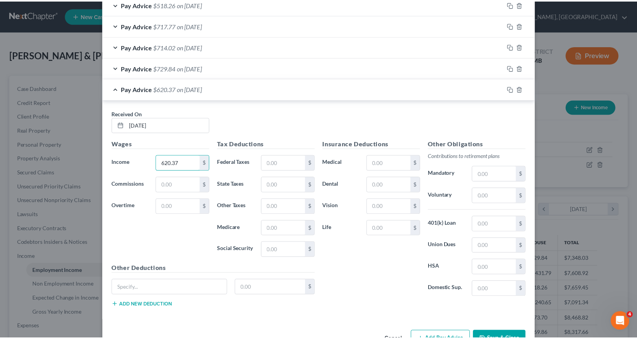
scroll to position [400, 0]
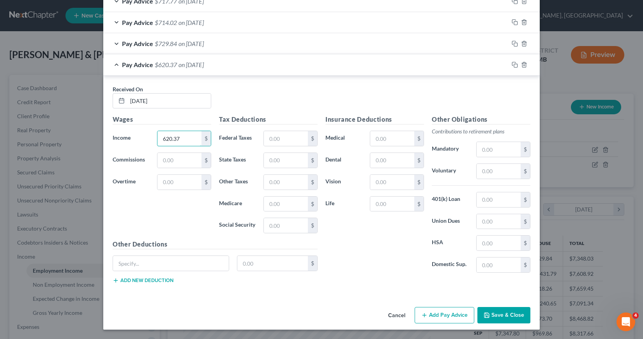
type input "620.37"
click at [499, 313] on button "Save & Close" at bounding box center [503, 315] width 53 height 16
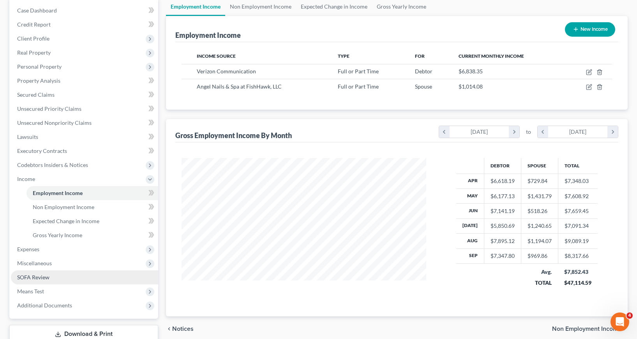
scroll to position [78, 0]
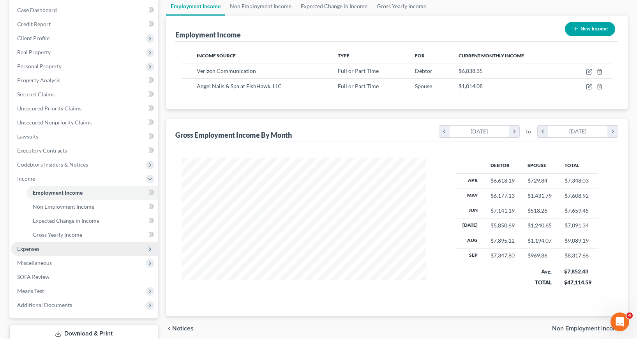
click at [33, 249] on span "Expenses" at bounding box center [28, 248] width 22 height 7
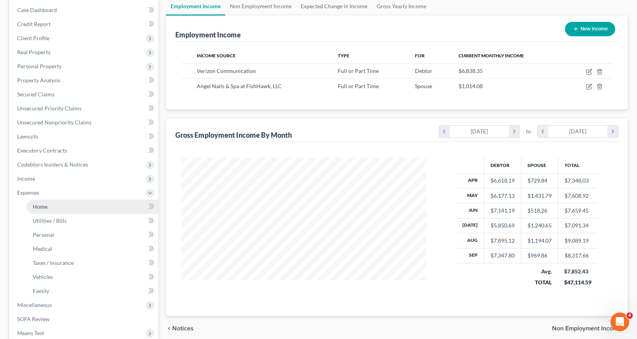
click at [45, 205] on span "Home" at bounding box center [40, 206] width 15 height 7
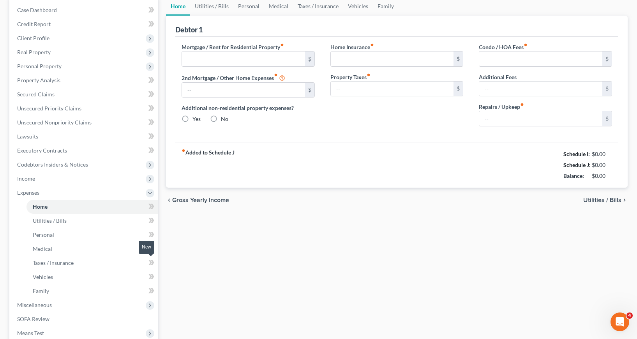
type input "2,235.00"
type input "0.00"
radio input "true"
type input "0.00"
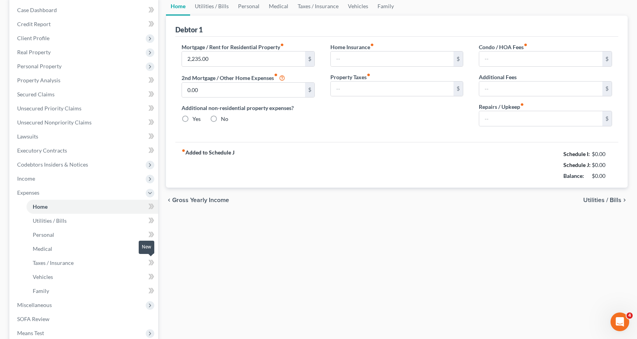
type input "0.00"
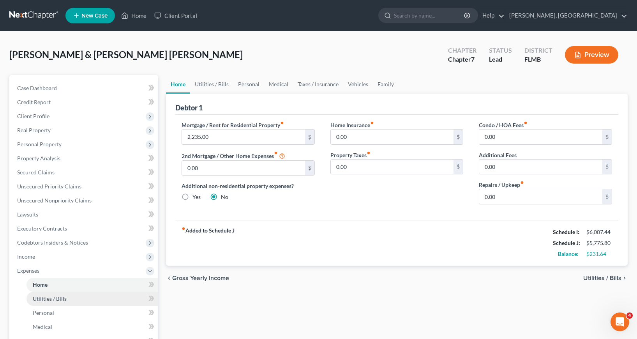
click at [49, 298] on span "Utilities / Bills" at bounding box center [50, 298] width 34 height 7
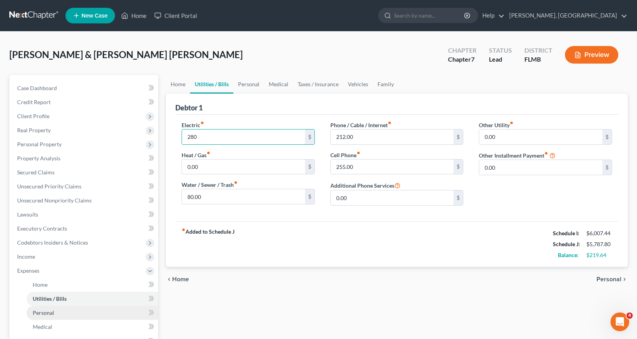
type input "280"
click at [50, 311] on span "Personal" at bounding box center [43, 312] width 21 height 7
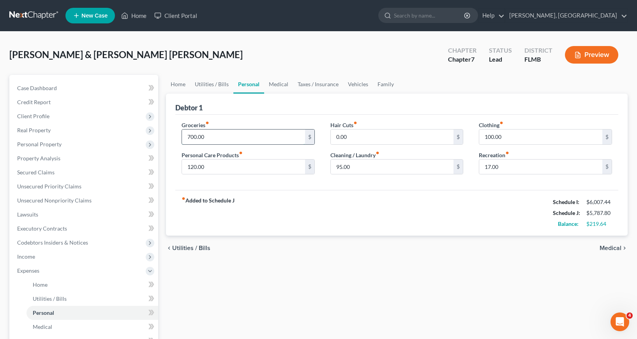
click at [187, 136] on input "700.00" at bounding box center [243, 136] width 123 height 15
type input "750"
click at [269, 222] on div "fiber_manual_record Added to Schedule J Schedule I: $6,007.44 Schedule J: $5,83…" at bounding box center [396, 213] width 443 height 46
click at [624, 16] on link "Ivonne L. Fernandez, PA" at bounding box center [566, 16] width 122 height 14
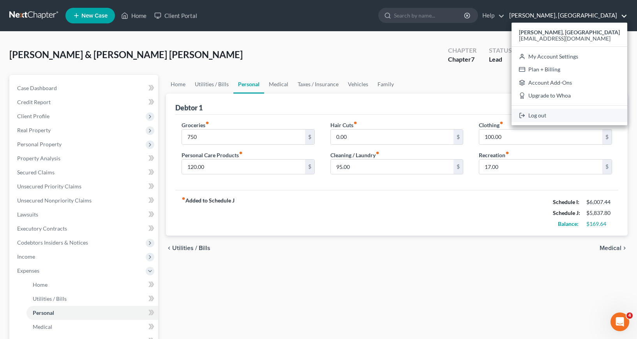
click at [548, 115] on link "Log out" at bounding box center [570, 115] width 116 height 13
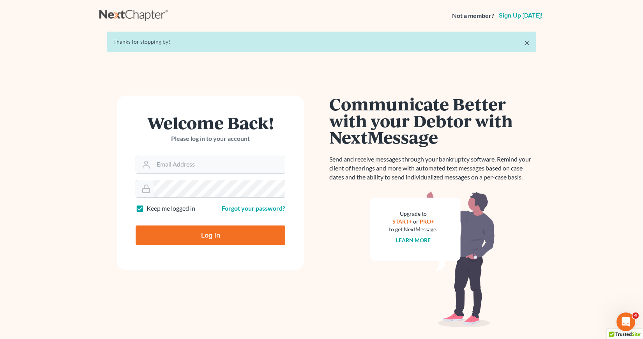
type input "[EMAIL_ADDRESS][DOMAIN_NAME]"
click at [215, 233] on input "Log In" at bounding box center [211, 234] width 150 height 19
type input "Thinking..."
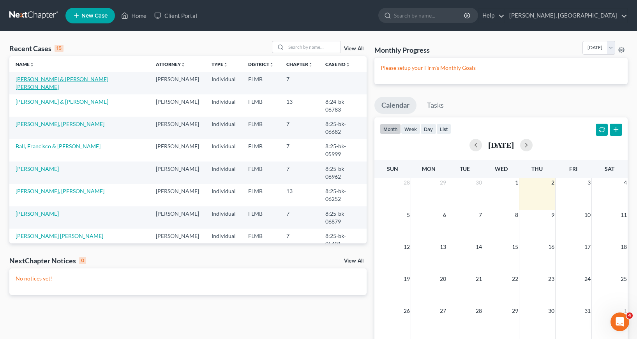
click at [79, 79] on link "[PERSON_NAME] & [PERSON_NAME] [PERSON_NAME]" at bounding box center [62, 83] width 93 height 14
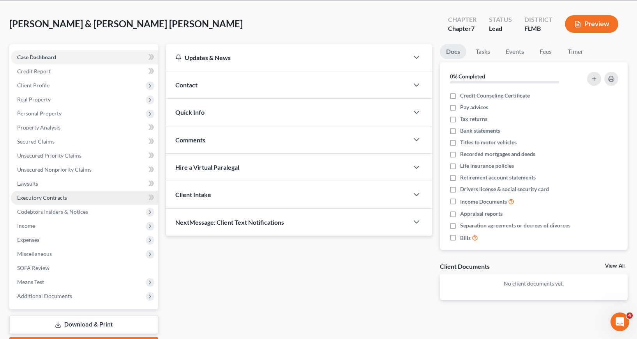
scroll to position [39, 0]
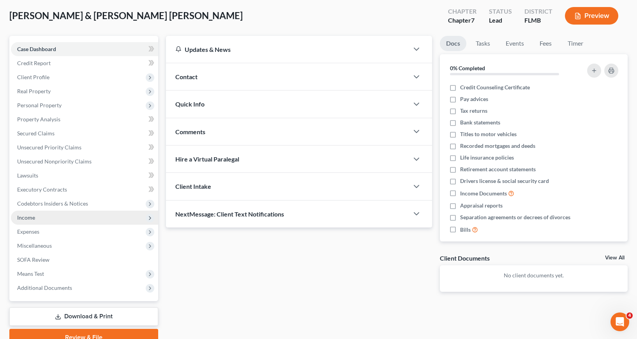
click at [27, 216] on span "Income" at bounding box center [26, 217] width 18 height 7
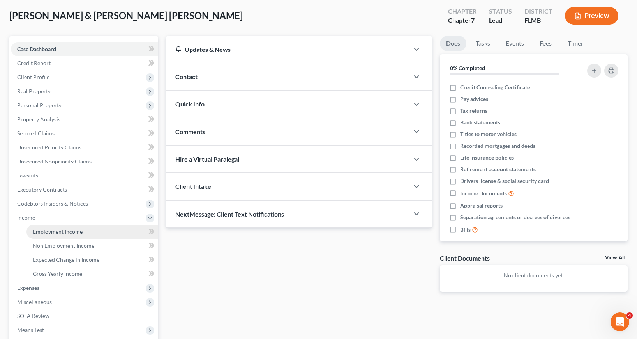
click at [53, 233] on span "Employment Income" at bounding box center [58, 231] width 50 height 7
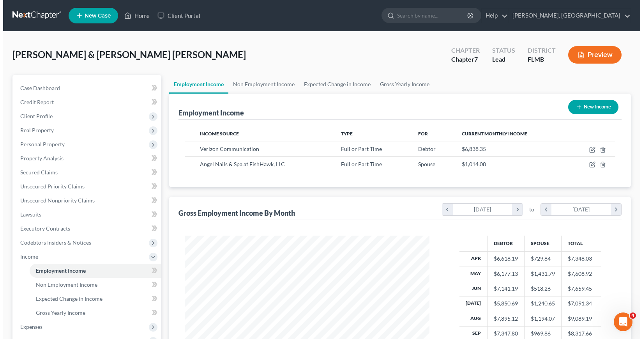
scroll to position [140, 260]
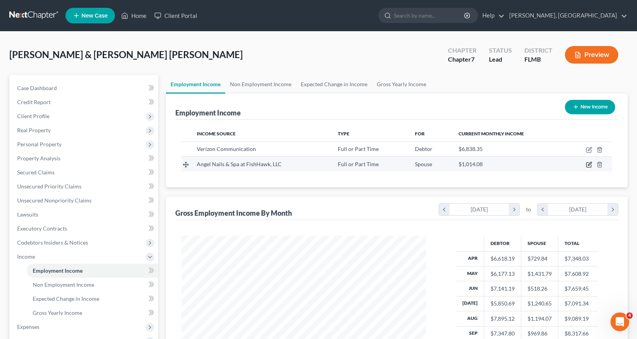
click at [588, 164] on icon "button" at bounding box center [589, 164] width 6 height 6
select select "0"
select select "9"
select select "1"
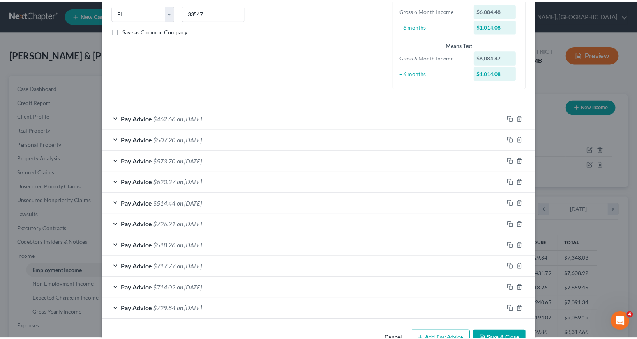
scroll to position [179, 0]
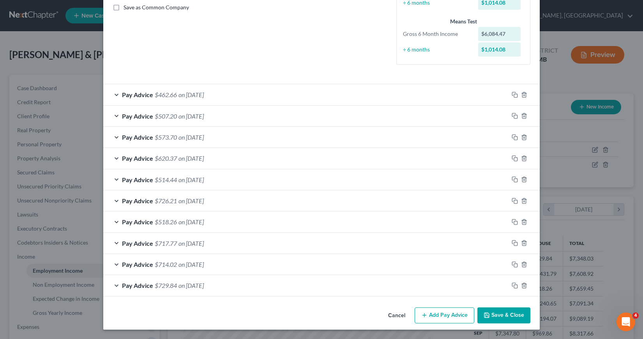
click at [490, 315] on button "Save & Close" at bounding box center [503, 315] width 53 height 16
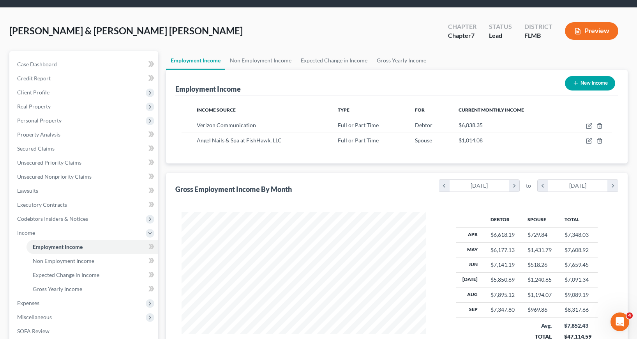
scroll to position [0, 0]
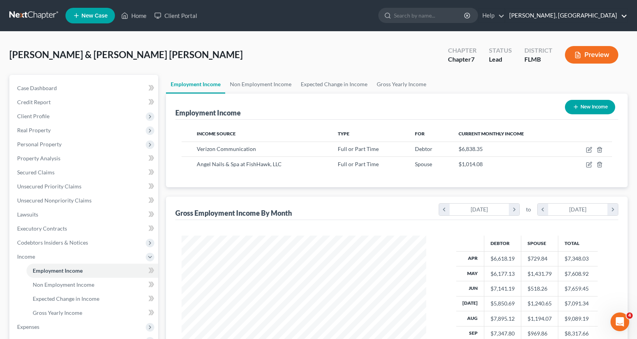
click at [625, 18] on link "Ivonne L. Fernandez, PA" at bounding box center [566, 16] width 122 height 14
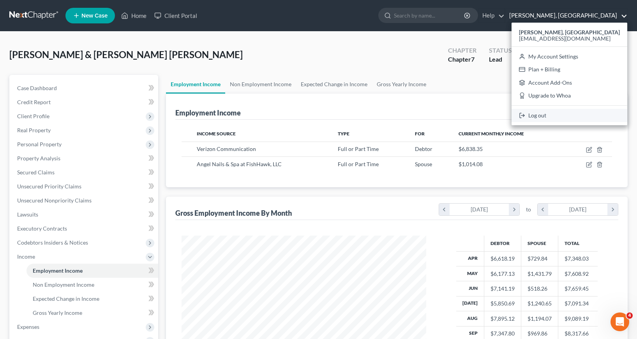
click at [545, 117] on link "Log out" at bounding box center [570, 115] width 116 height 13
